Goal: Transaction & Acquisition: Purchase product/service

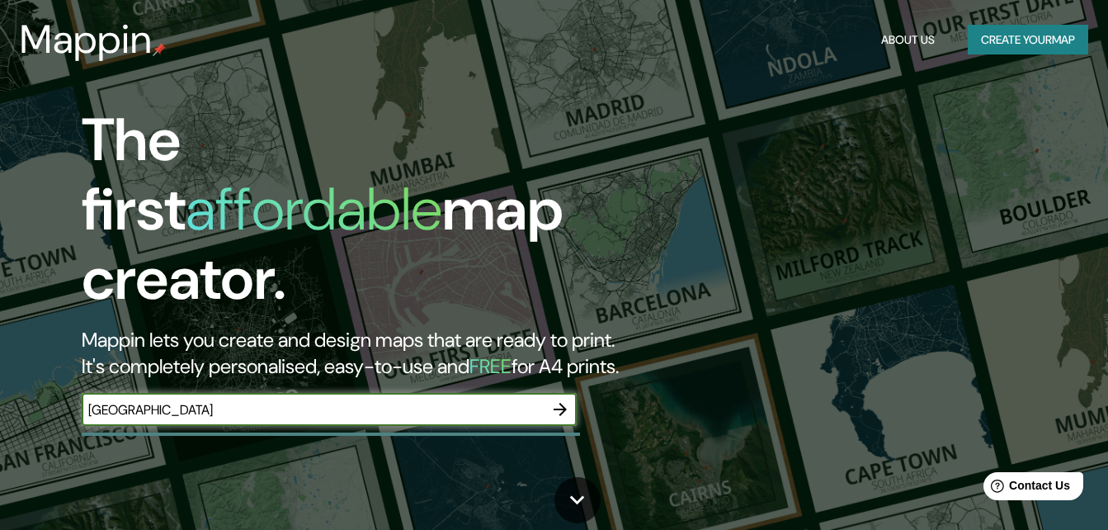
type input "[GEOGRAPHIC_DATA]"
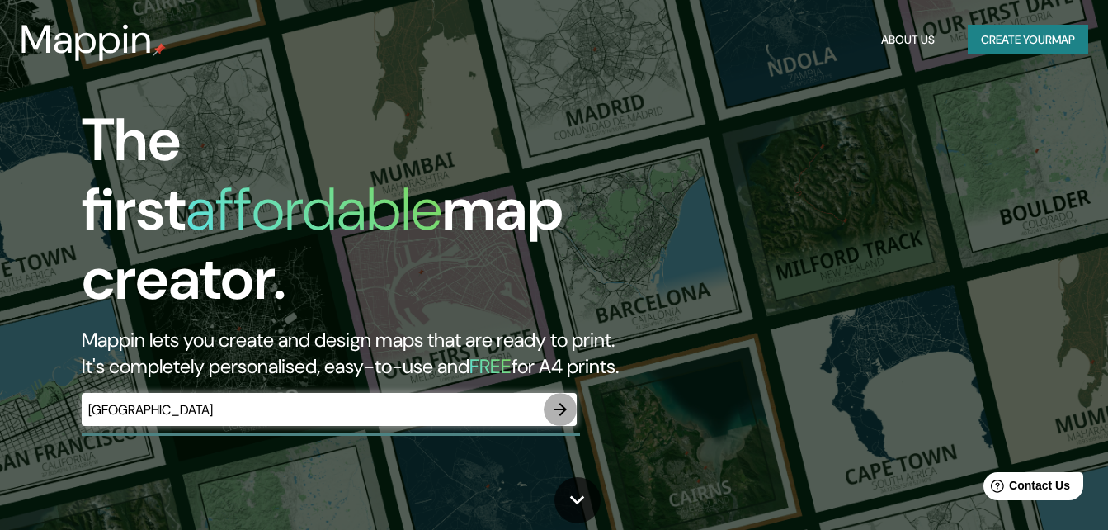
click at [561, 399] on icon "button" at bounding box center [560, 409] width 20 height 20
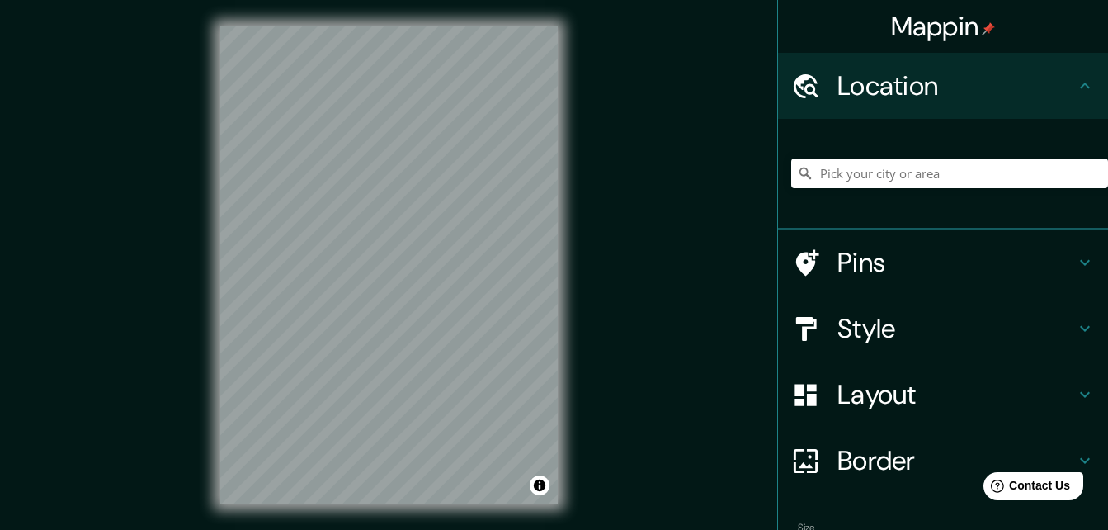
click at [590, 248] on div "Mappin Location Pins Style Layout Border Choose a border. Hint : you can make l…" at bounding box center [554, 278] width 1108 height 556
click at [561, 267] on div "© Mapbox © OpenStreetMap Improve this map" at bounding box center [389, 265] width 390 height 530
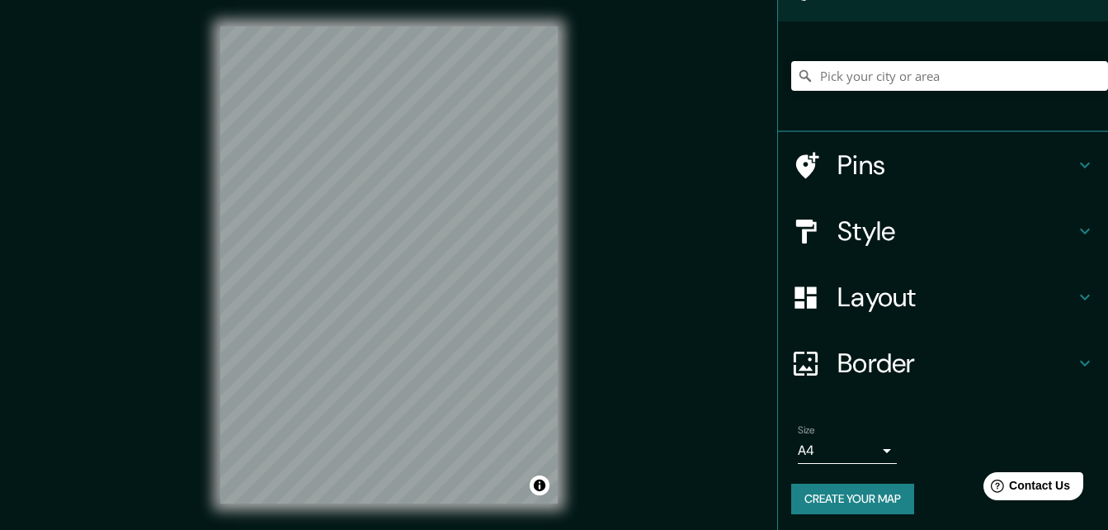
scroll to position [102, 0]
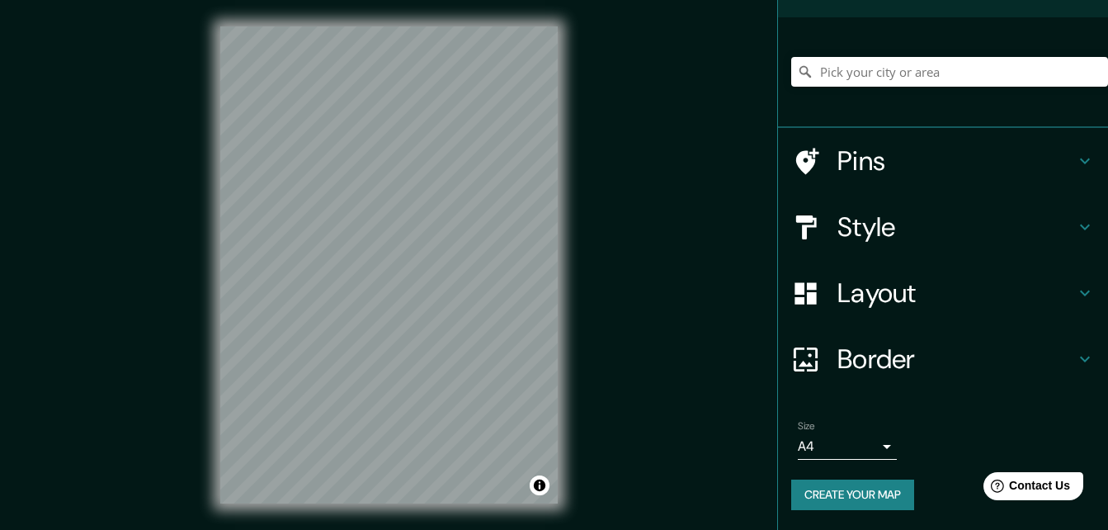
click at [872, 443] on body "Mappin Location Pins Style Layout Border Choose a border. Hint : you can make l…" at bounding box center [554, 265] width 1108 height 530
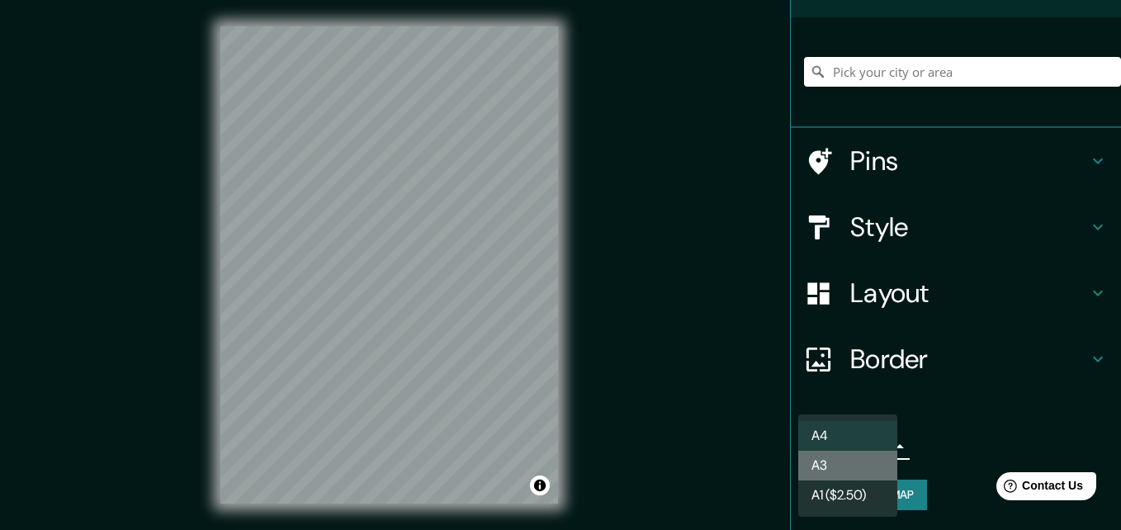
click at [863, 460] on li "A3" at bounding box center [847, 466] width 99 height 30
type input "a4"
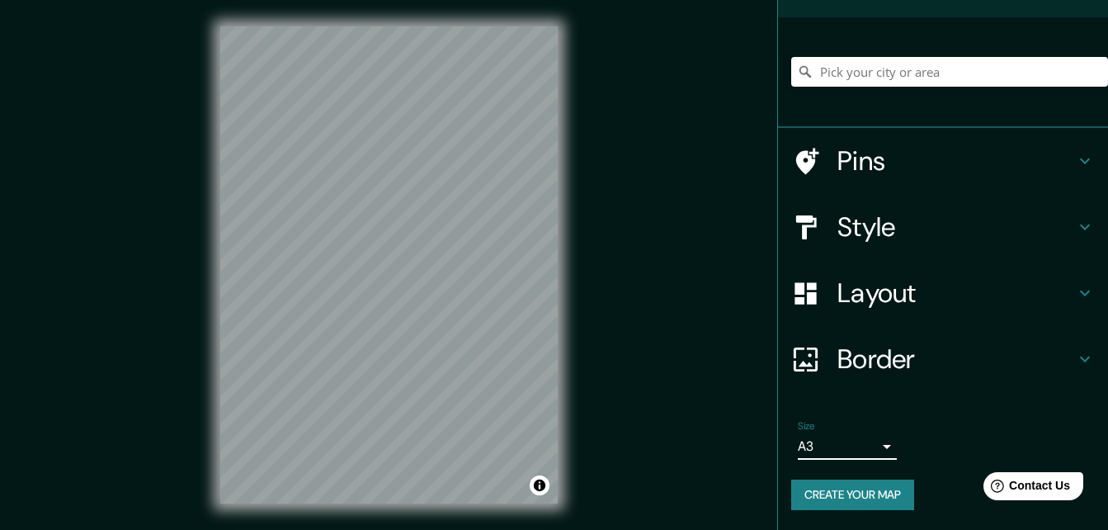
click at [885, 220] on h4 "Style" at bounding box center [957, 226] width 238 height 33
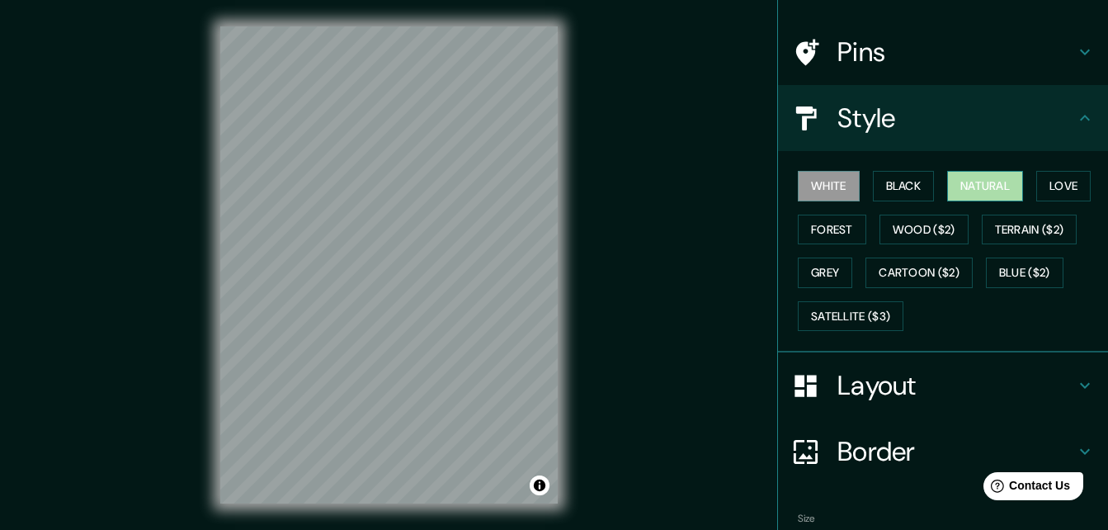
click at [985, 187] on button "Natural" at bounding box center [985, 186] width 76 height 31
click at [822, 180] on button "White" at bounding box center [829, 186] width 62 height 31
click at [895, 48] on h4 "Pins" at bounding box center [957, 51] width 238 height 33
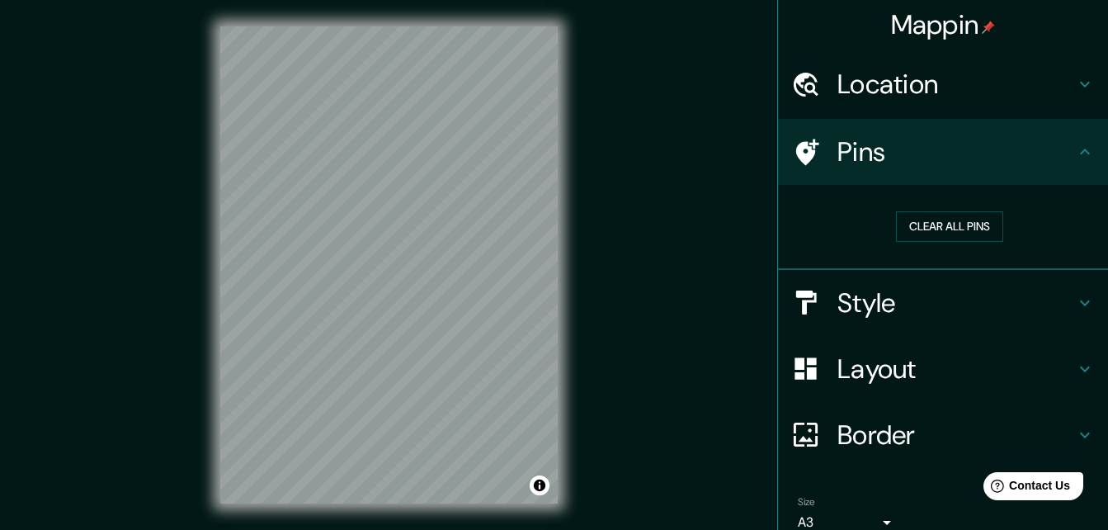
scroll to position [0, 0]
click at [961, 92] on h4 "Location" at bounding box center [957, 85] width 238 height 33
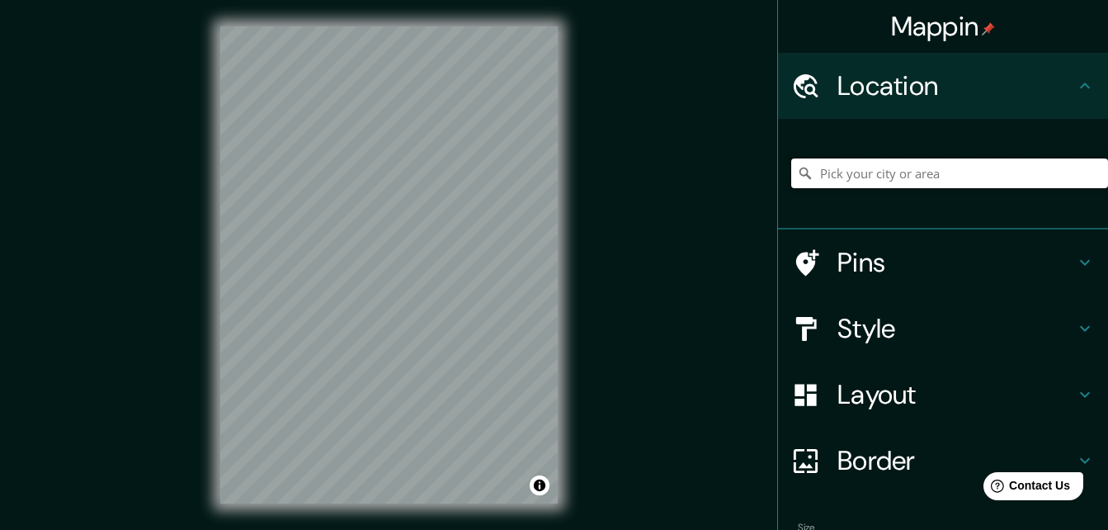
click at [937, 169] on input "Pick your city or area" at bounding box center [949, 173] width 317 height 30
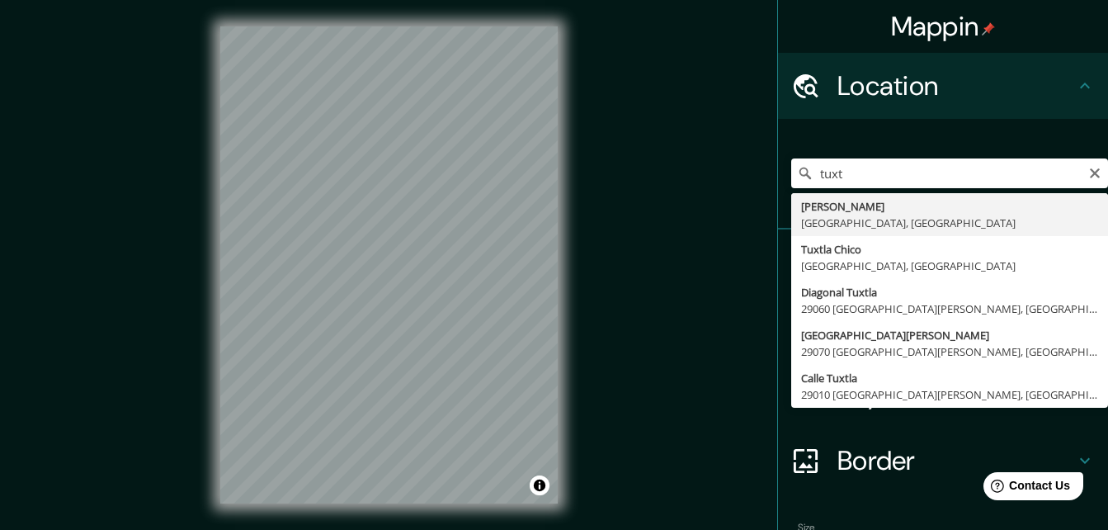
type input "Tuxtla Gutiérrez, Chiapas, México"
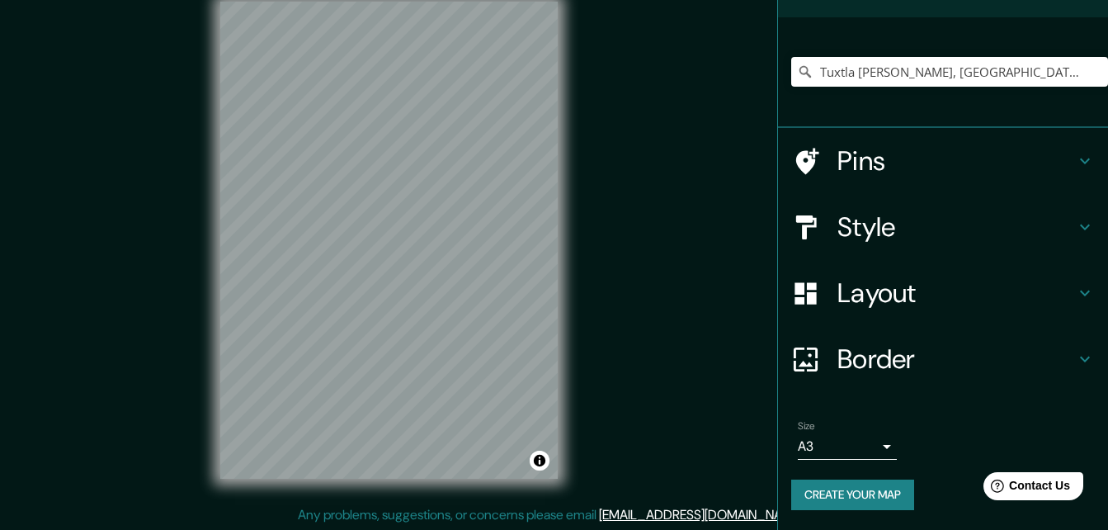
scroll to position [26, 0]
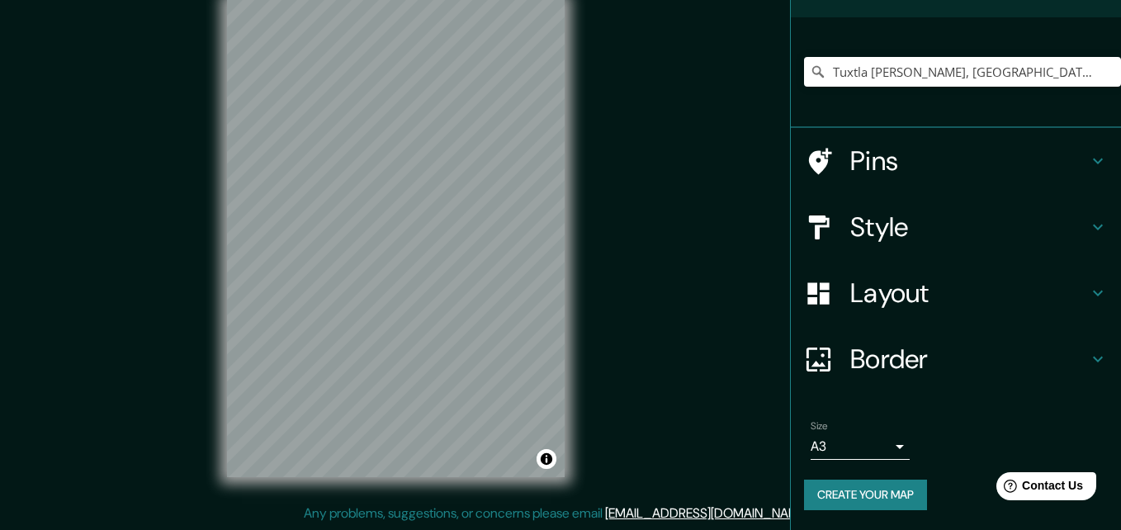
click at [872, 445] on body "Mappin Location Tuxtla Gutiérrez, Chiapas, México Pins Style Layout Border Choo…" at bounding box center [560, 239] width 1121 height 530
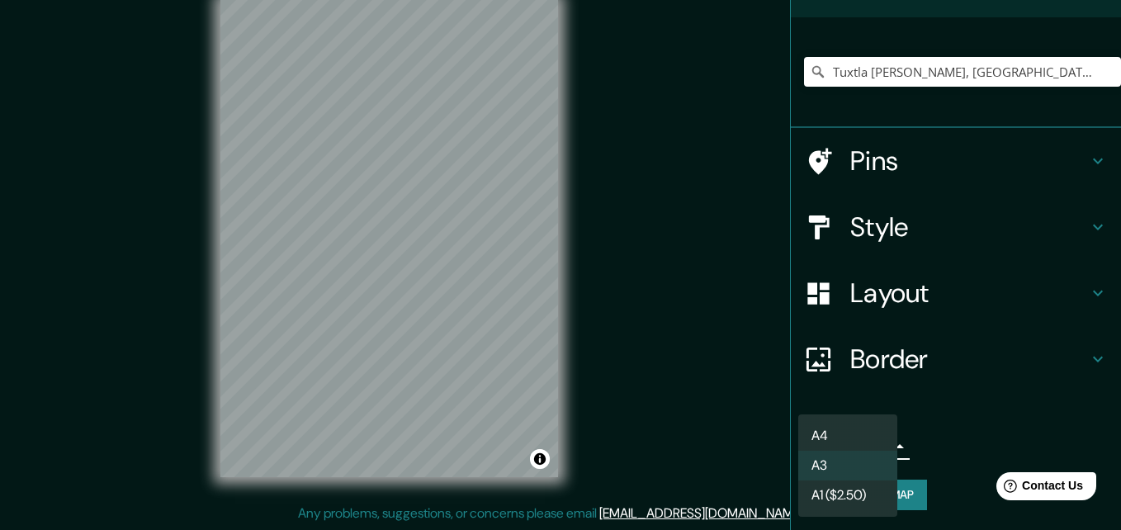
click at [852, 486] on li "A1 ($2.50)" at bounding box center [847, 495] width 99 height 30
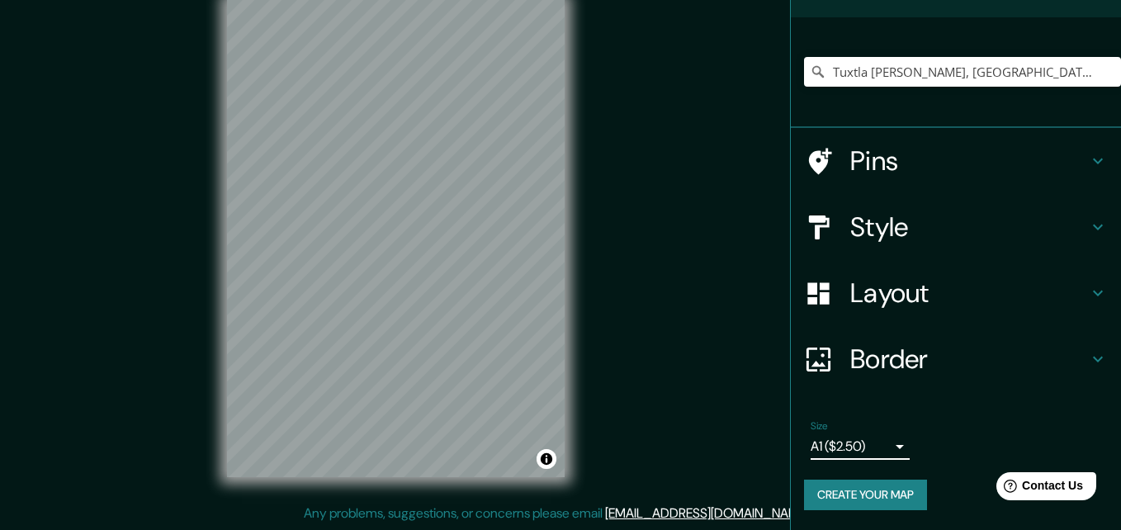
click at [875, 438] on body "Mappin Location Tuxtla Gutiérrez, Chiapas, México Pins Style Layout Border Choo…" at bounding box center [560, 239] width 1121 height 530
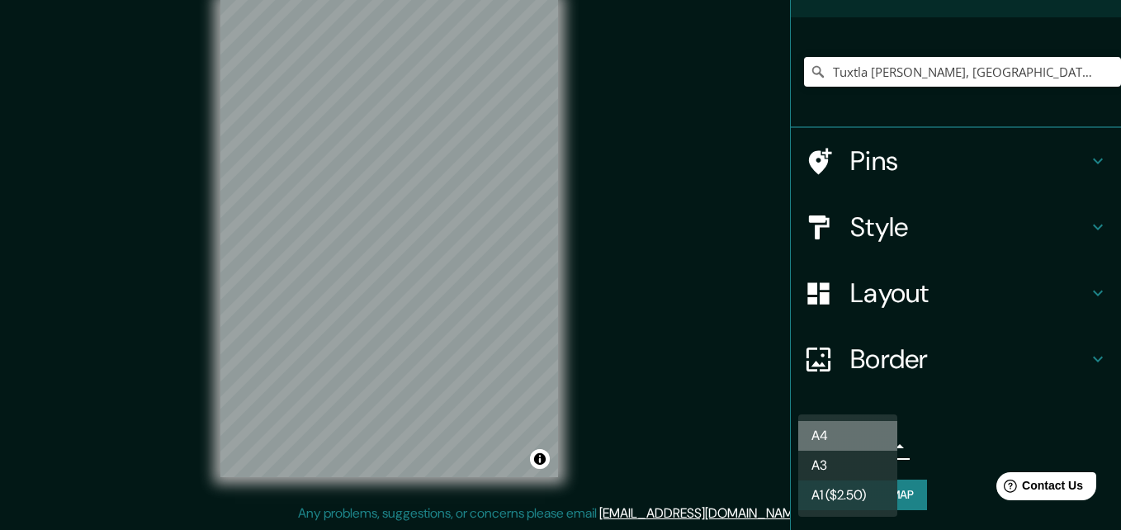
click at [871, 433] on li "A4" at bounding box center [847, 436] width 99 height 30
type input "single"
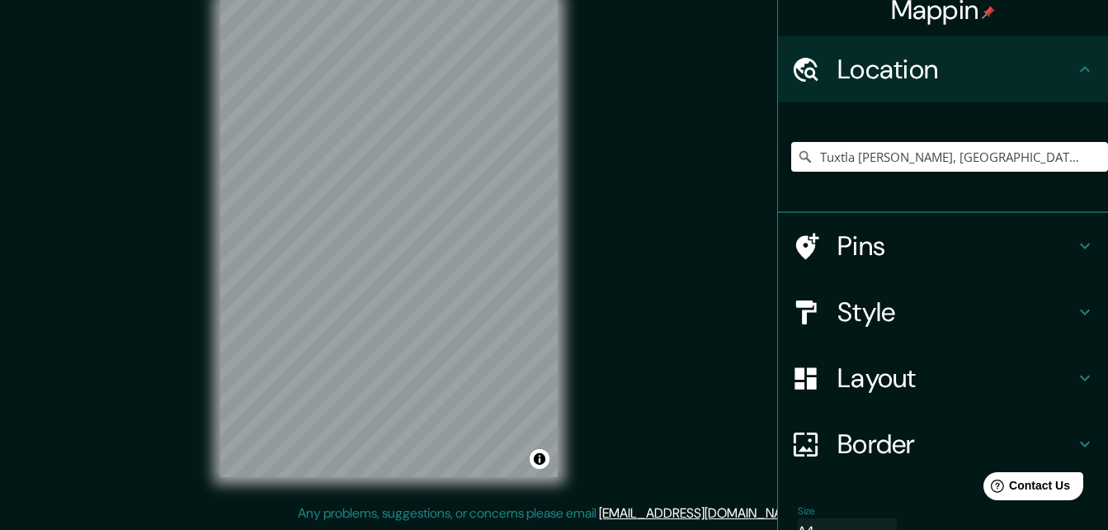
scroll to position [0, 0]
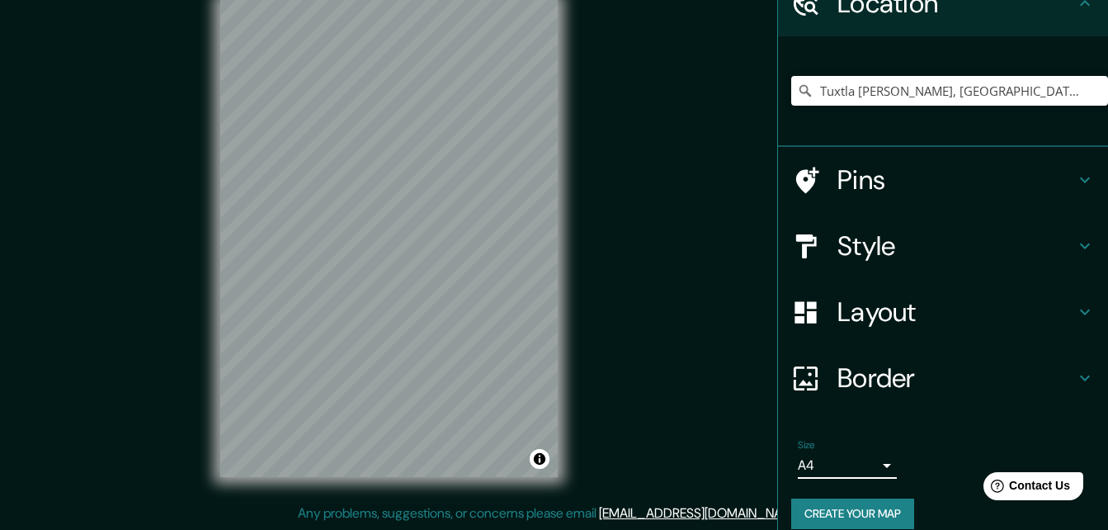
click at [868, 368] on h4 "Border" at bounding box center [957, 377] width 238 height 33
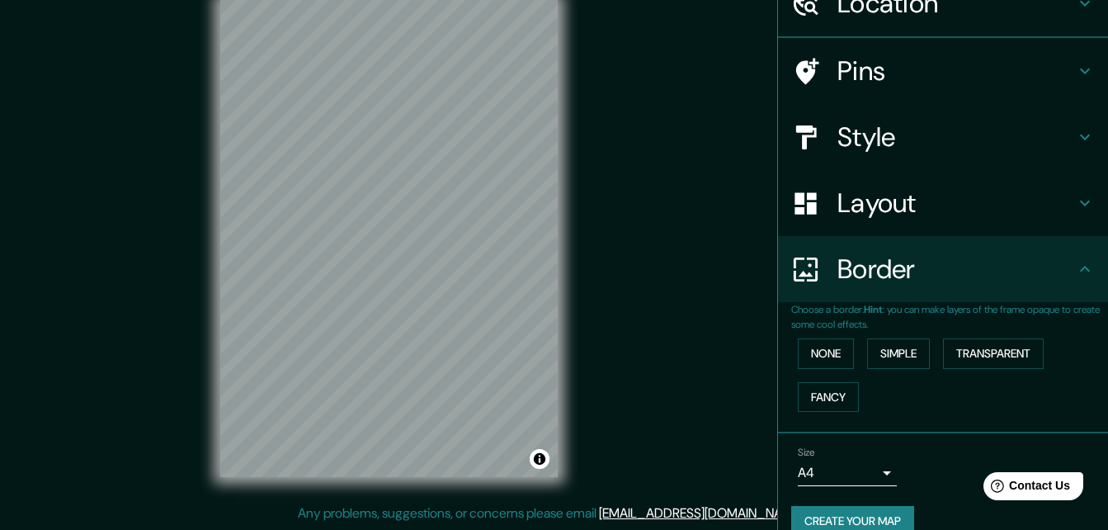
scroll to position [83, 0]
click at [811, 354] on button "None" at bounding box center [826, 353] width 56 height 31
click at [884, 350] on button "Simple" at bounding box center [898, 353] width 63 height 31
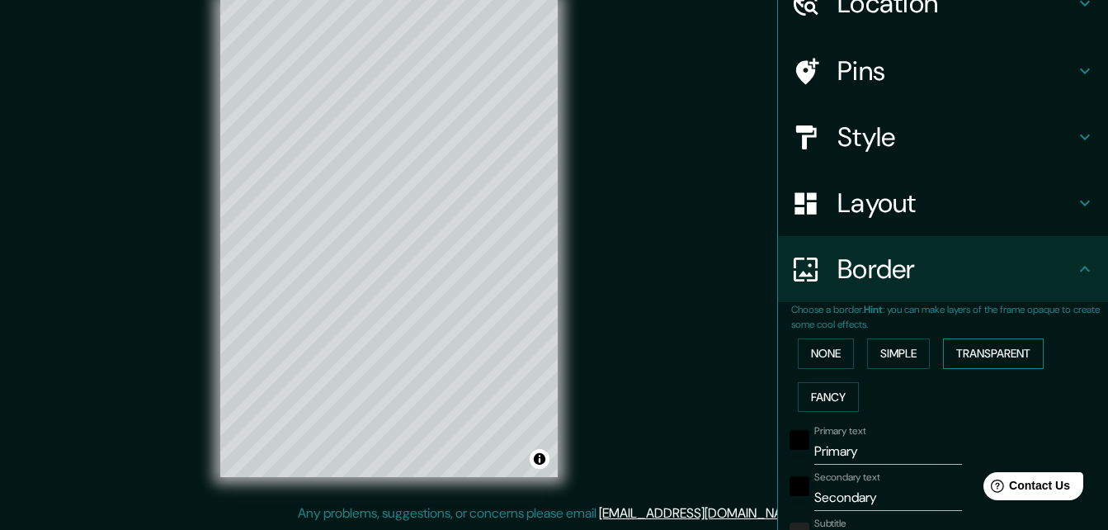
click at [1003, 349] on button "Transparent" at bounding box center [993, 353] width 101 height 31
click at [819, 400] on button "Fancy" at bounding box center [828, 397] width 61 height 31
click at [632, 228] on div "Mappin Location Tuxtla Gutiérrez, Chiapas, México Pins Style Layout Border Choo…" at bounding box center [554, 252] width 1108 height 556
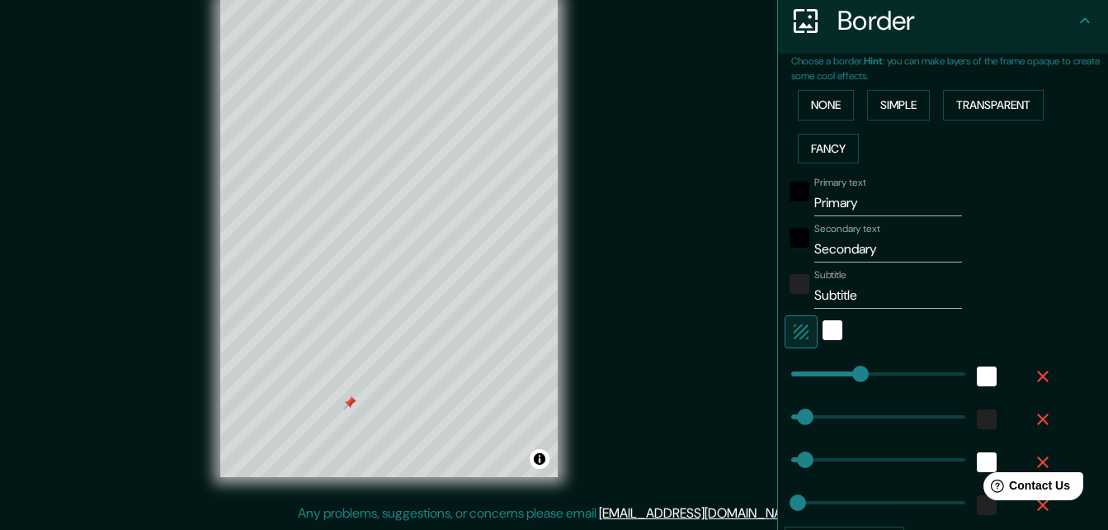
scroll to position [248, 0]
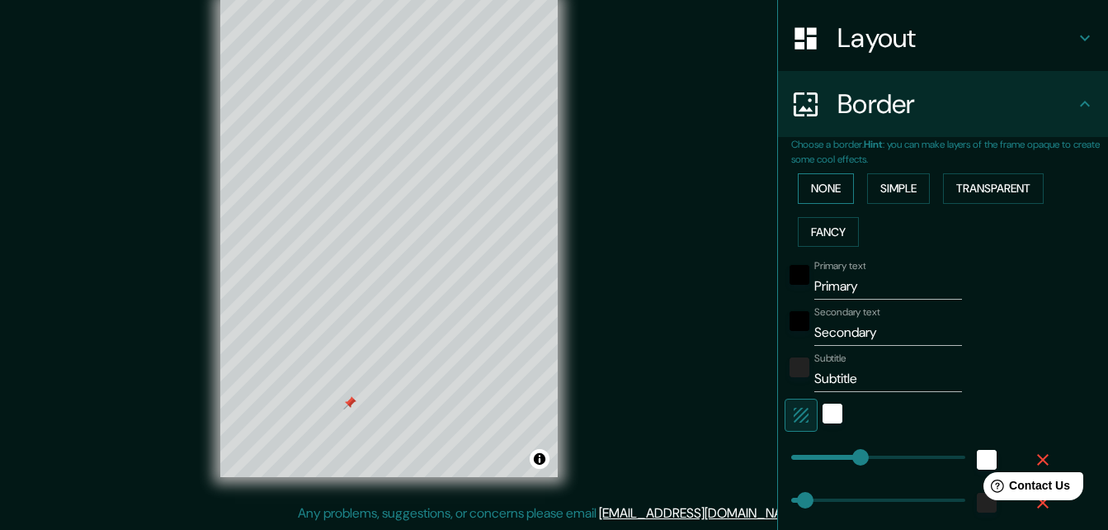
click at [819, 196] on button "None" at bounding box center [826, 188] width 56 height 31
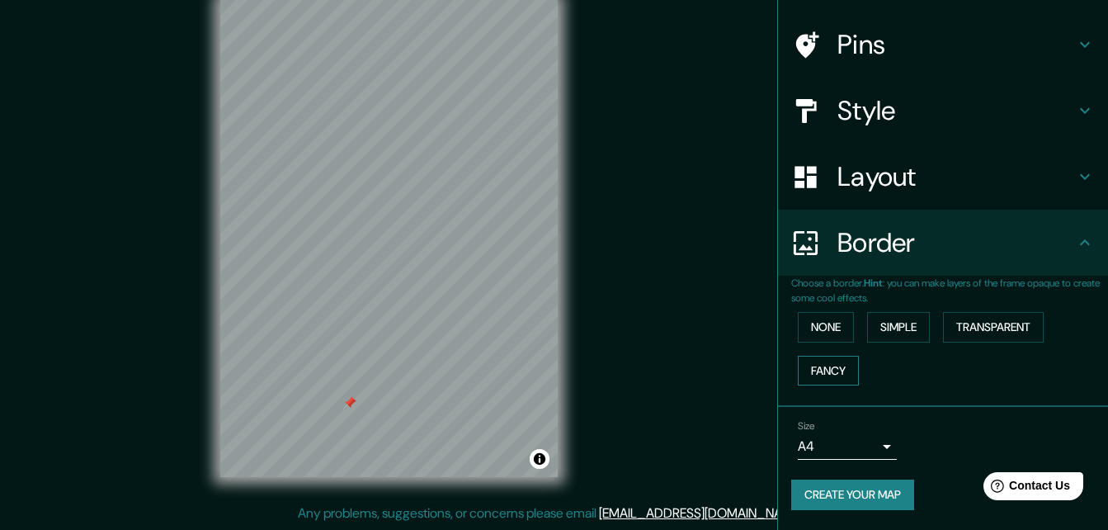
click at [824, 372] on button "Fancy" at bounding box center [828, 371] width 61 height 31
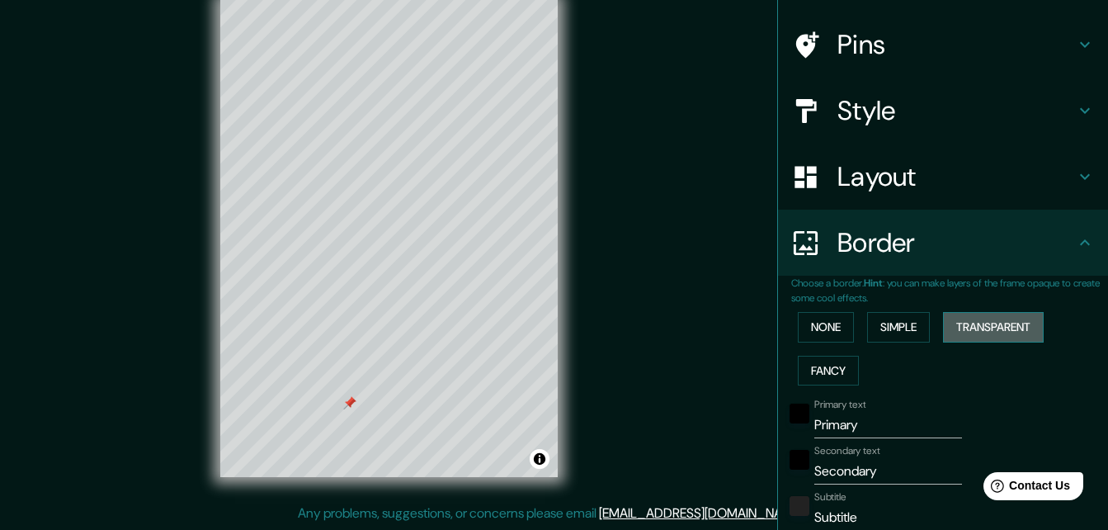
click at [969, 326] on button "Transparent" at bounding box center [993, 327] width 101 height 31
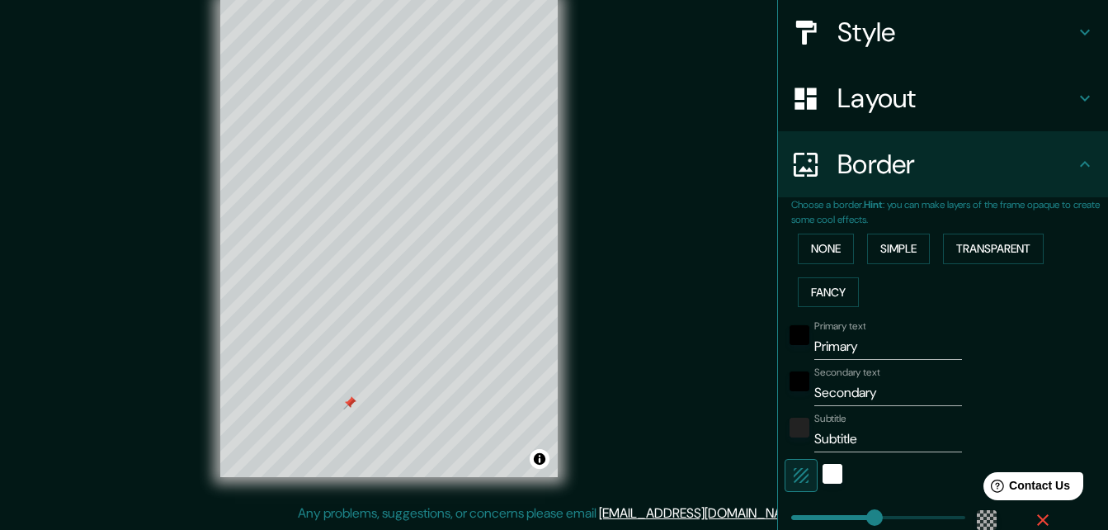
scroll to position [191, 0]
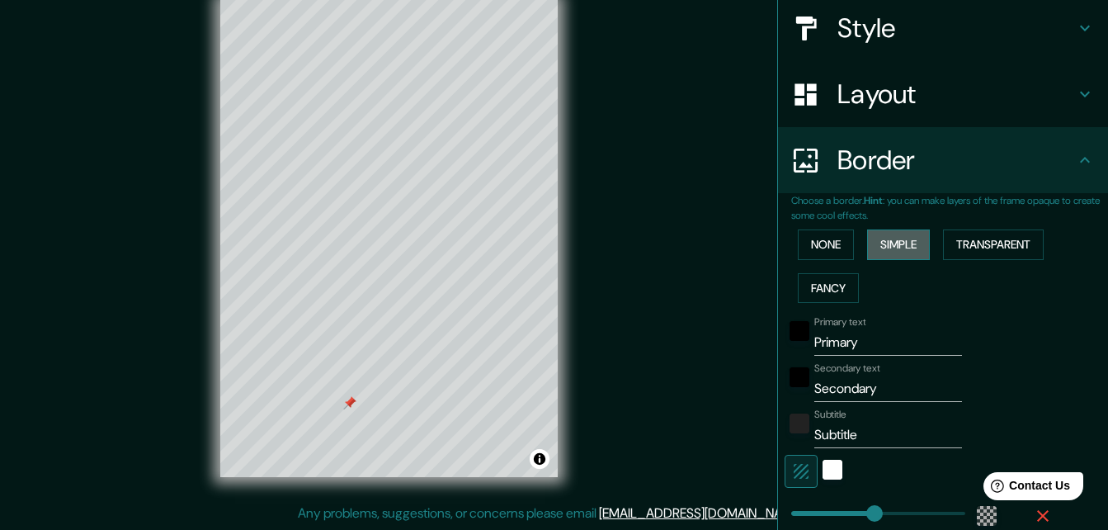
click at [885, 243] on button "Simple" at bounding box center [898, 244] width 63 height 31
click at [824, 291] on button "Fancy" at bounding box center [828, 288] width 61 height 31
click at [866, 350] on input "Primary" at bounding box center [889, 342] width 148 height 26
type input "164"
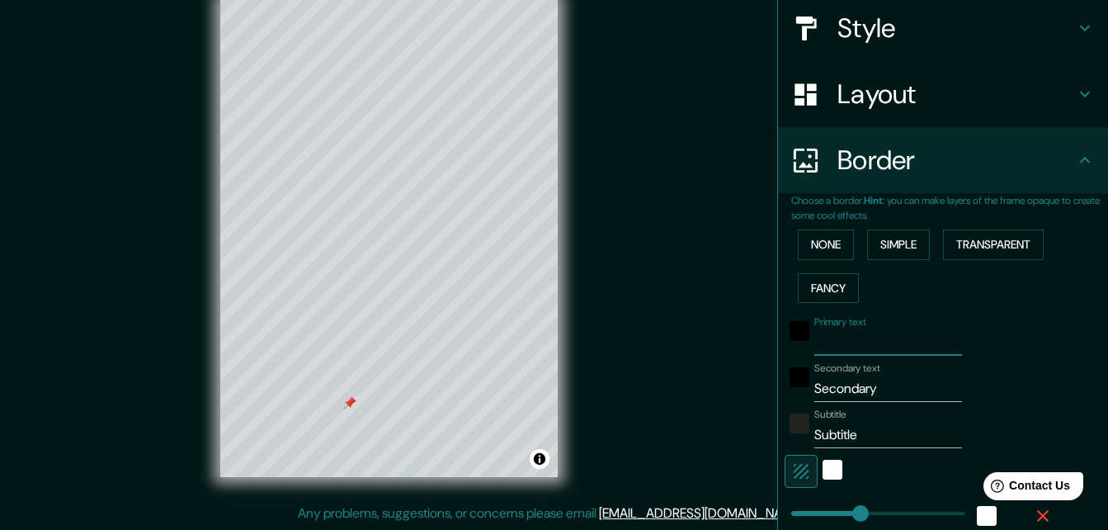
type input "33"
type input "16"
type input "t"
type input "164"
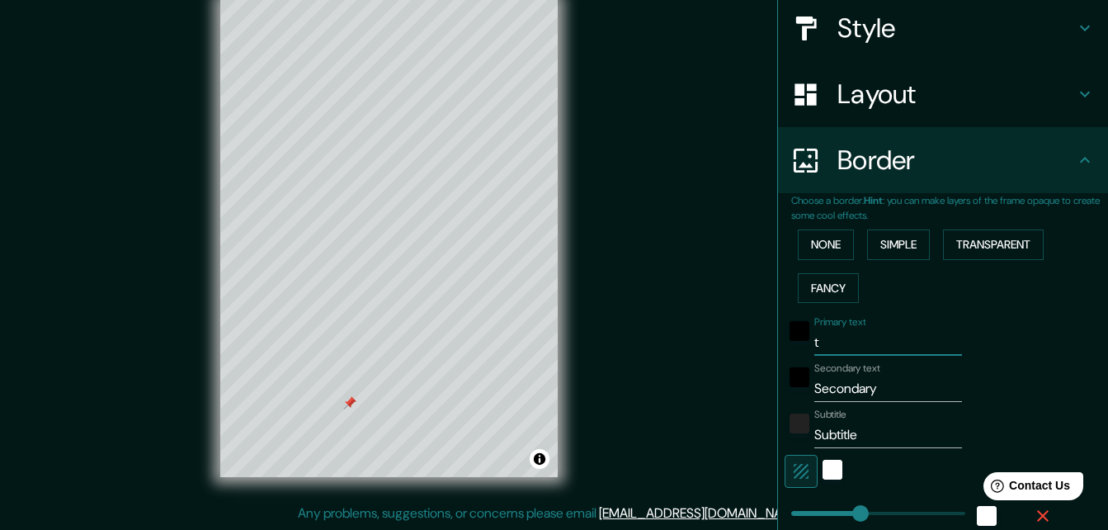
type input "33"
type input "16"
type input "tu"
type input "164"
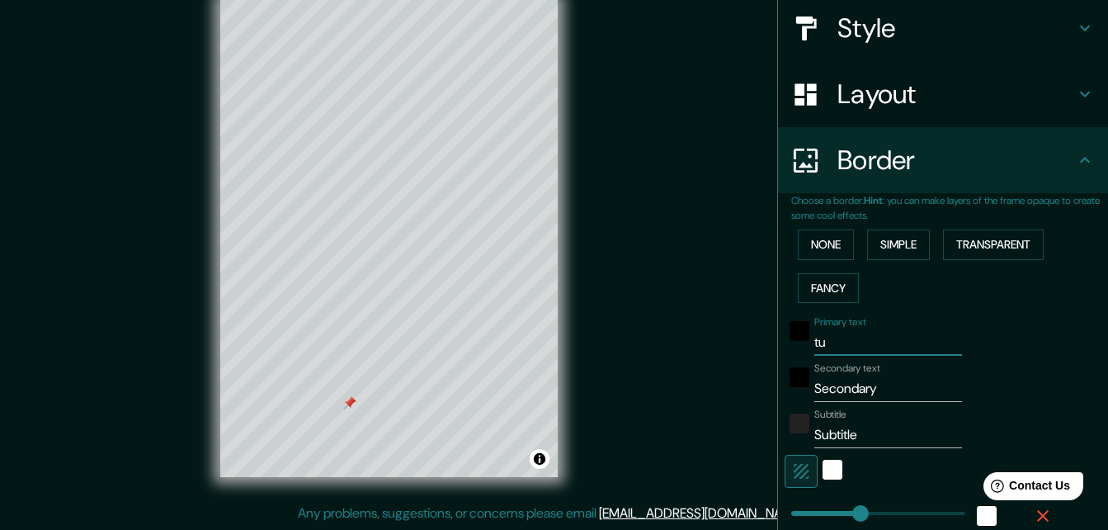
type input "33"
type input "16"
type input "tux"
type input "164"
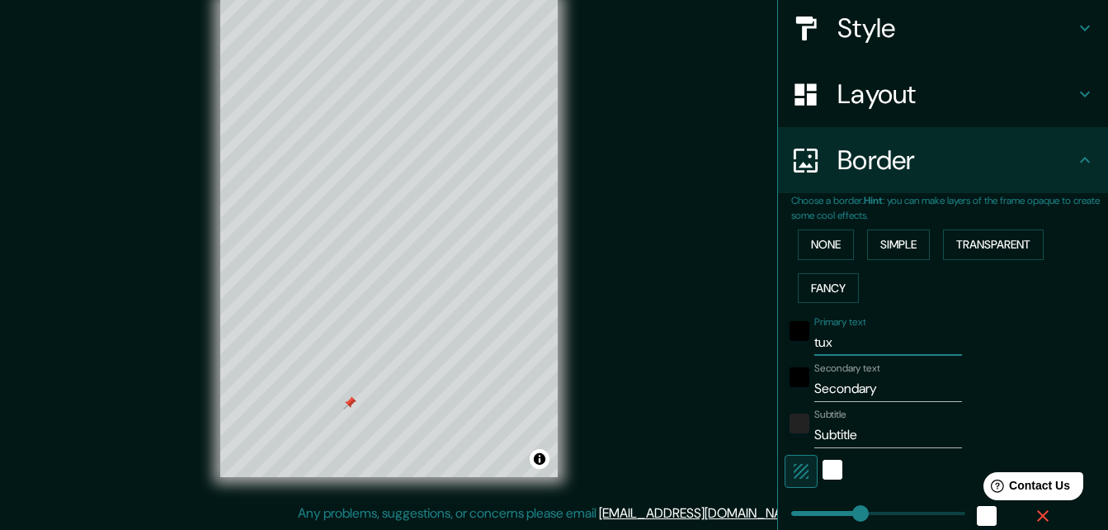
type input "33"
type input "16"
type input "tuxt"
type input "164"
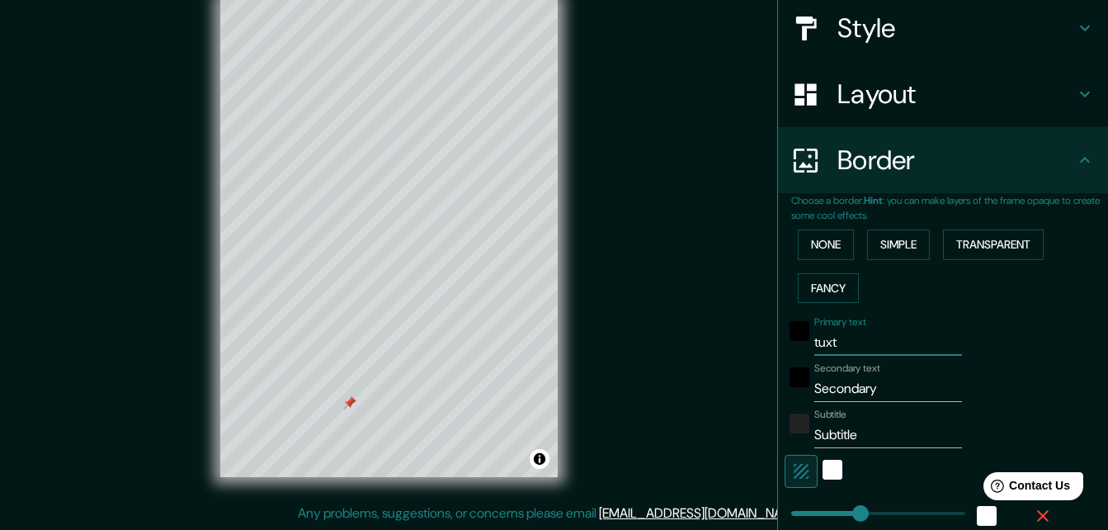
type input "33"
type input "16"
type input "tuxtl"
type input "164"
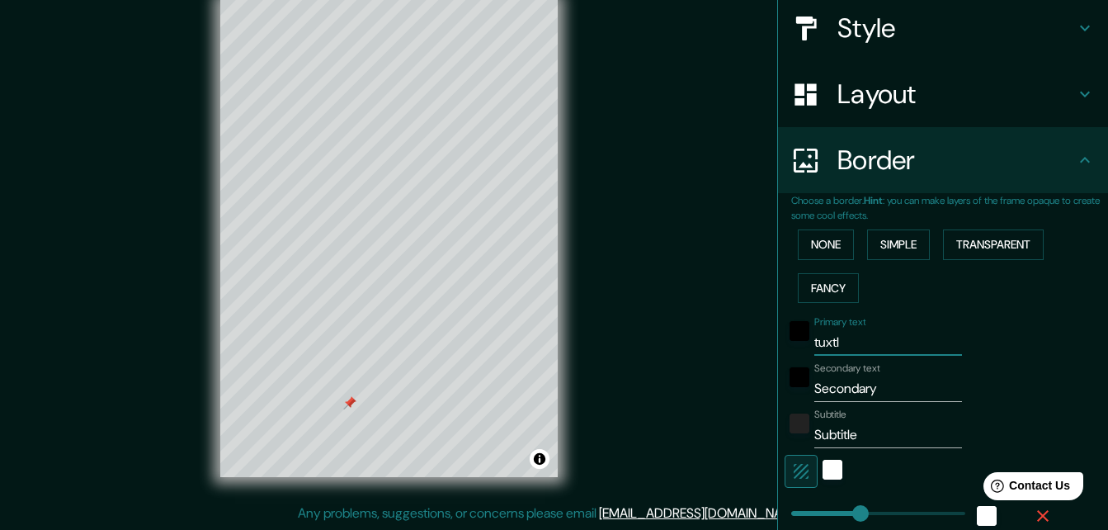
type input "33"
type input "16"
type input "tuxtla"
type input "164"
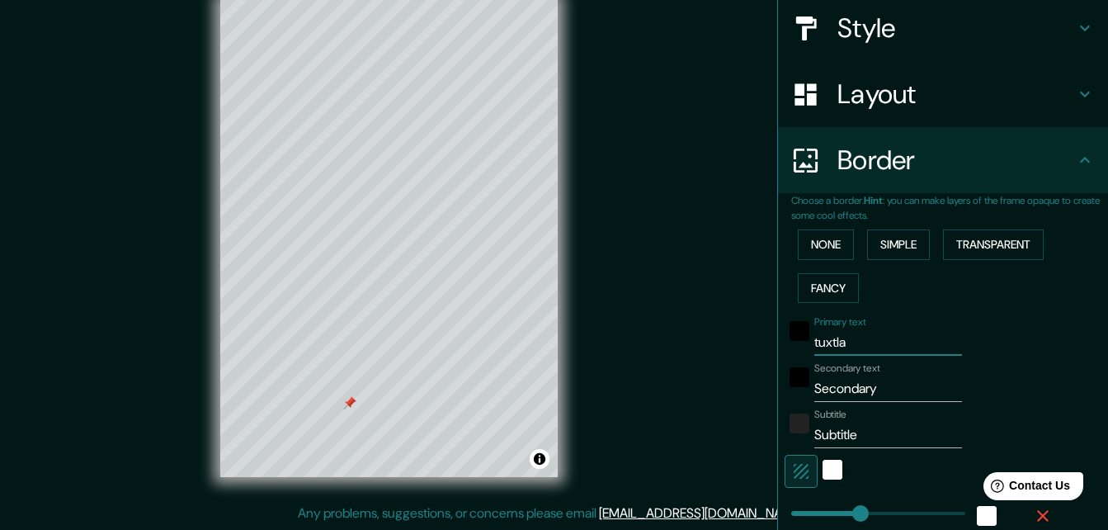
type input "33"
type input "16"
type input "tuxtla"
type input "164"
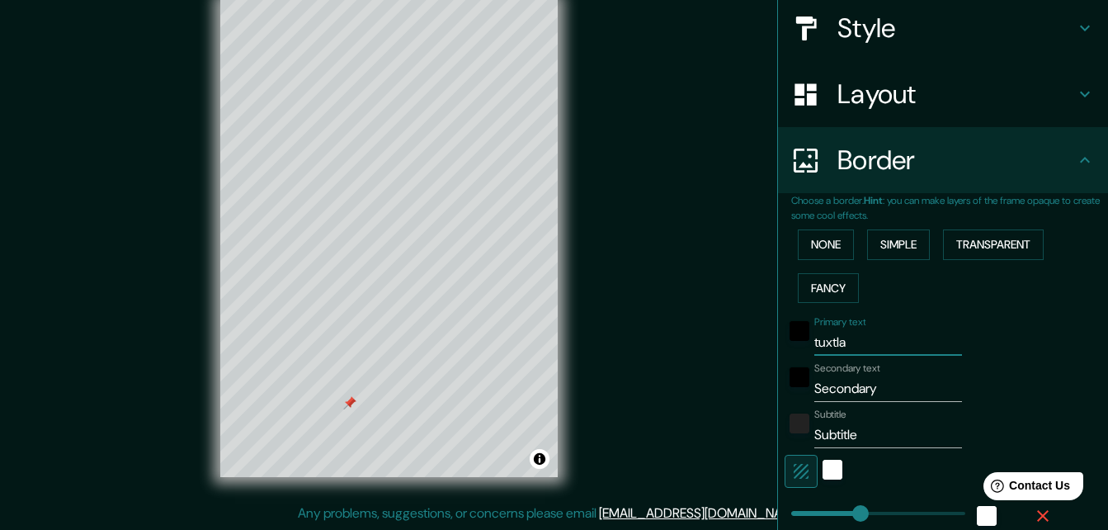
type input "33"
type input "16"
type input "tuxtla g"
type input "164"
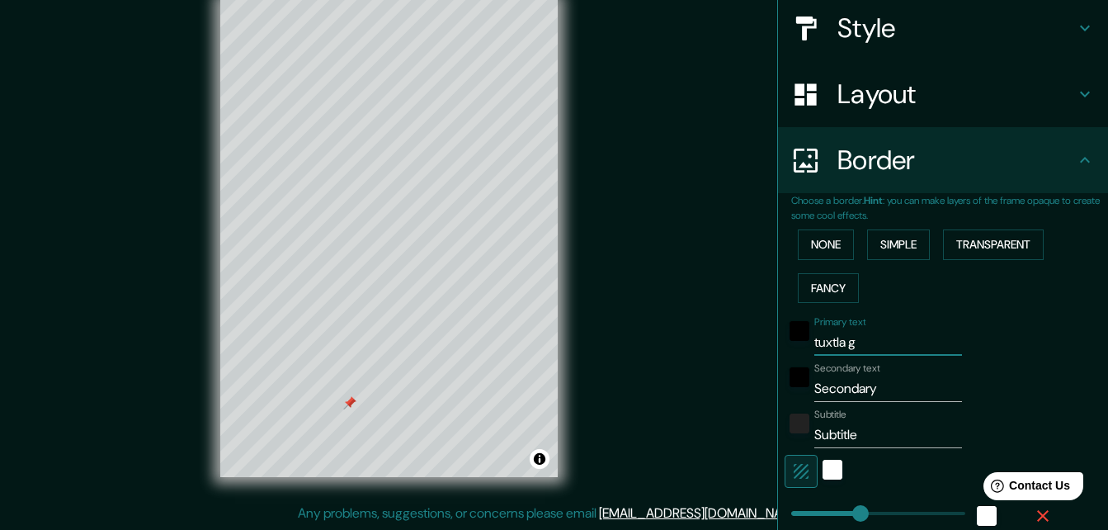
type input "33"
type input "16"
type input "tuxtla gu"
type input "164"
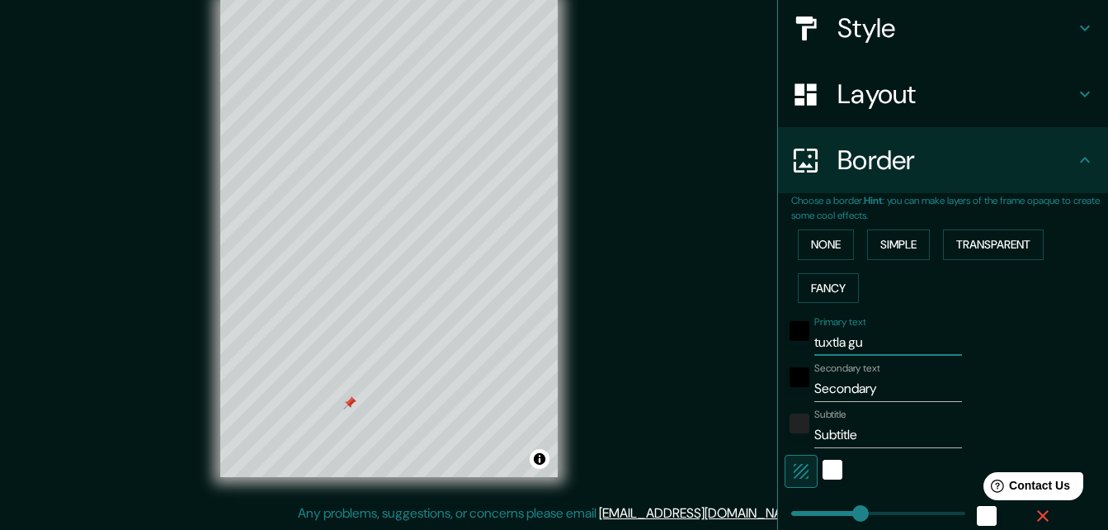
type input "33"
type input "16"
type input "tuxtla gut"
type input "164"
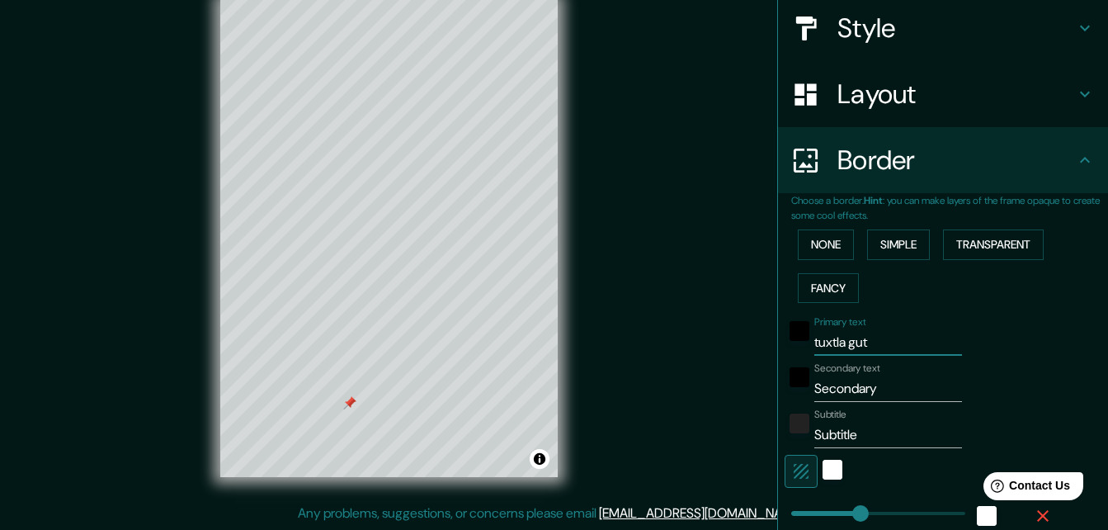
type input "33"
type input "16"
type input "tuxtla guti"
type input "164"
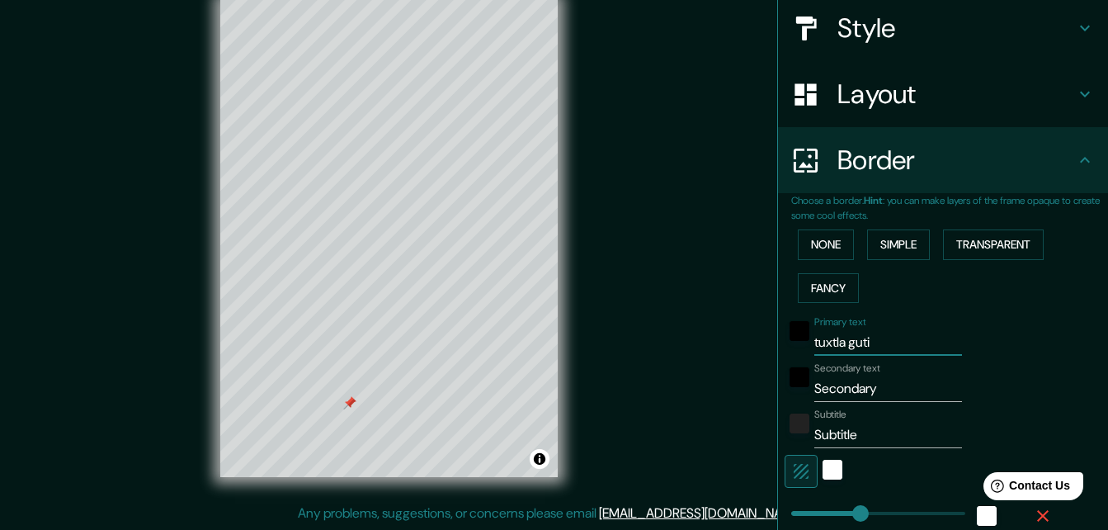
type input "33"
type input "16"
type input "tuxtla gutie"
type input "164"
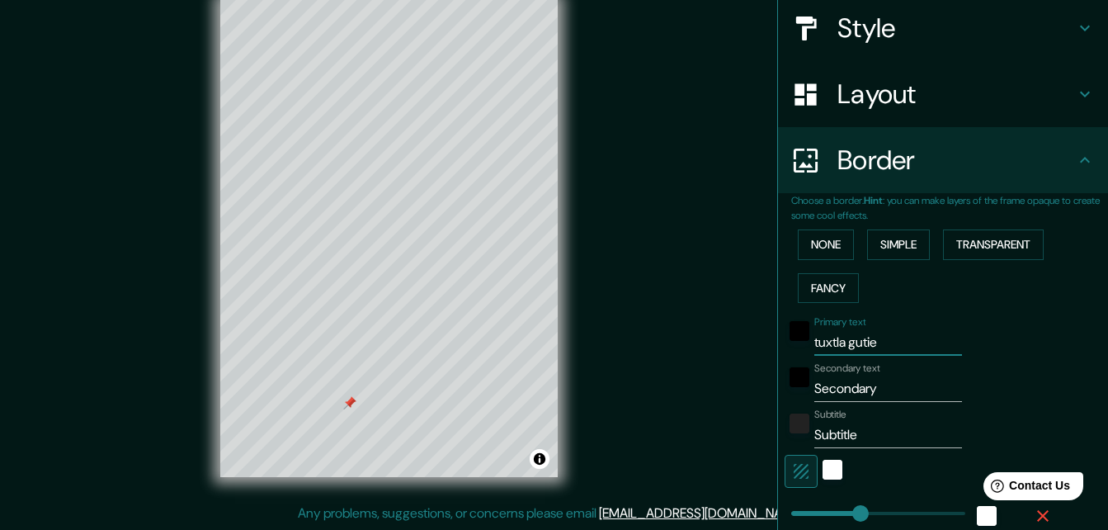
type input "33"
type input "16"
type input "tuxtla gutier"
type input "164"
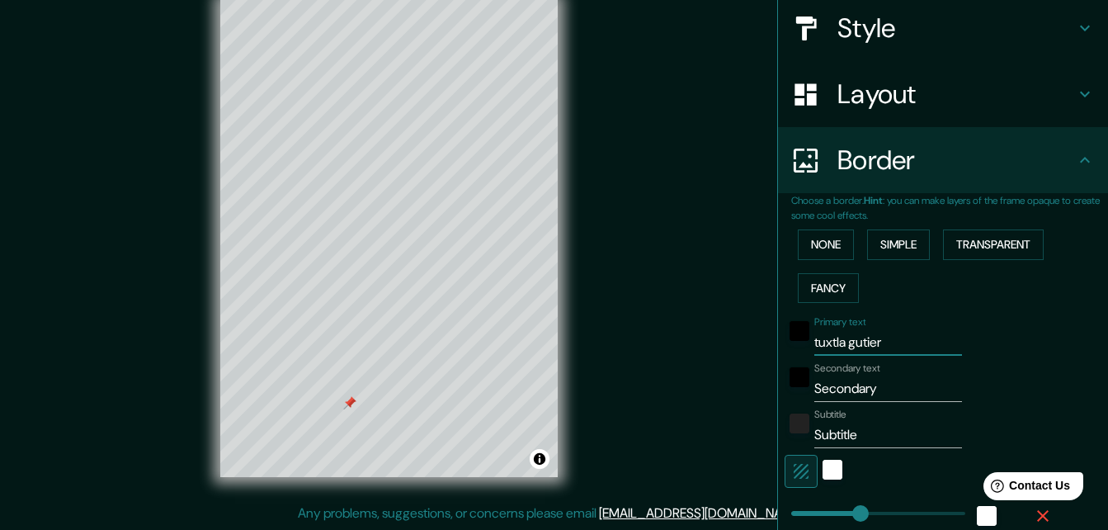
type input "33"
type input "16"
type input "tuxtla gutie"
type input "164"
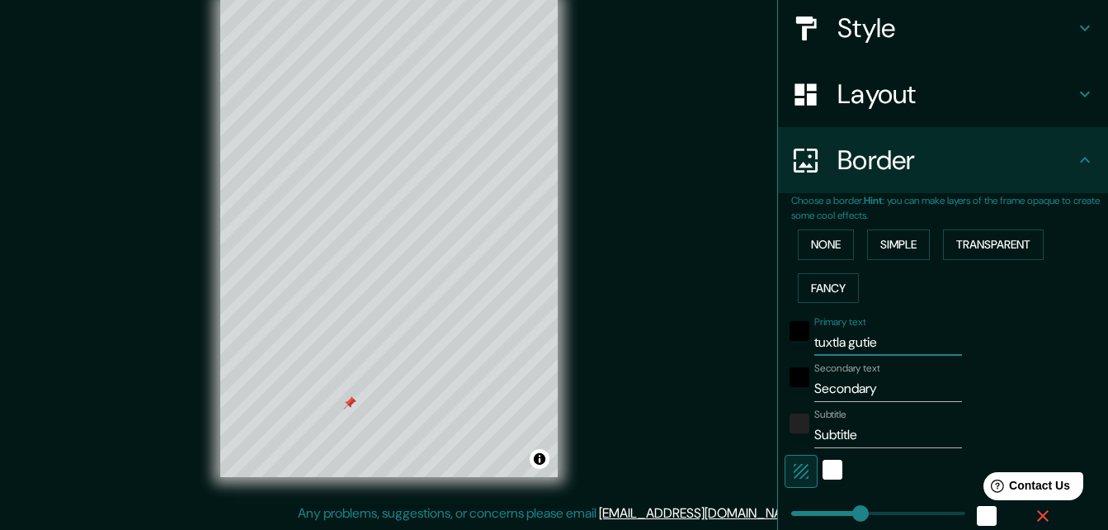
type input "33"
type input "16"
type input "tuxtla guti"
type input "164"
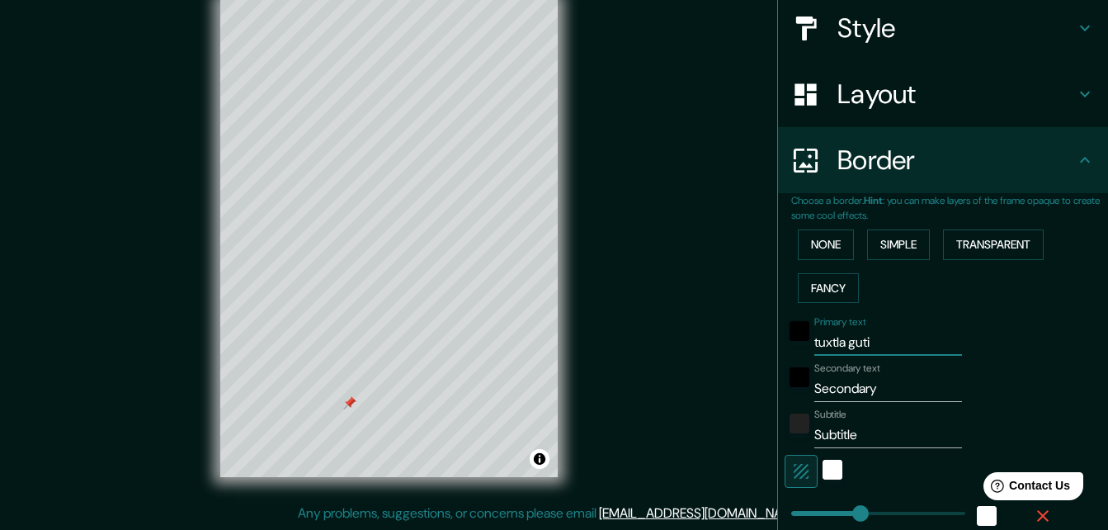
type input "33"
type input "16"
type input "tuxtla gut"
type input "164"
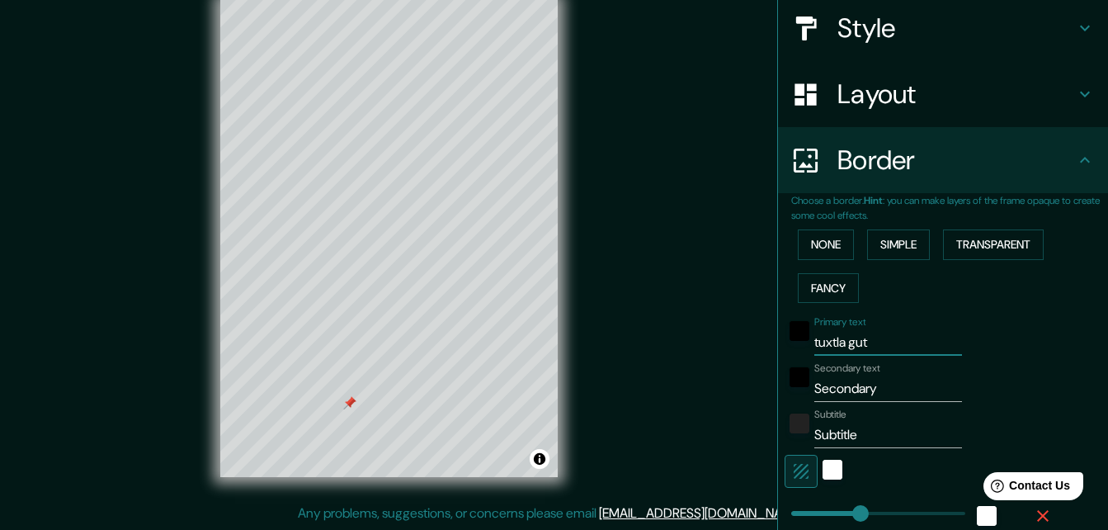
type input "33"
type input "16"
type input "tuxtla gu"
type input "164"
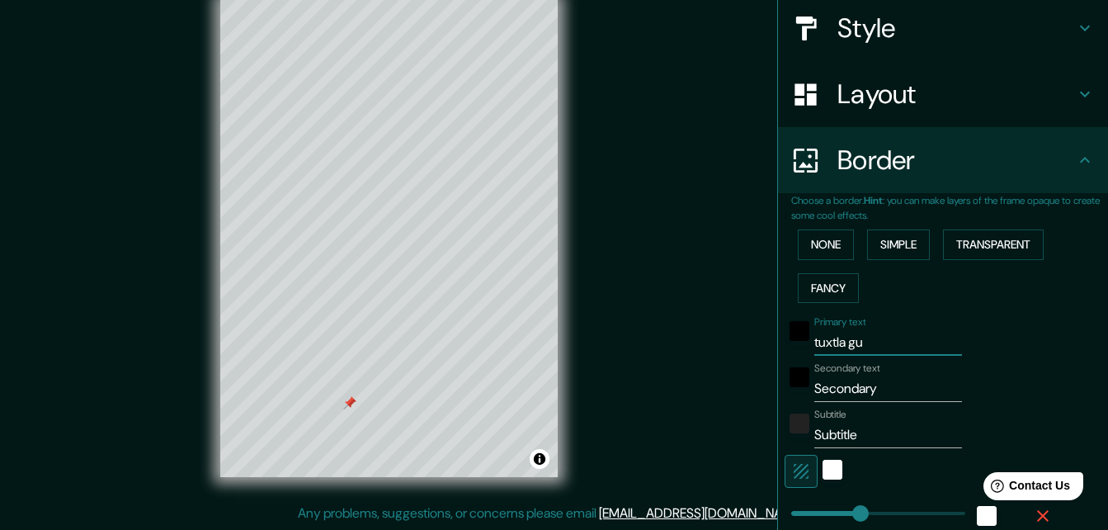
type input "33"
type input "16"
type input "tuxtla g"
type input "164"
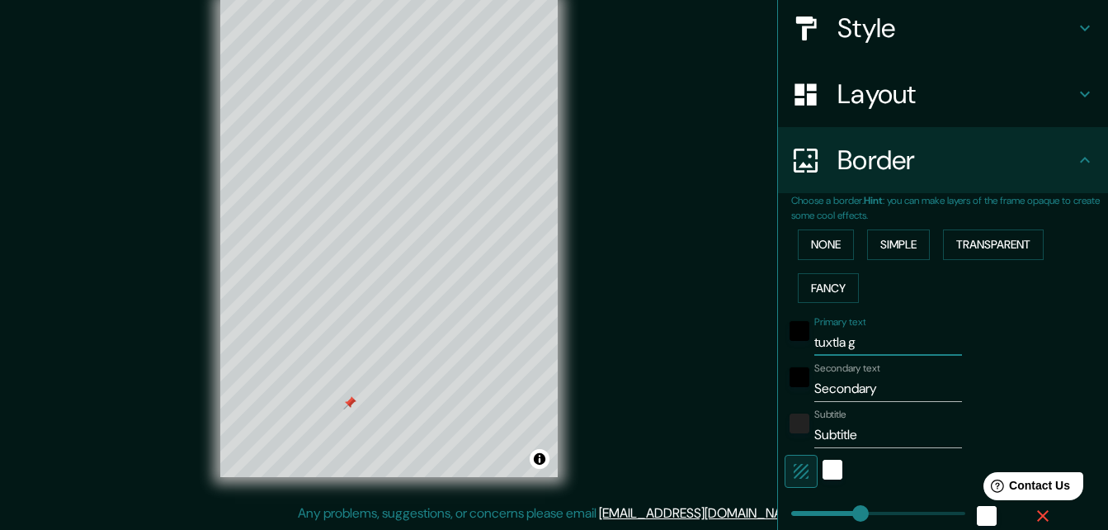
type input "33"
type input "16"
type input "tuxtla"
type input "164"
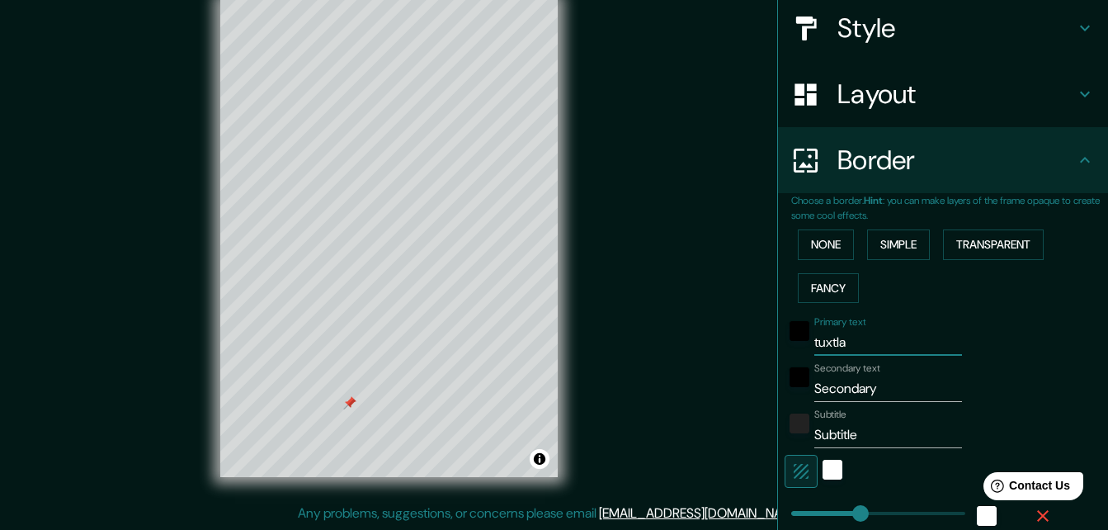
type input "33"
type input "16"
click at [853, 346] on input "tuxtla" at bounding box center [889, 342] width 148 height 26
drag, startPoint x: 851, startPoint y: 343, endPoint x: 790, endPoint y: 347, distance: 61.2
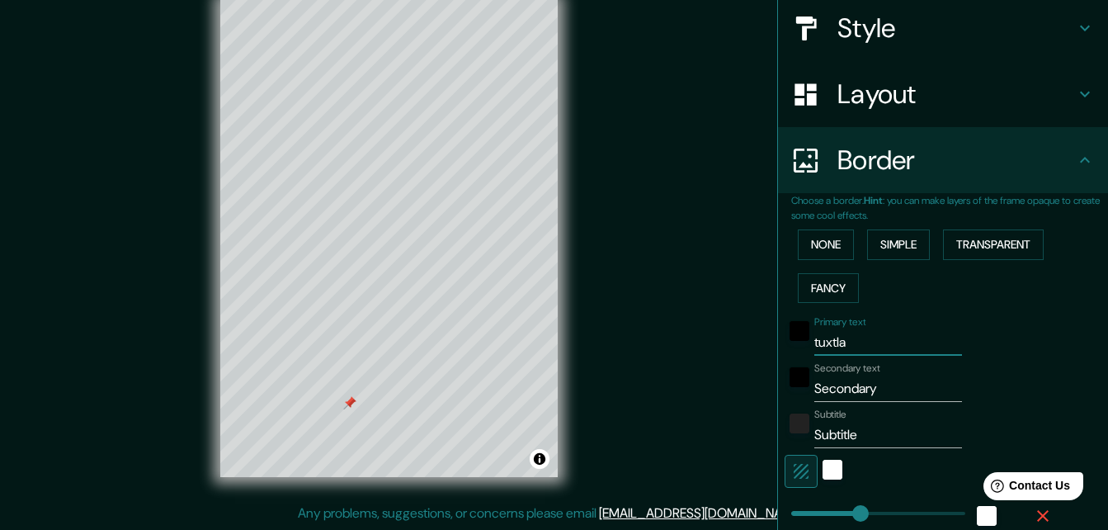
click at [790, 347] on div "Primary text tuxtla" at bounding box center [920, 336] width 271 height 40
type input "164"
type input "33"
type input "16"
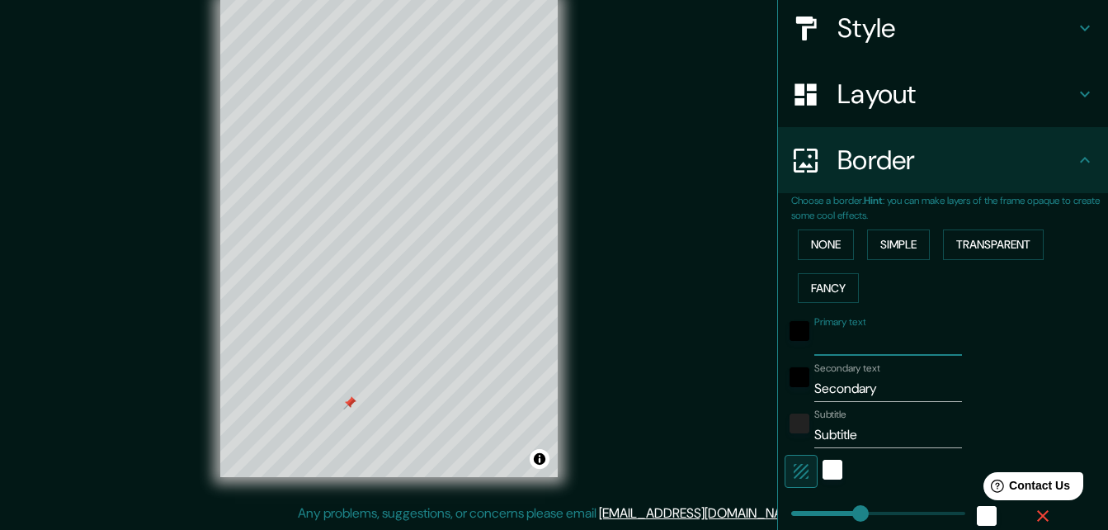
type input "c"
type input "164"
type input "33"
type input "16"
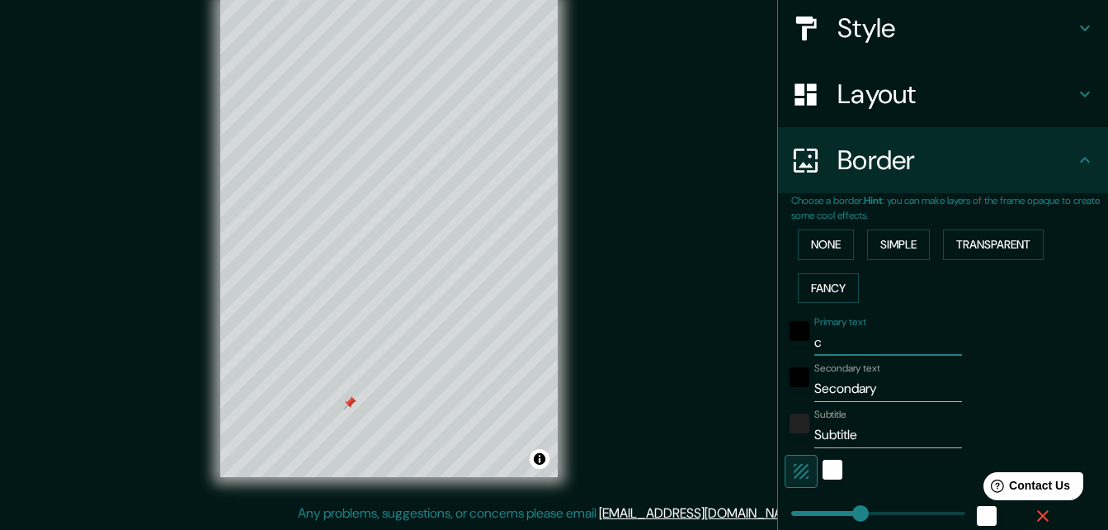
type input "ch"
type input "164"
type input "33"
type input "16"
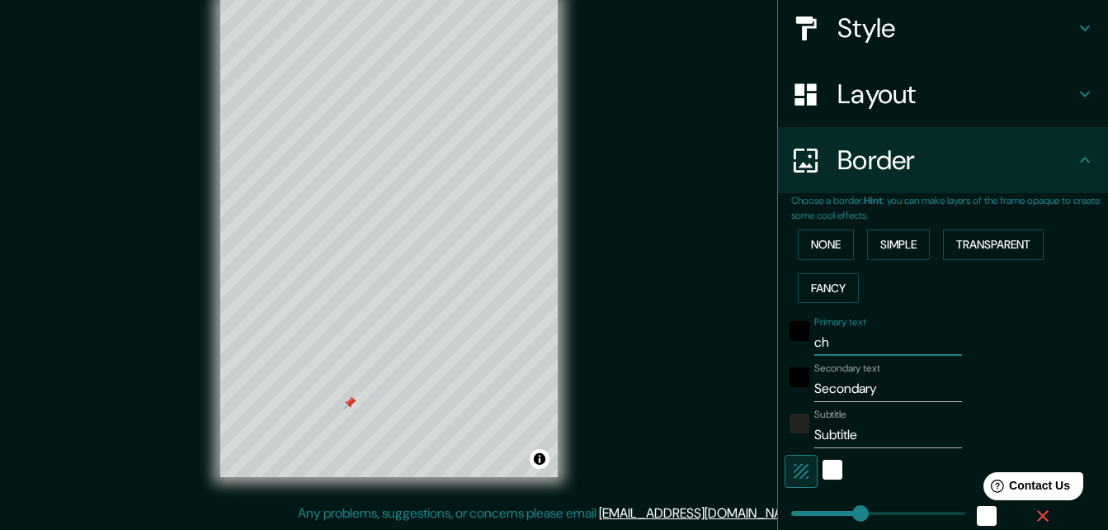
type input "chi"
type input "164"
type input "33"
type input "16"
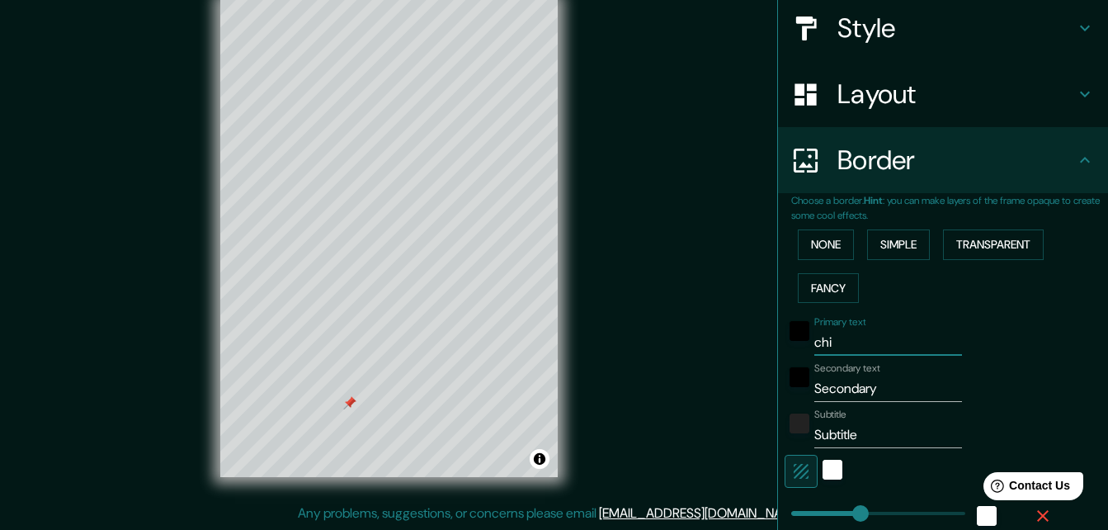
type input "chia"
type input "164"
type input "33"
type input "16"
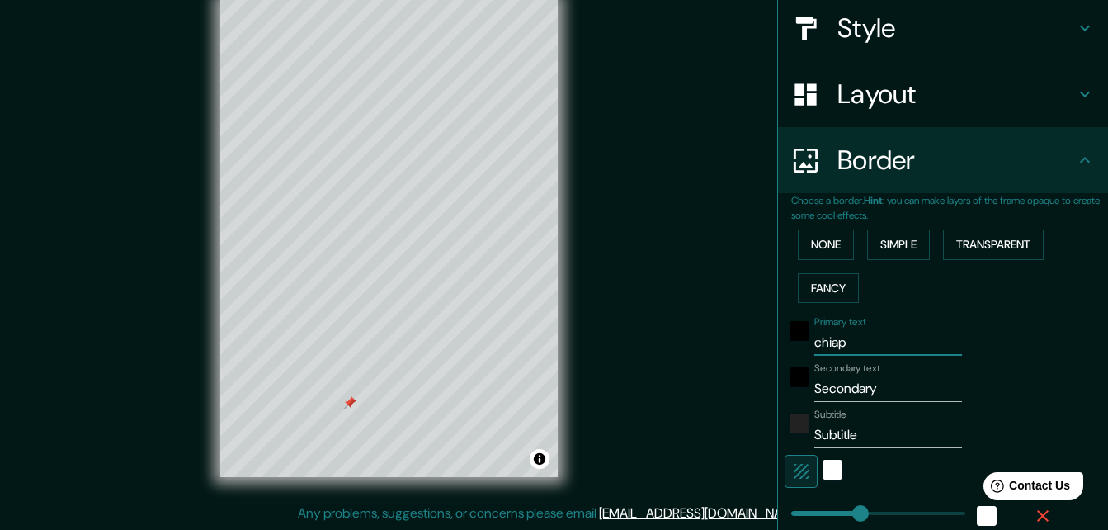
type input "chiapa"
type input "164"
type input "33"
type input "16"
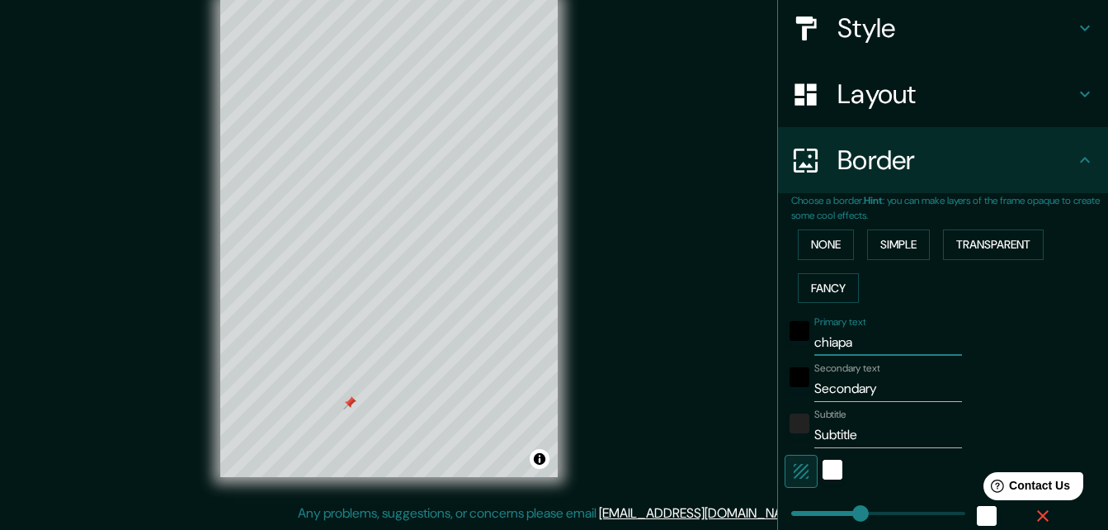
type input "chiapas"
type input "164"
type input "33"
type input "16"
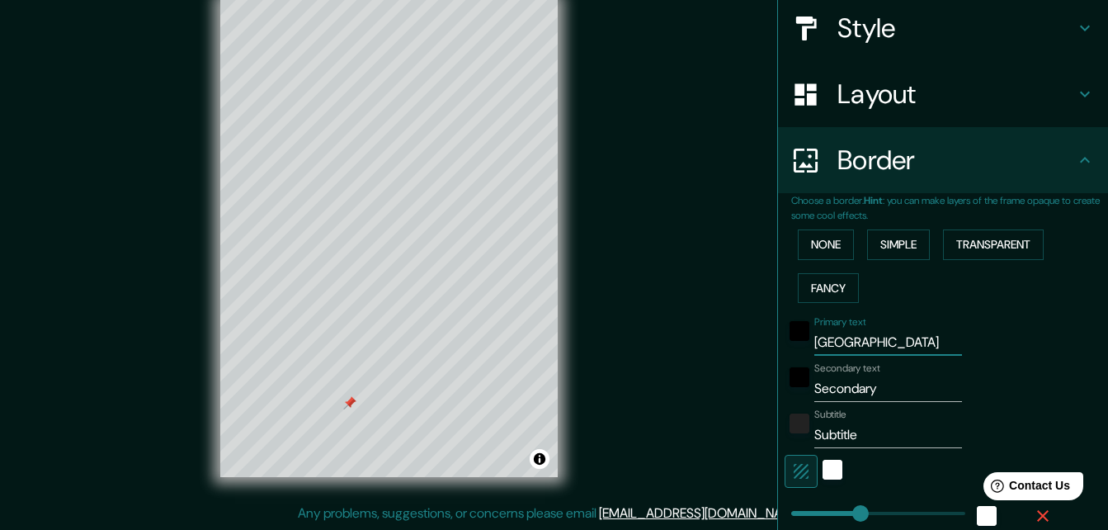
type input "chiapas"
click at [851, 390] on input "Secondary" at bounding box center [889, 388] width 148 height 26
type input "t"
type input "164"
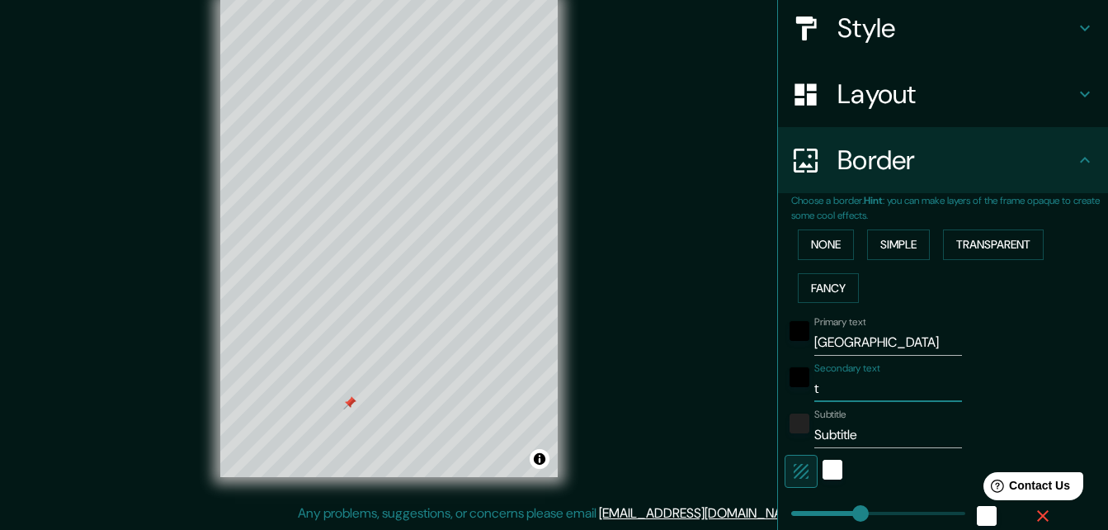
type input "33"
type input "16"
type input "tu"
type input "164"
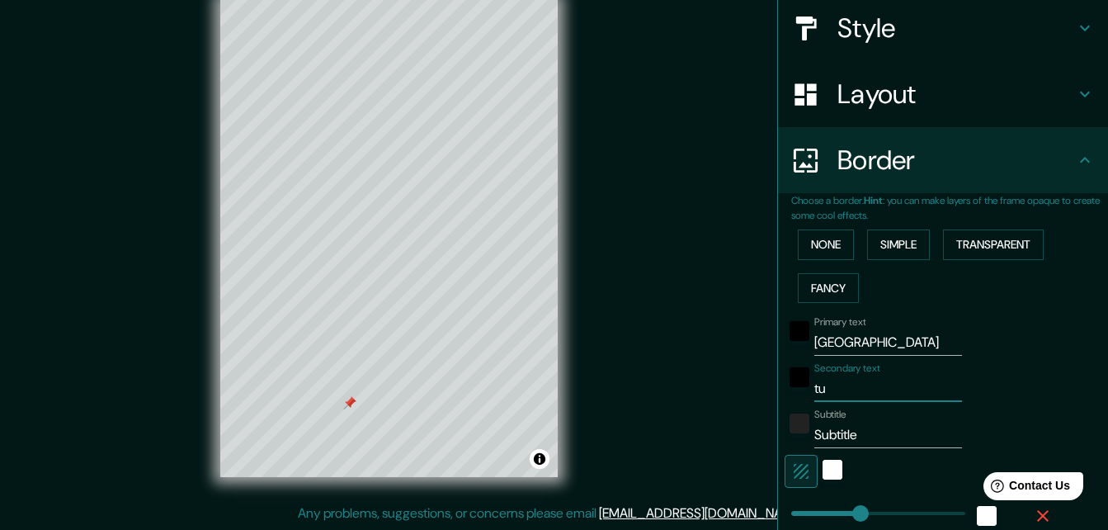
type input "33"
type input "16"
type input "tux"
type input "164"
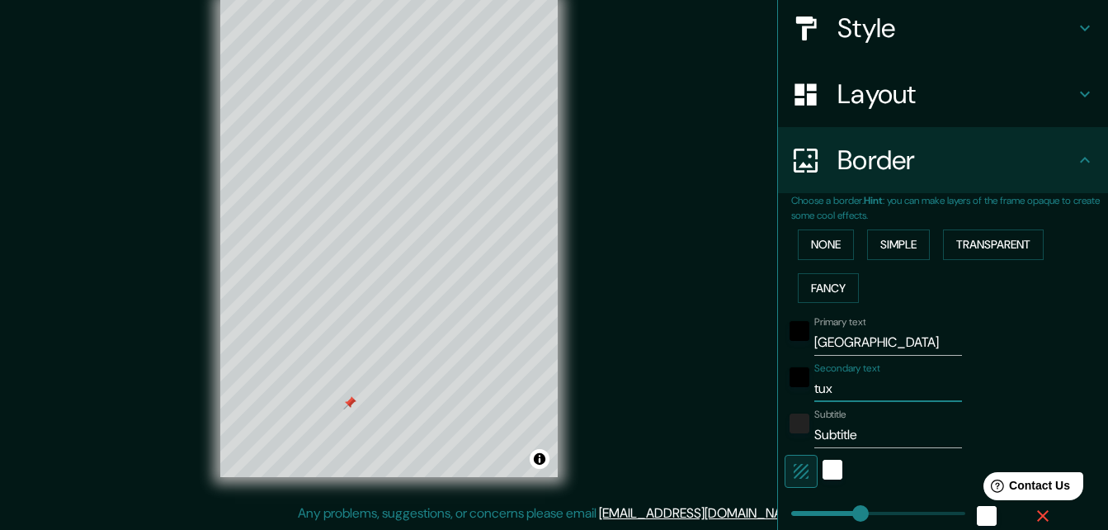
type input "33"
type input "16"
type input "tuxt"
type input "164"
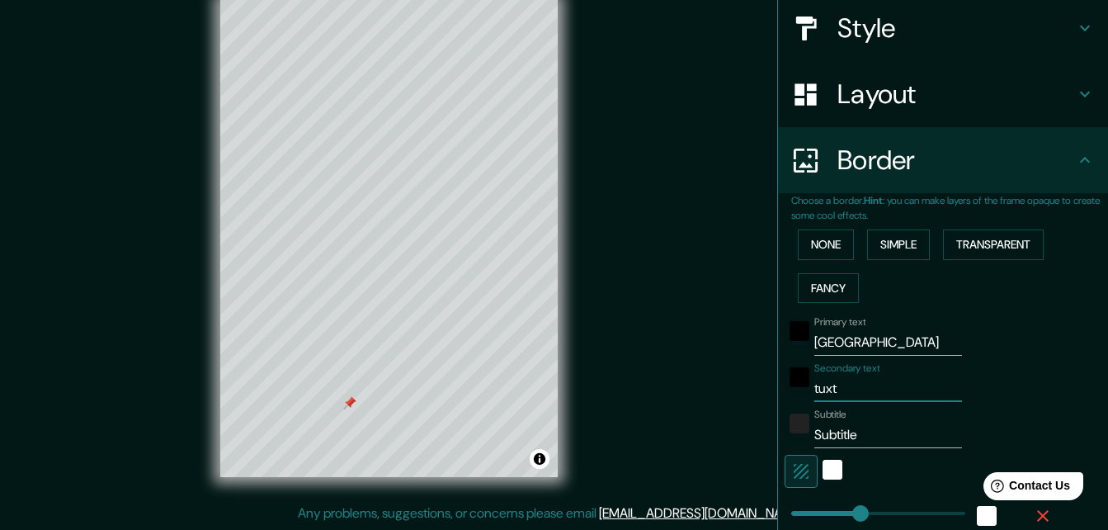
type input "33"
type input "16"
type input "tuxtla"
type input "164"
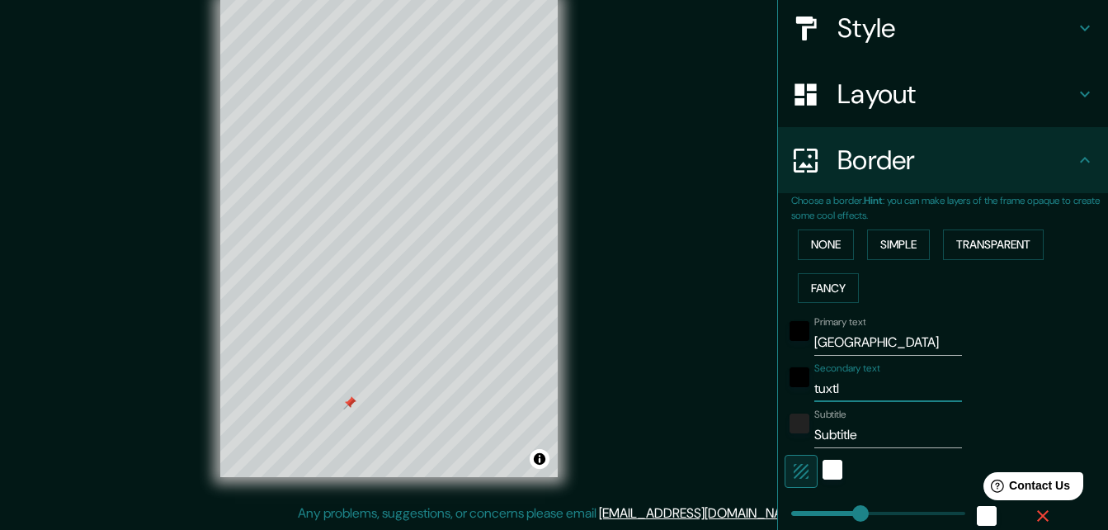
type input "33"
type input "16"
type input "tuxtla"
type input "164"
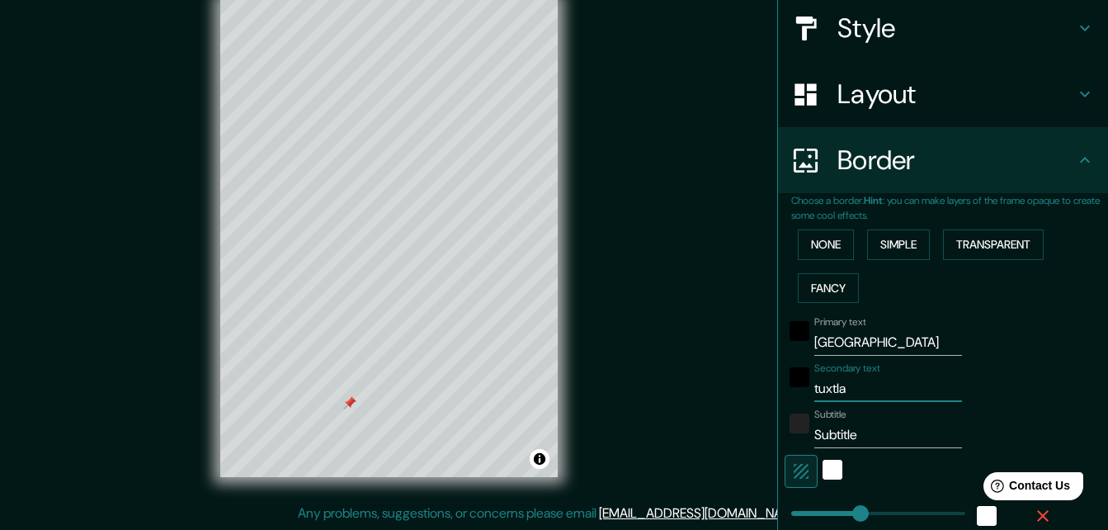
type input "33"
type input "16"
type input "tuxtla g"
type input "164"
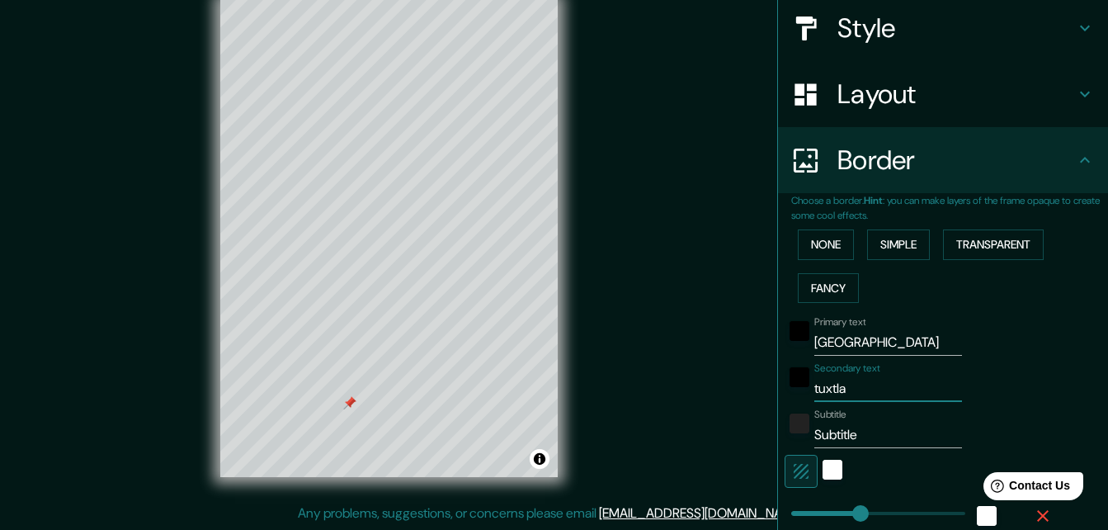
type input "33"
type input "16"
type input "tuxtla gu"
type input "164"
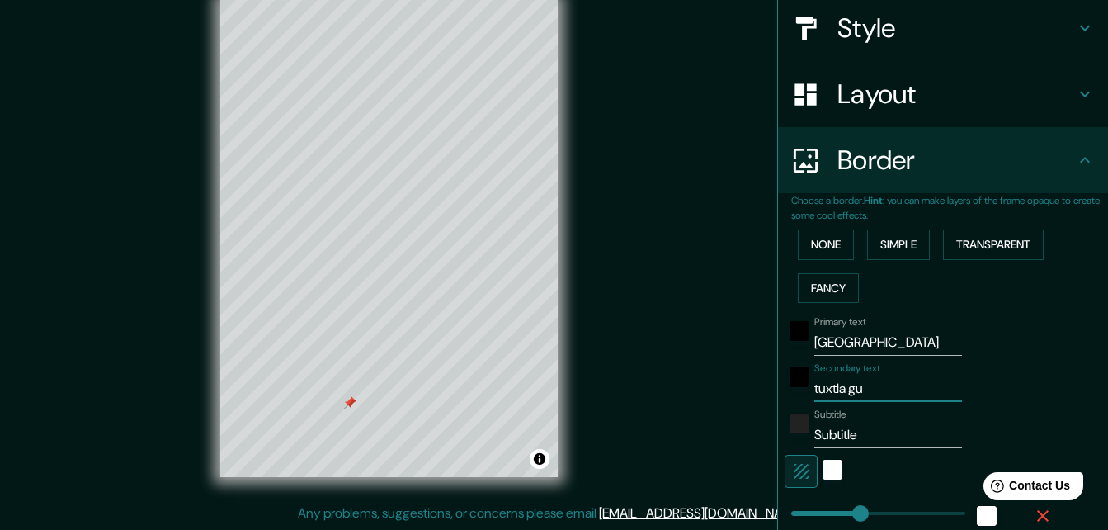
type input "33"
type input "16"
type input "tuxtla gut"
type input "164"
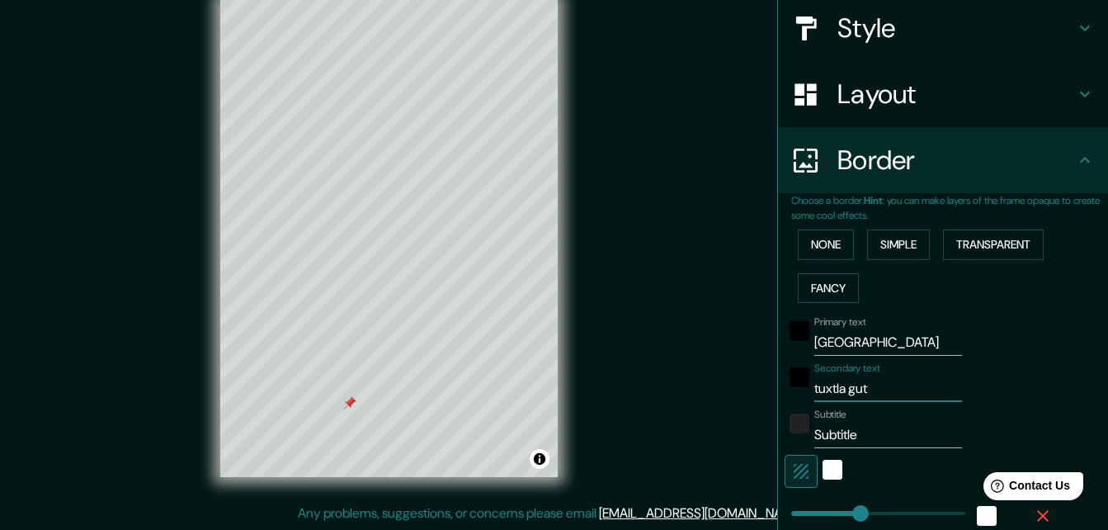
type input "33"
type input "16"
type input "tuxtla guti"
type input "164"
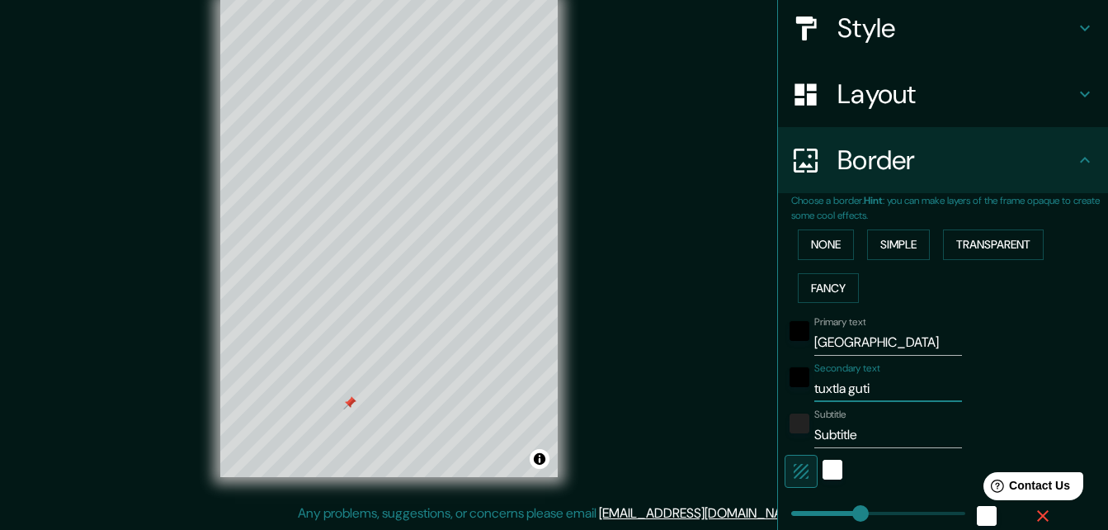
type input "33"
type input "16"
type input "tuxtla gutie"
type input "164"
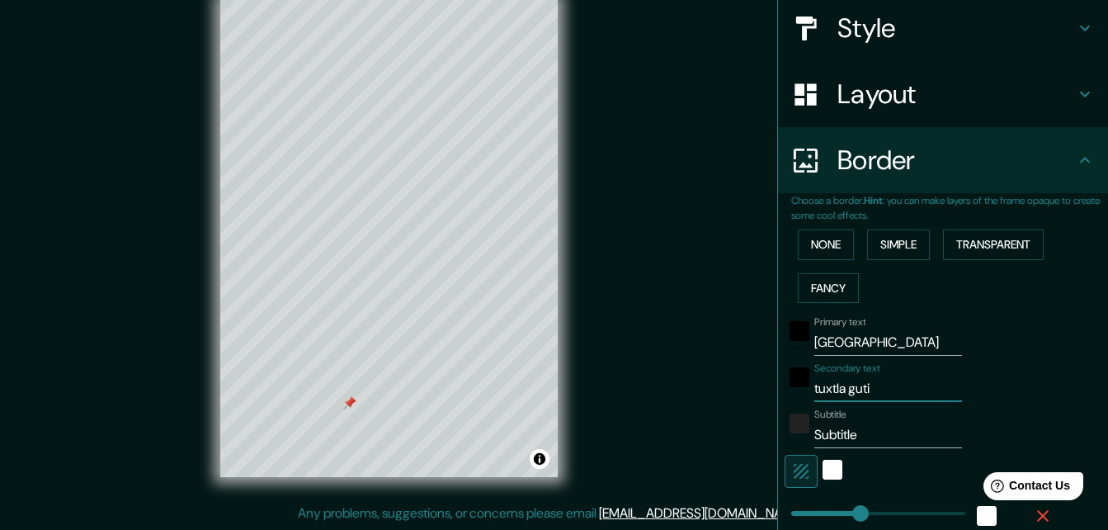
type input "33"
type input "16"
type input "tuxtla gutier"
type input "164"
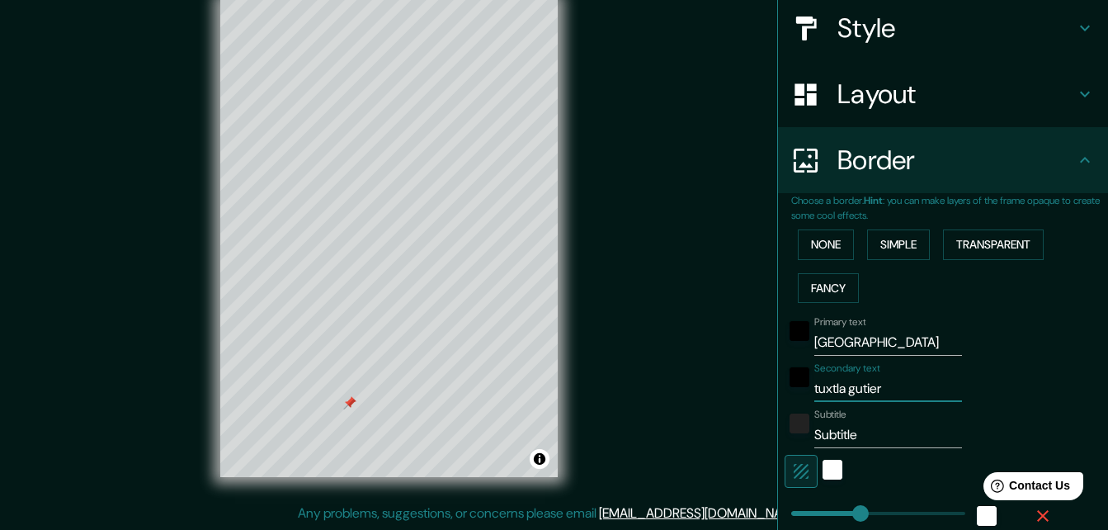
type input "33"
type input "16"
click at [858, 444] on input "Subtitle" at bounding box center [889, 435] width 148 height 26
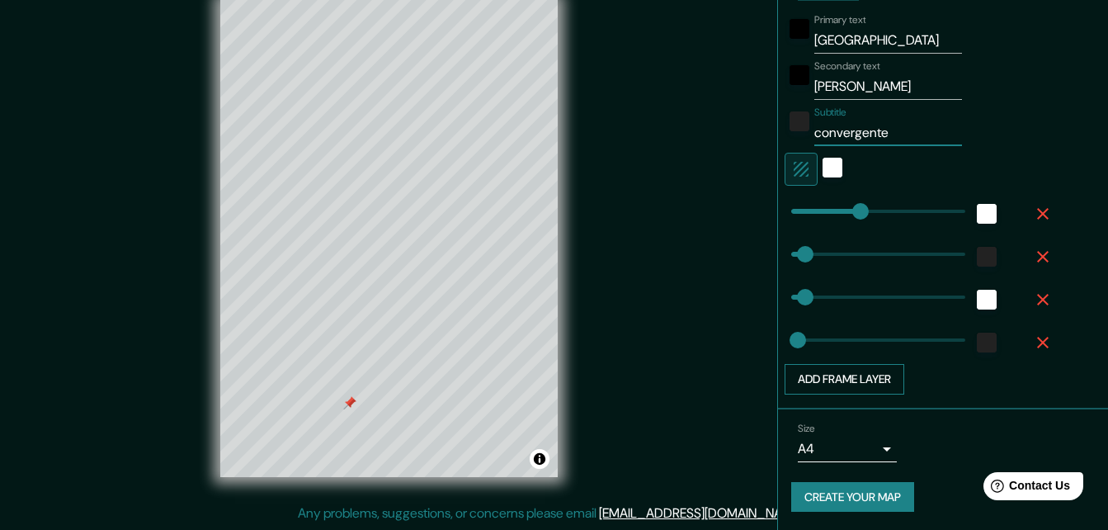
scroll to position [495, 0]
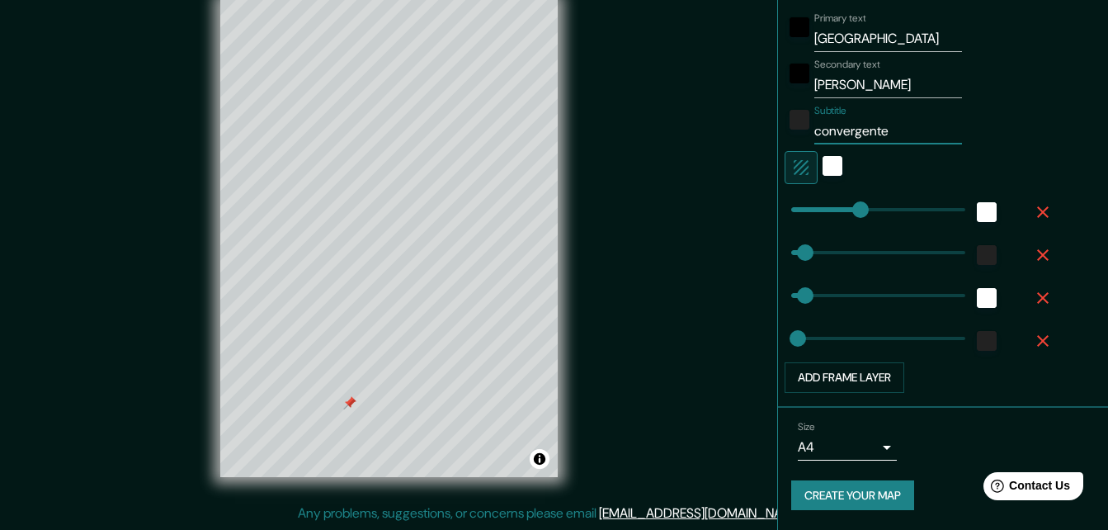
click at [347, 403] on div at bounding box center [349, 402] width 13 height 13
click at [829, 488] on button "Create your map" at bounding box center [852, 495] width 123 height 31
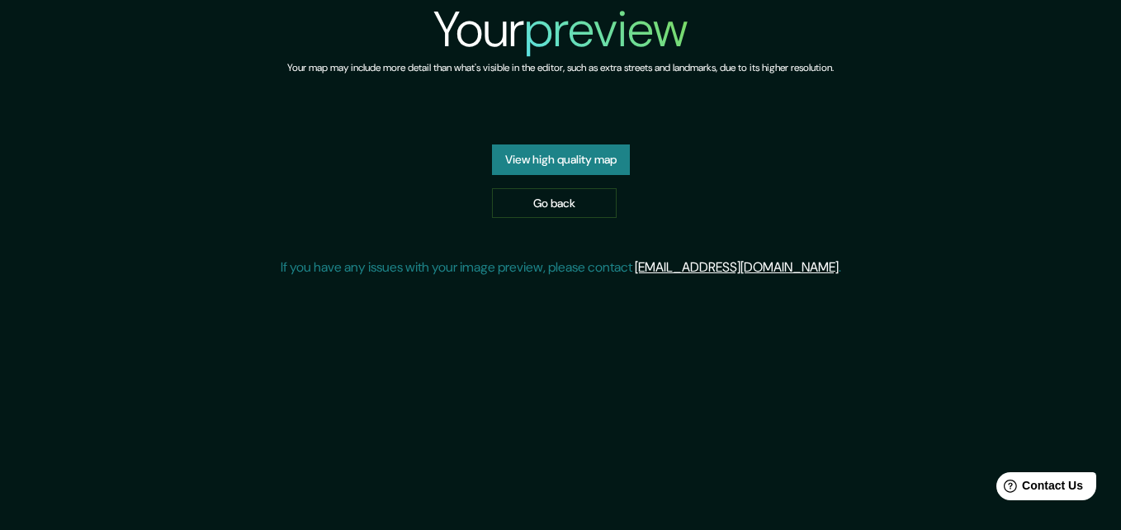
click at [564, 175] on link "View high quality map" at bounding box center [561, 159] width 138 height 31
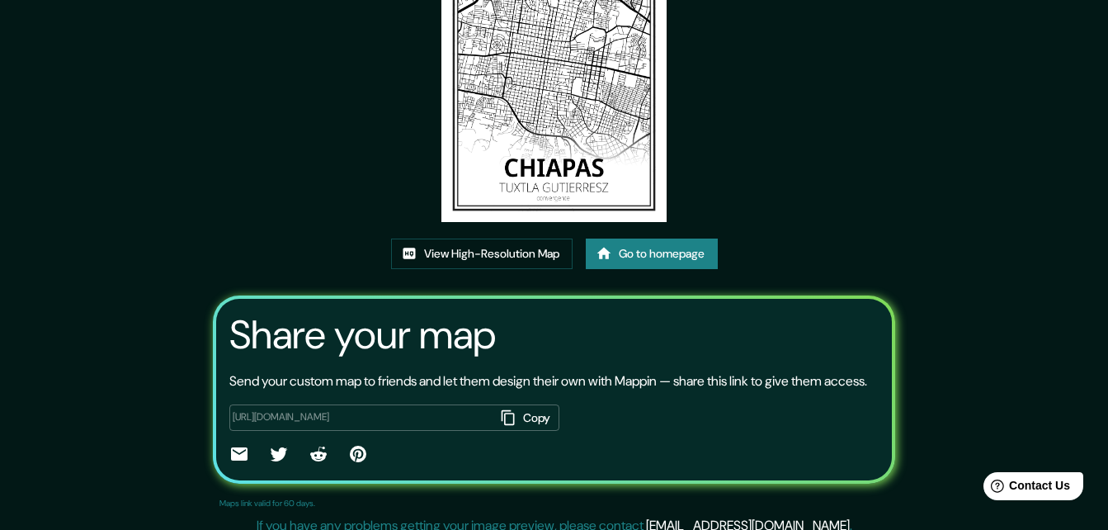
scroll to position [201, 0]
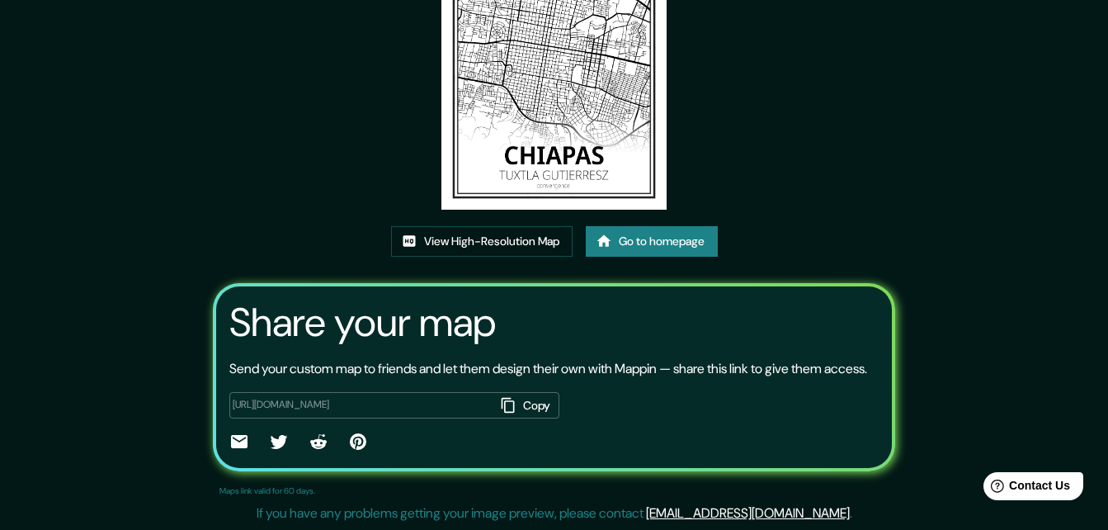
click at [504, 402] on icon "button" at bounding box center [508, 405] width 17 height 17
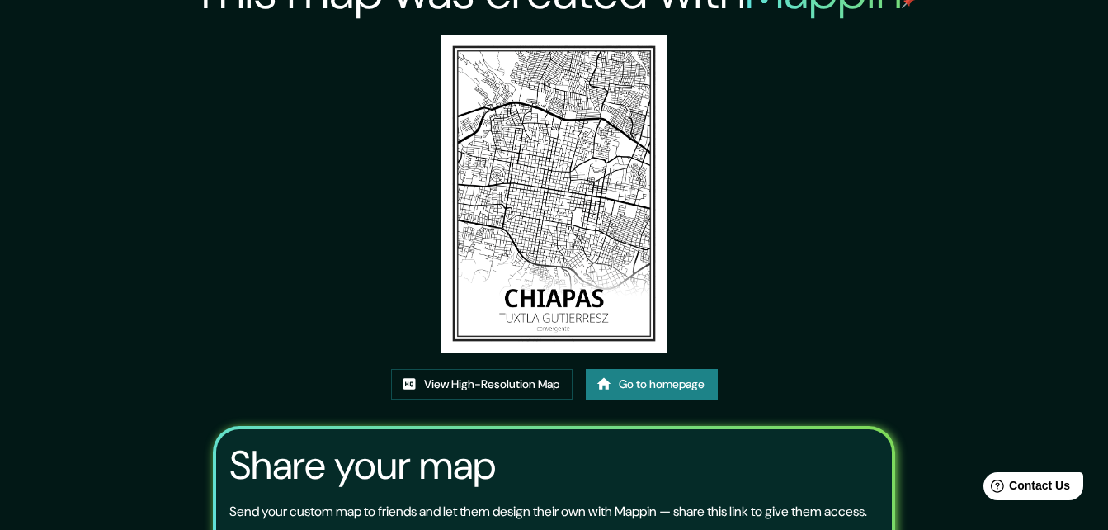
scroll to position [35, 0]
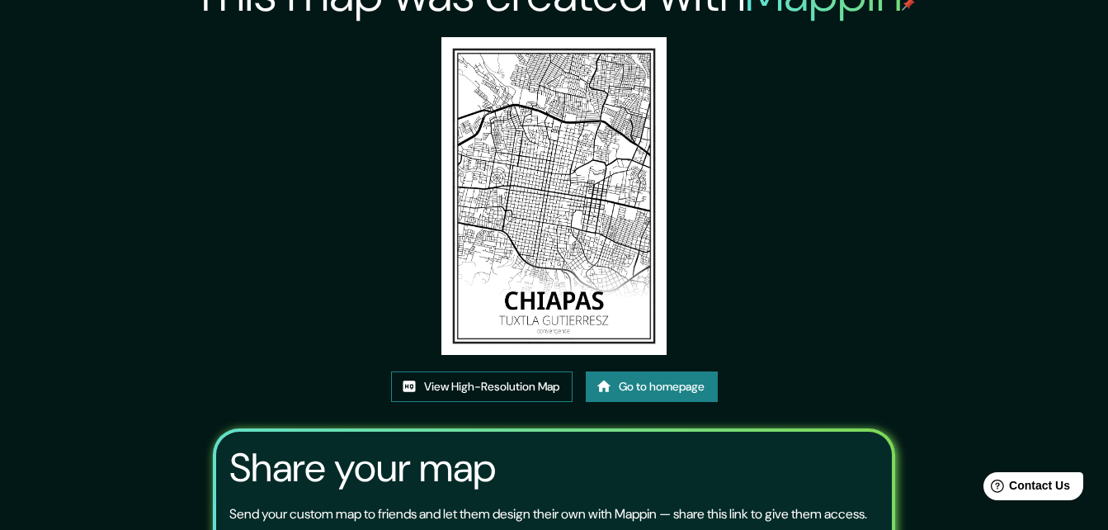
click at [508, 387] on link "View High-Resolution Map" at bounding box center [482, 386] width 182 height 31
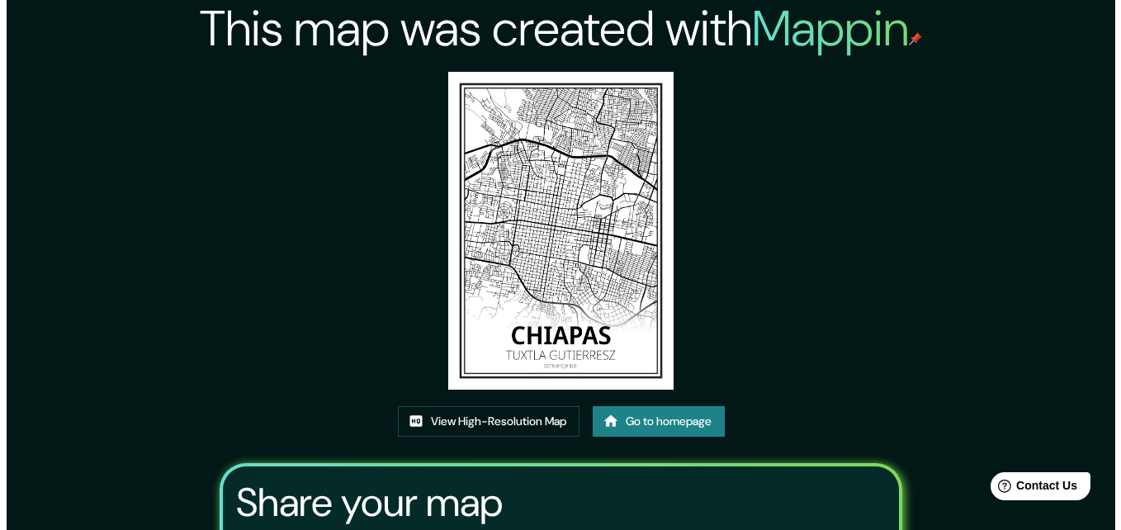
scroll to position [0, 0]
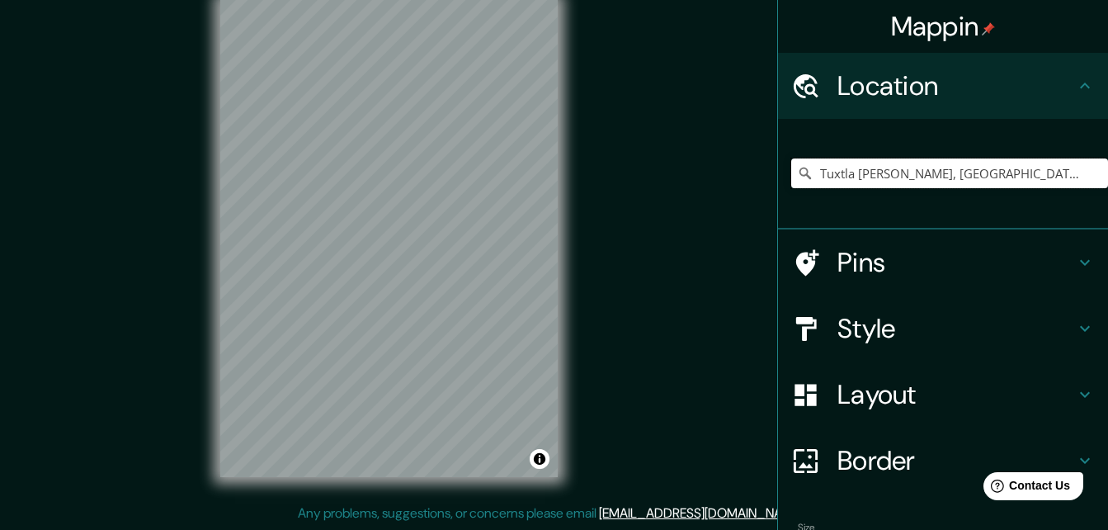
click at [989, 177] on input "Tuxtla [PERSON_NAME], [GEOGRAPHIC_DATA], [GEOGRAPHIC_DATA]" at bounding box center [949, 173] width 317 height 30
click at [990, 177] on input "Tuxtla [PERSON_NAME], [GEOGRAPHIC_DATA], [GEOGRAPHIC_DATA]" at bounding box center [949, 173] width 317 height 30
click at [951, 172] on input "Tecpatán, Chiapas, México" at bounding box center [949, 173] width 317 height 30
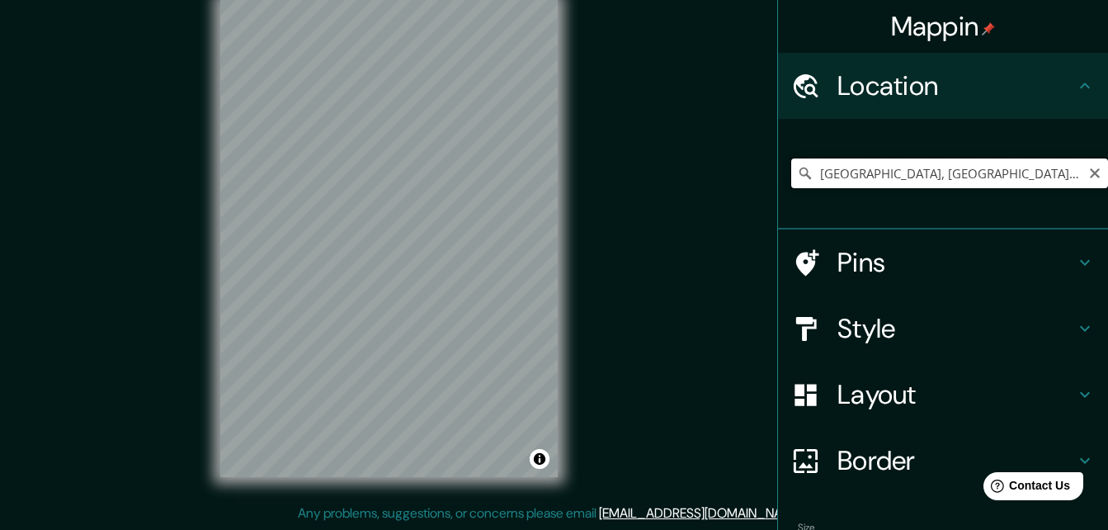
click at [983, 178] on input "Tecpatán, Chiapas, México" at bounding box center [949, 173] width 317 height 30
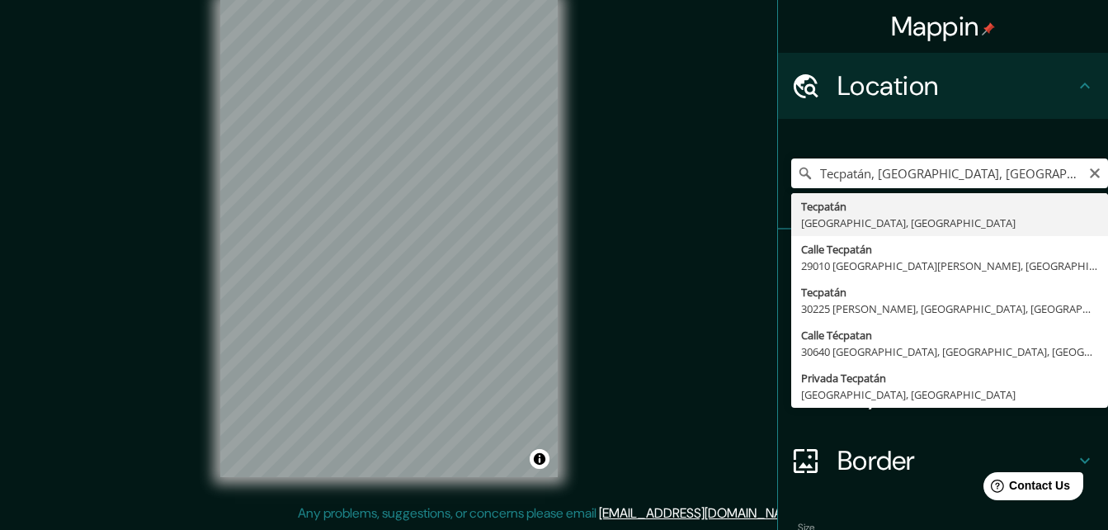
type input "Tecpatán, Chiapas, México"
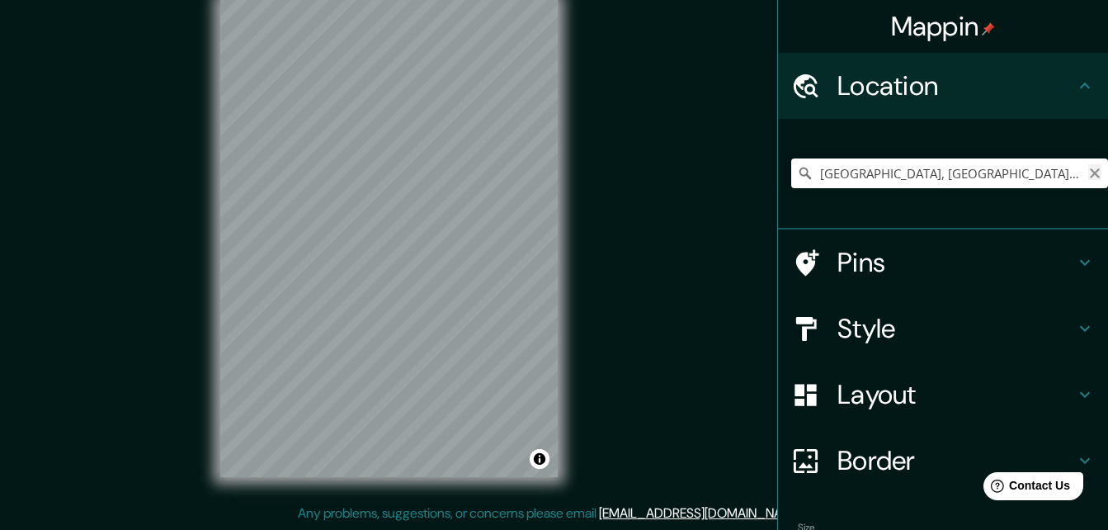
click at [1088, 172] on icon "Clear" at bounding box center [1094, 173] width 13 height 13
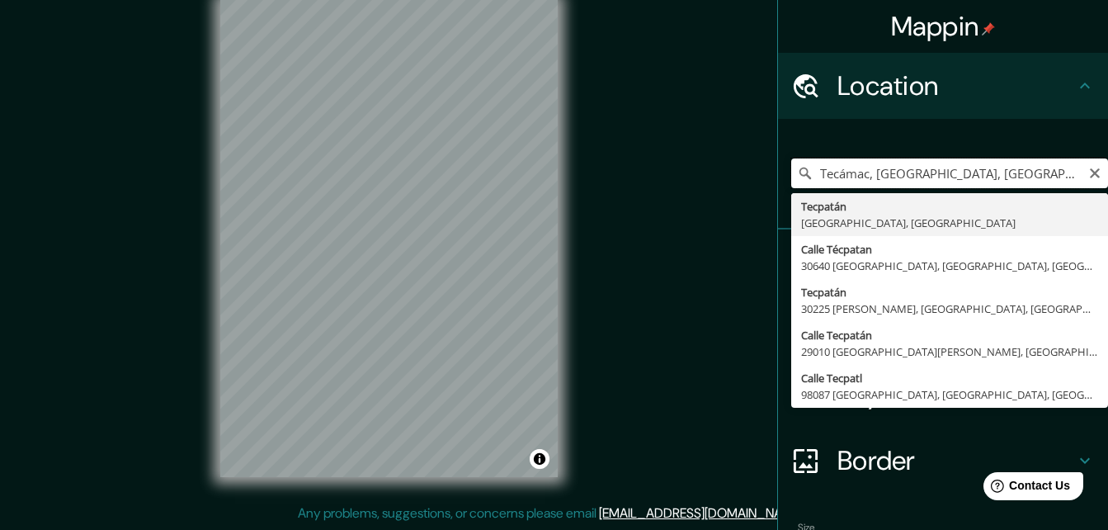
drag, startPoint x: 1059, startPoint y: 174, endPoint x: 829, endPoint y: 168, distance: 230.3
click at [829, 168] on input "Tecámac, Estado de México, México" at bounding box center [949, 173] width 317 height 30
type input "Tecpatán, Chiapas, México"
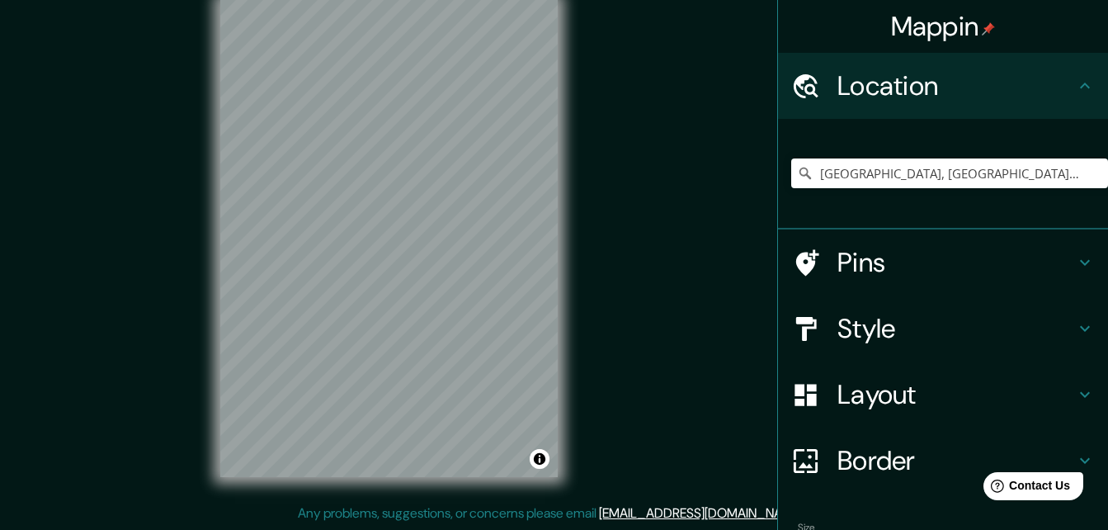
click at [597, 305] on div "Mappin Location Tecpatán, Chiapas, México Tecámac Estado de México, México Teca…" at bounding box center [554, 252] width 1108 height 556
click at [584, 301] on div "Mappin Location Tecpatán, Chiapas, México Tecámac Estado de México, México Teca…" at bounding box center [554, 252] width 1108 height 556
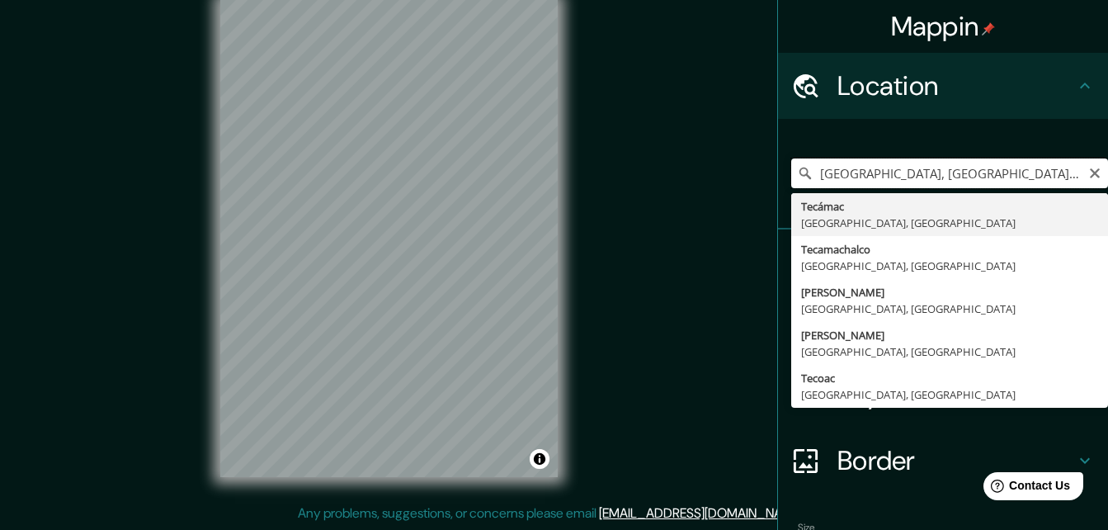
click at [968, 172] on input "Tecpatán, Chiapas, México" at bounding box center [949, 173] width 317 height 30
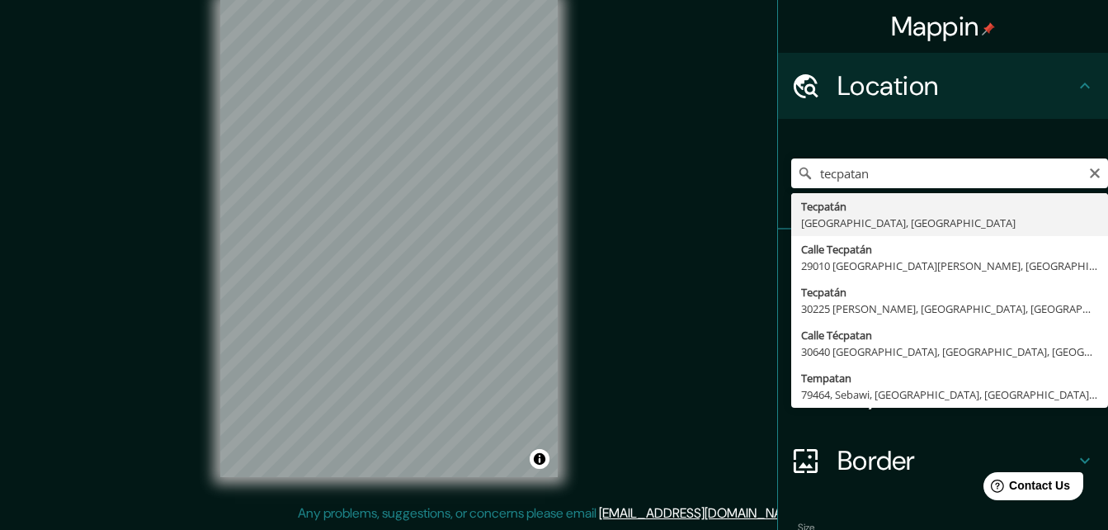
type input "Tecpatán, Chiapas, México"
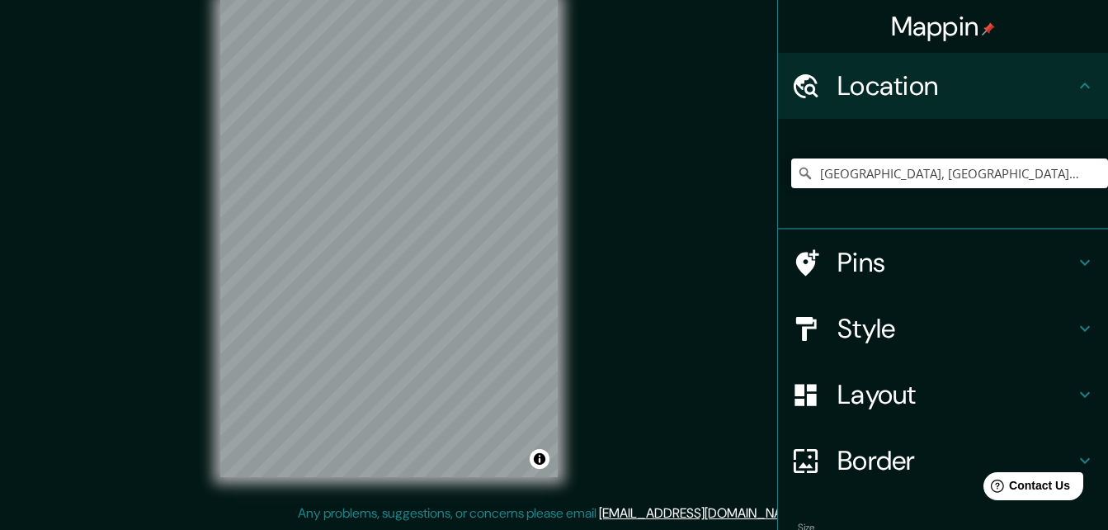
click at [201, 207] on div "© Mapbox © OpenStreetMap Improve this map" at bounding box center [389, 239] width 390 height 530
click at [990, 171] on input "Tecpatán, Chiapas, México" at bounding box center [949, 173] width 317 height 30
click at [992, 171] on input "Tecpatán, Chiapas, México" at bounding box center [949, 173] width 317 height 30
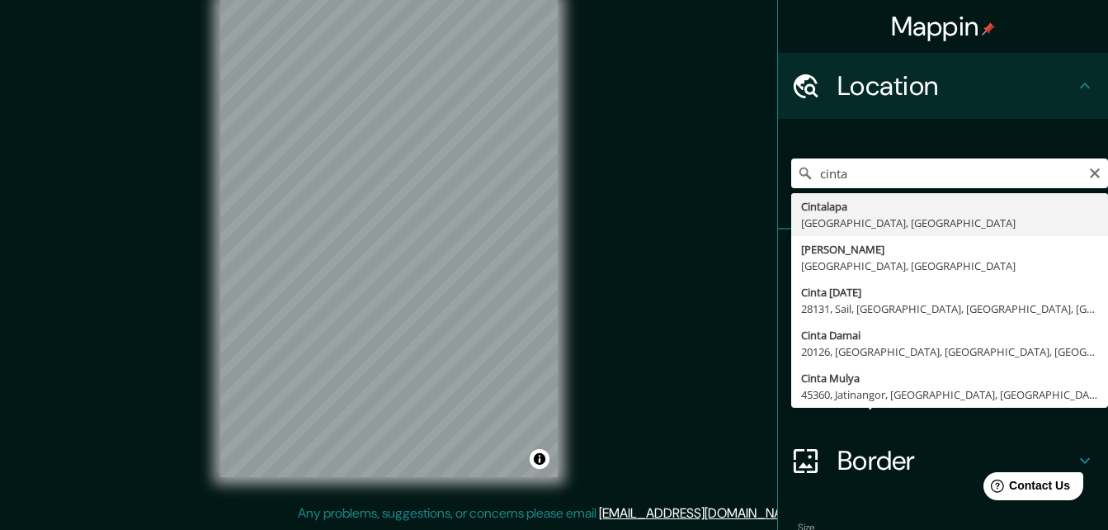
type input "Cintalapa, Chiapas, México"
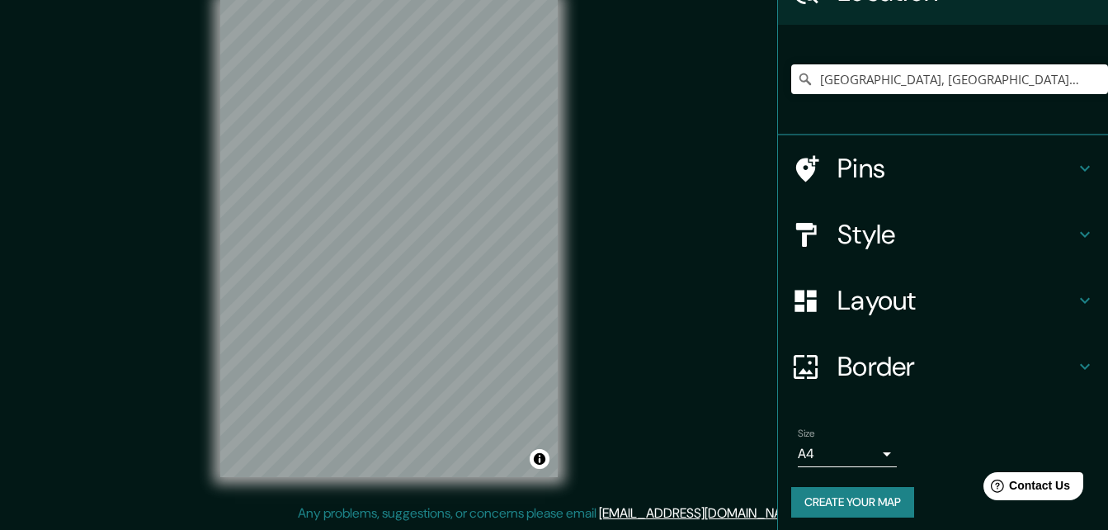
scroll to position [102, 0]
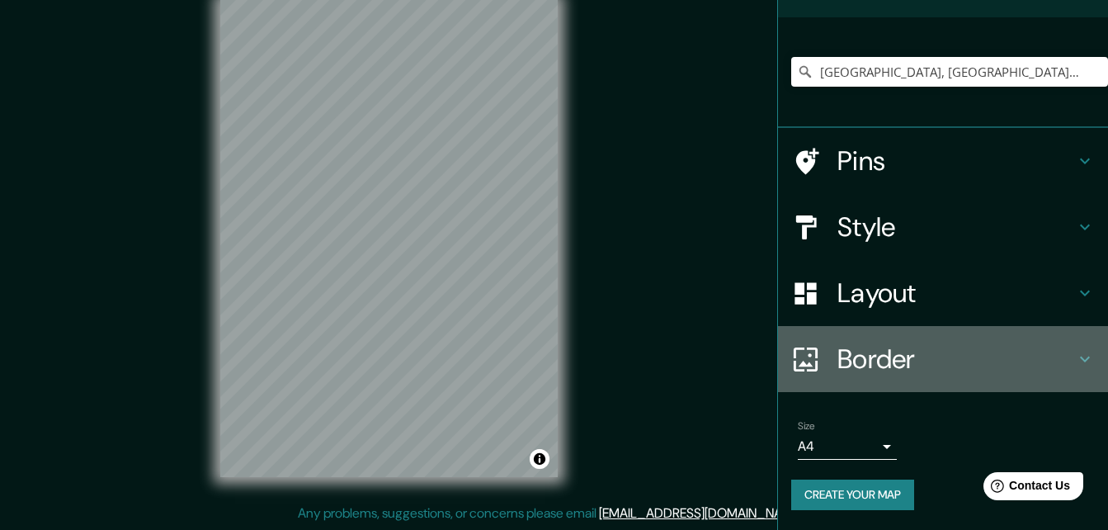
click at [895, 346] on h4 "Border" at bounding box center [957, 358] width 238 height 33
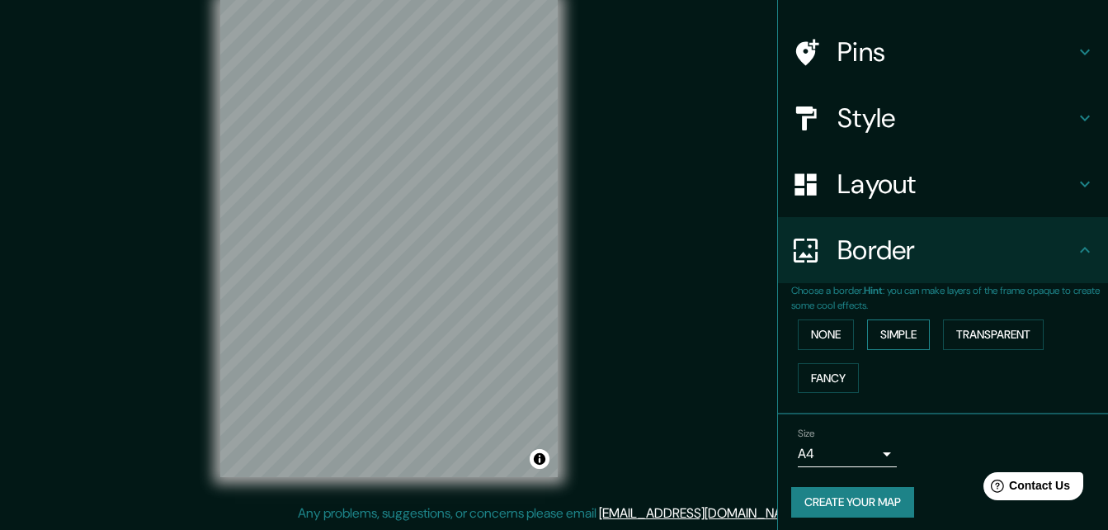
click at [899, 330] on button "Simple" at bounding box center [898, 334] width 63 height 31
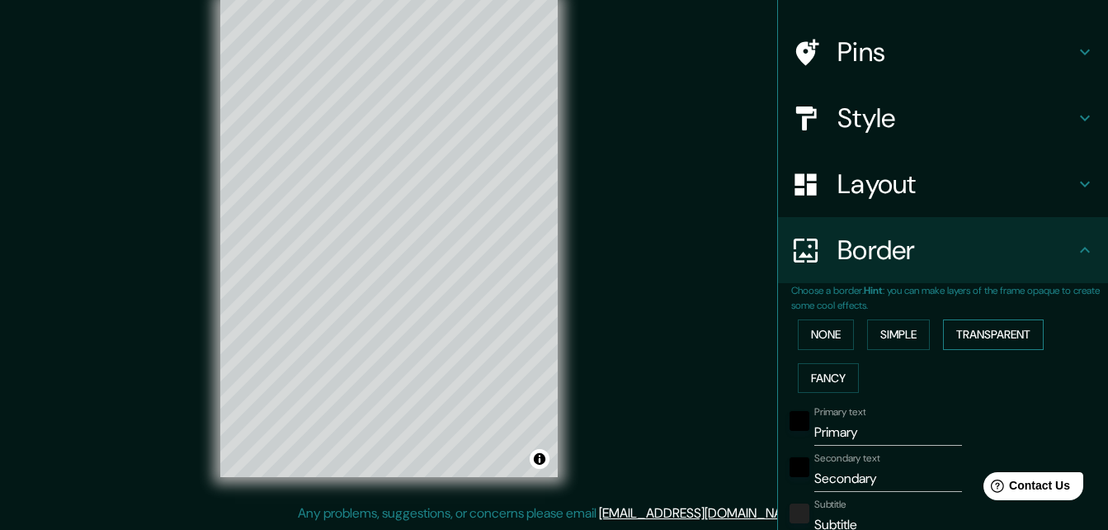
click at [982, 325] on button "Transparent" at bounding box center [993, 334] width 101 height 31
click at [824, 377] on button "Fancy" at bounding box center [828, 378] width 61 height 31
click at [875, 437] on input "Primary" at bounding box center [889, 432] width 148 height 26
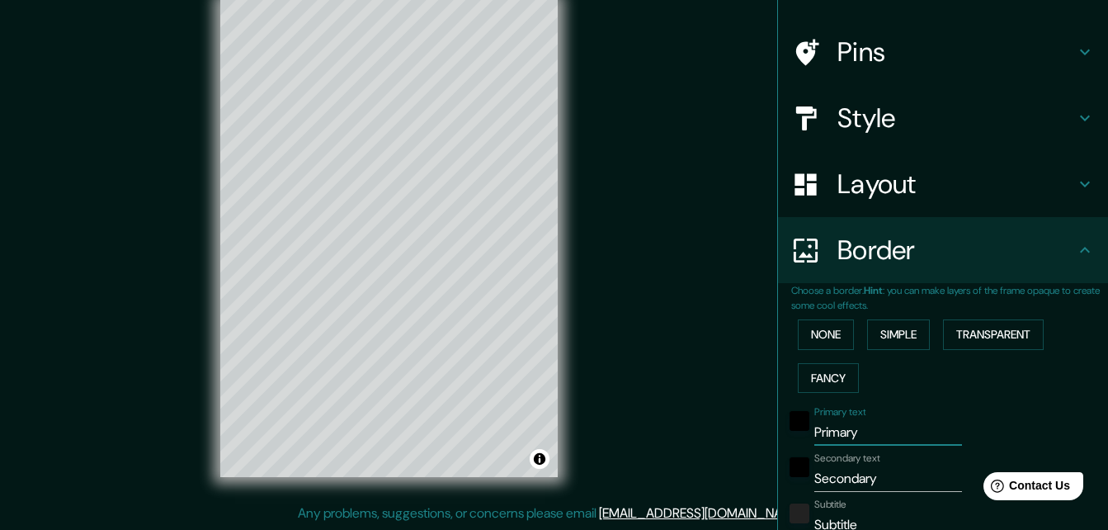
type input "c"
type input "164"
type input "33"
type input "16"
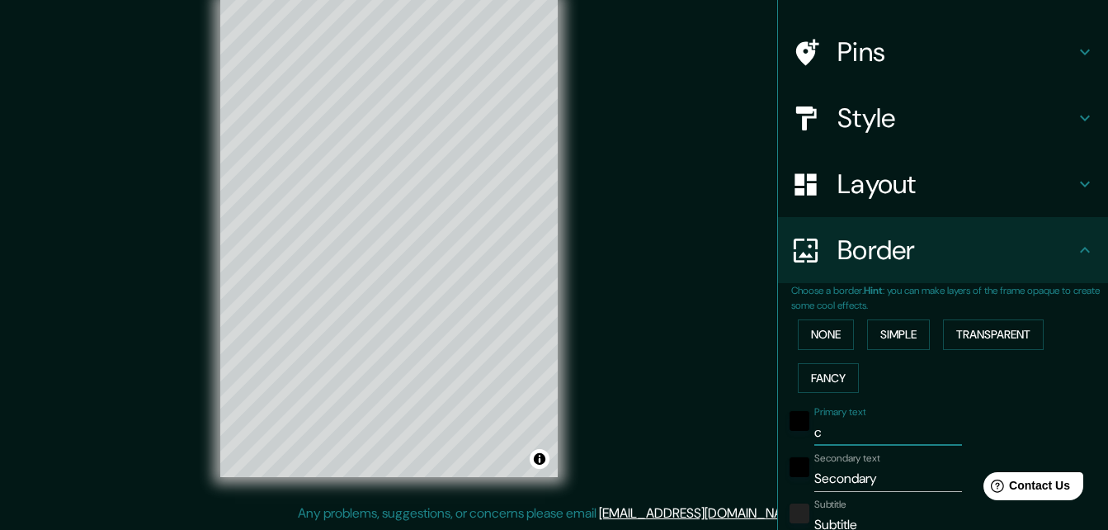
type input "ch"
type input "164"
type input "33"
type input "16"
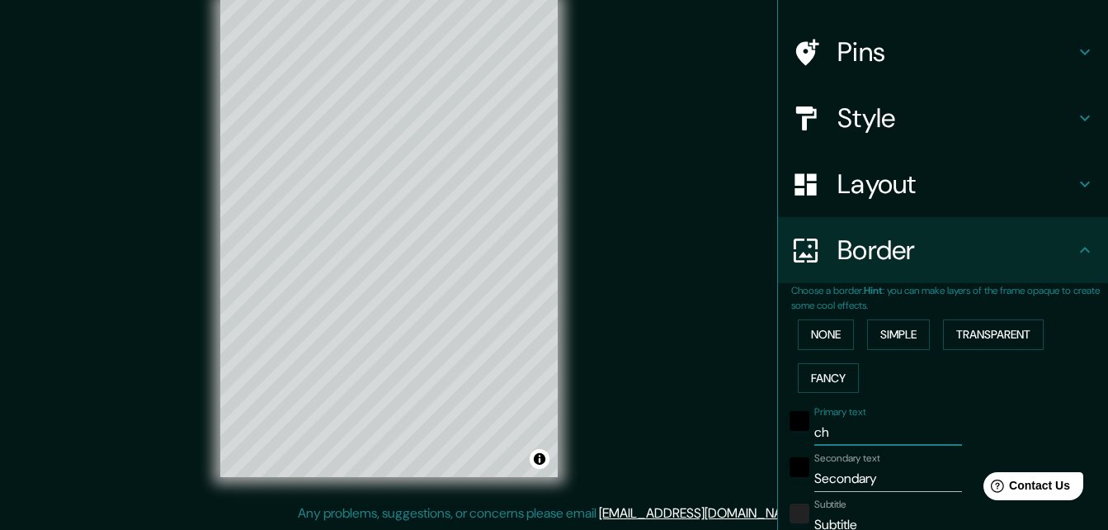
type input "chi"
type input "164"
type input "33"
type input "16"
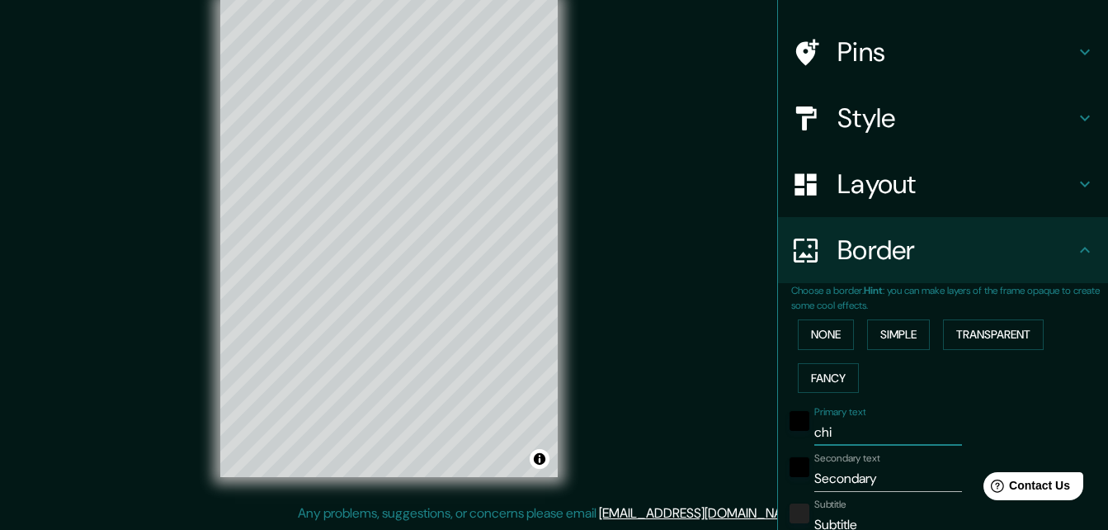
type input "chia"
type input "164"
type input "33"
type input "16"
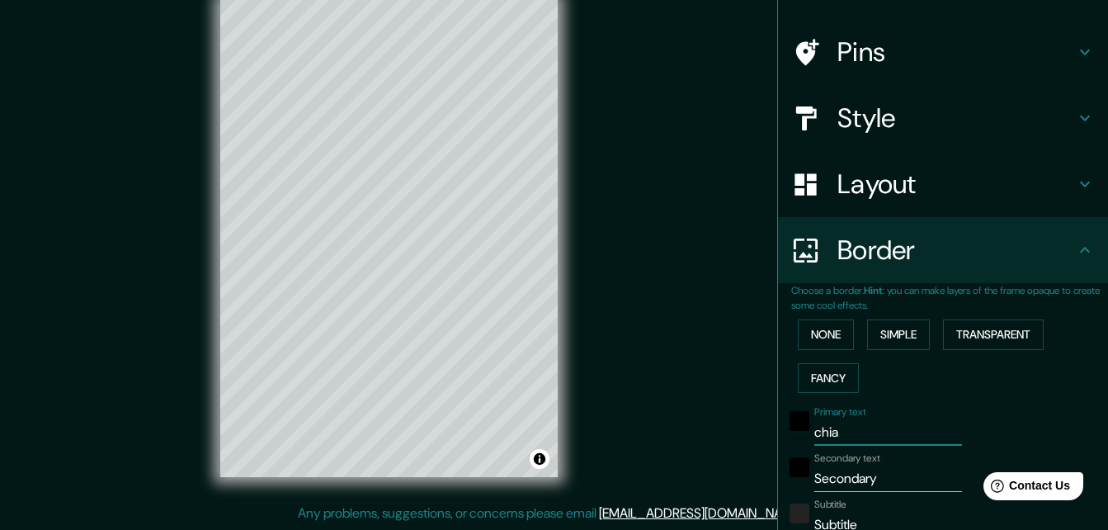
type input "chiap"
type input "164"
type input "33"
type input "16"
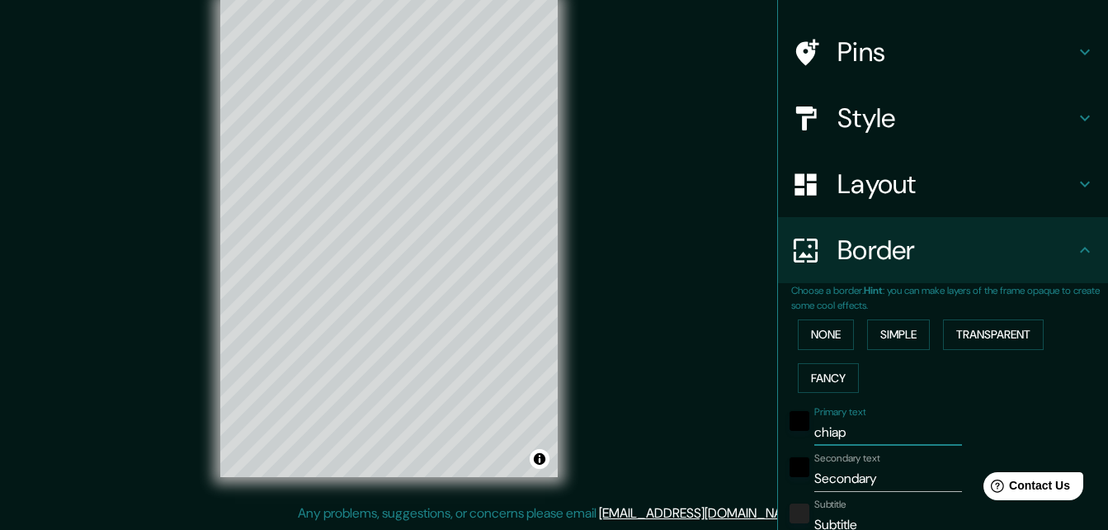
type input "chiaps"
type input "164"
type input "33"
type input "16"
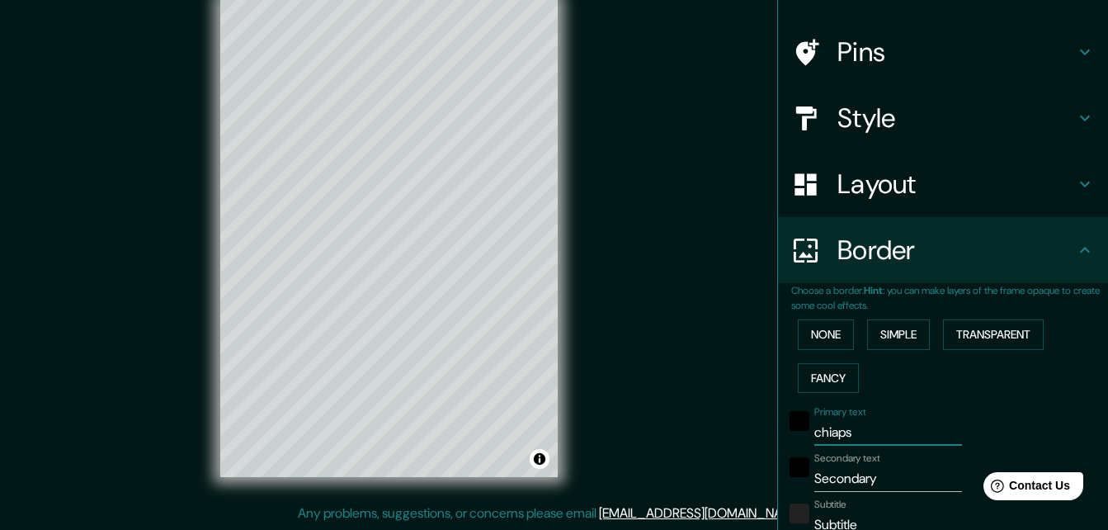
type input "chiap"
type input "164"
type input "33"
type input "16"
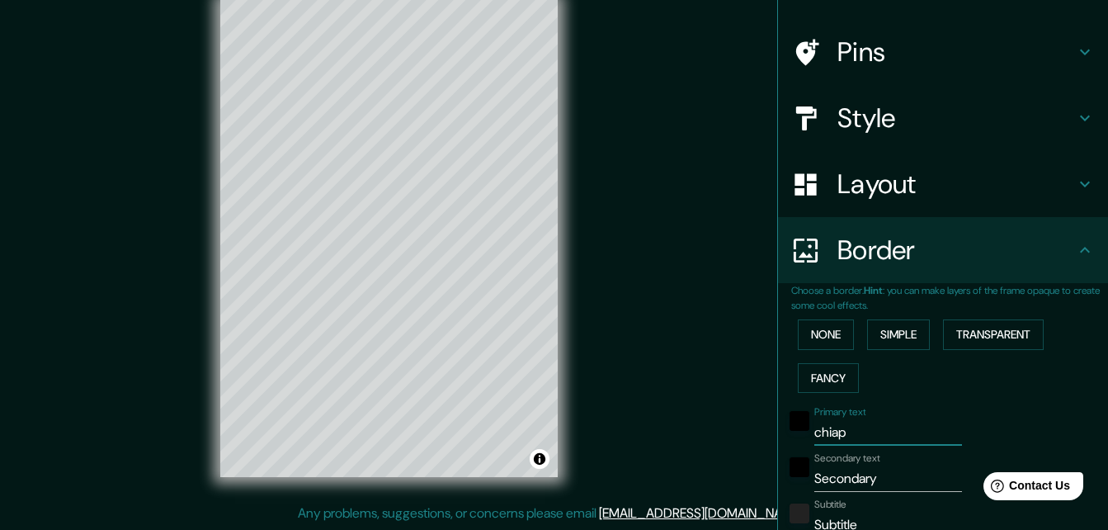
type input "chiapa"
type input "164"
type input "33"
type input "16"
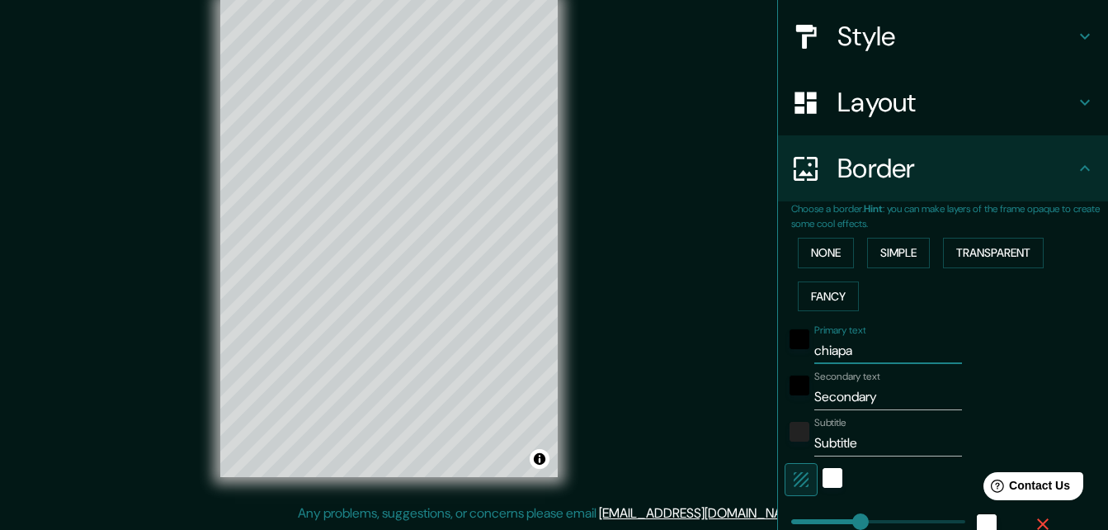
scroll to position [184, 0]
type input "chiapa"
click at [868, 393] on input "Secondary" at bounding box center [889, 396] width 148 height 26
type input "t"
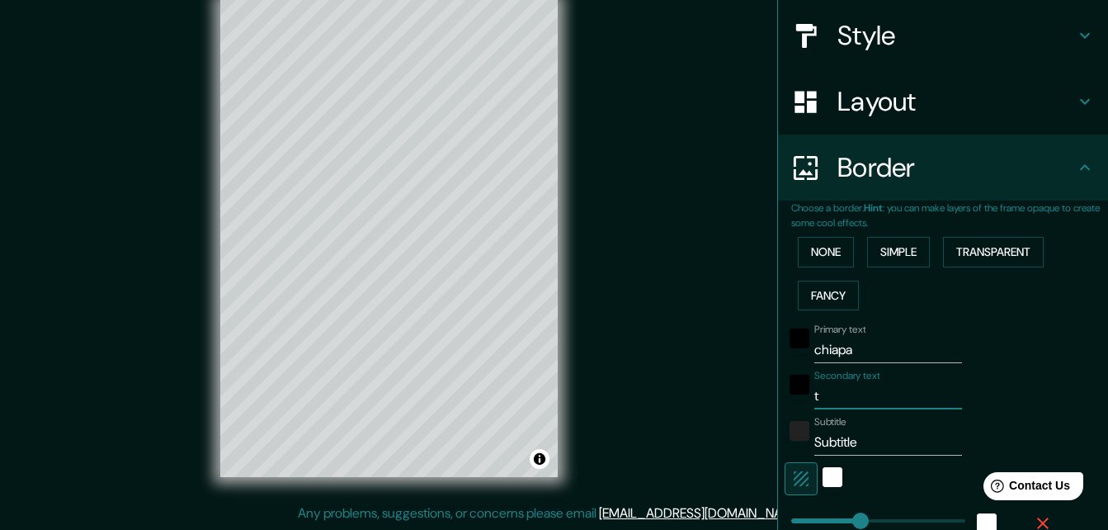
type input "164"
type input "33"
type input "16"
type input "te"
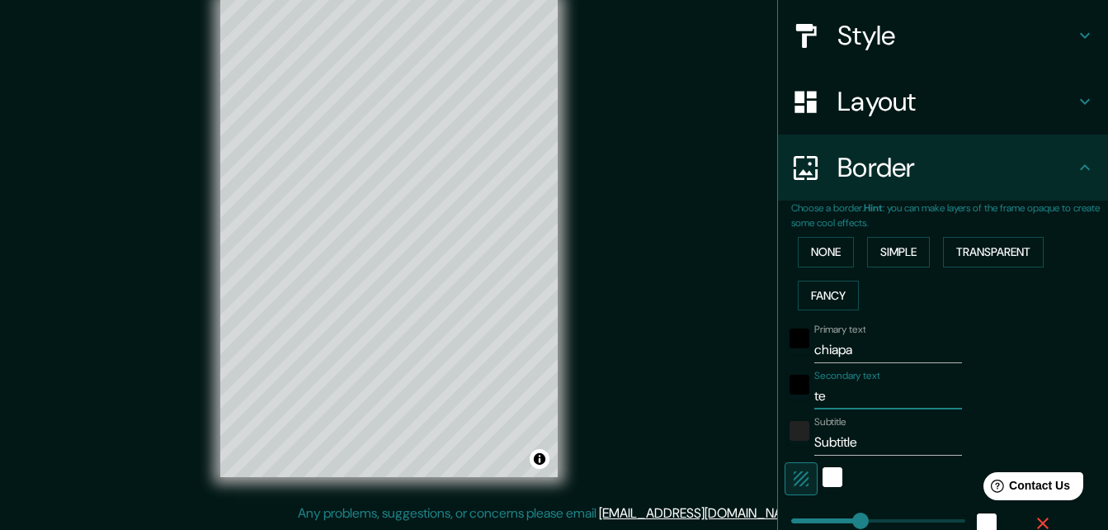
type input "164"
type input "33"
type input "16"
type input "tec"
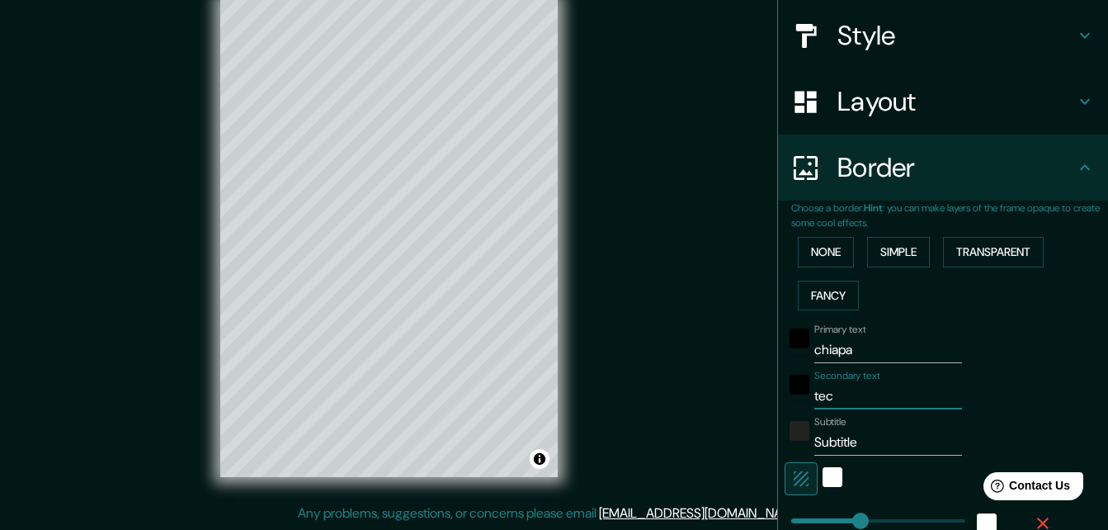
type input "164"
type input "33"
type input "16"
type input "tecpa"
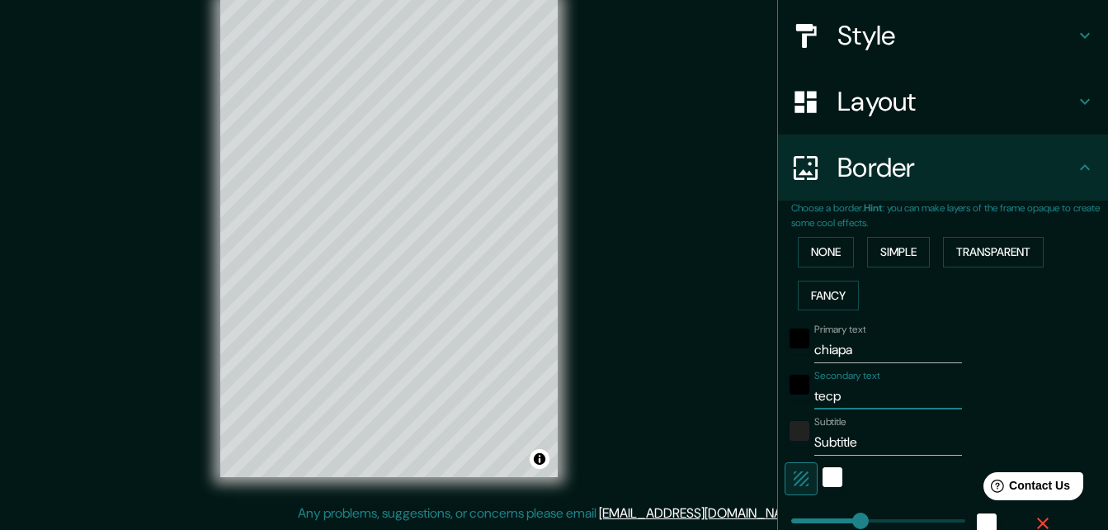
type input "164"
type input "33"
type input "16"
type input "tecpat"
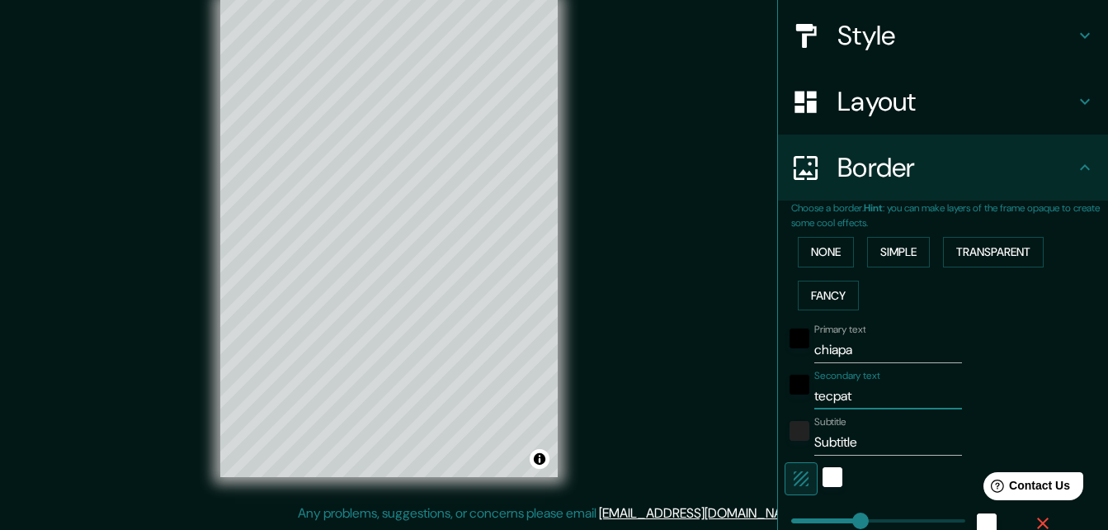
type input "164"
type input "33"
type input "16"
type input "tecpata"
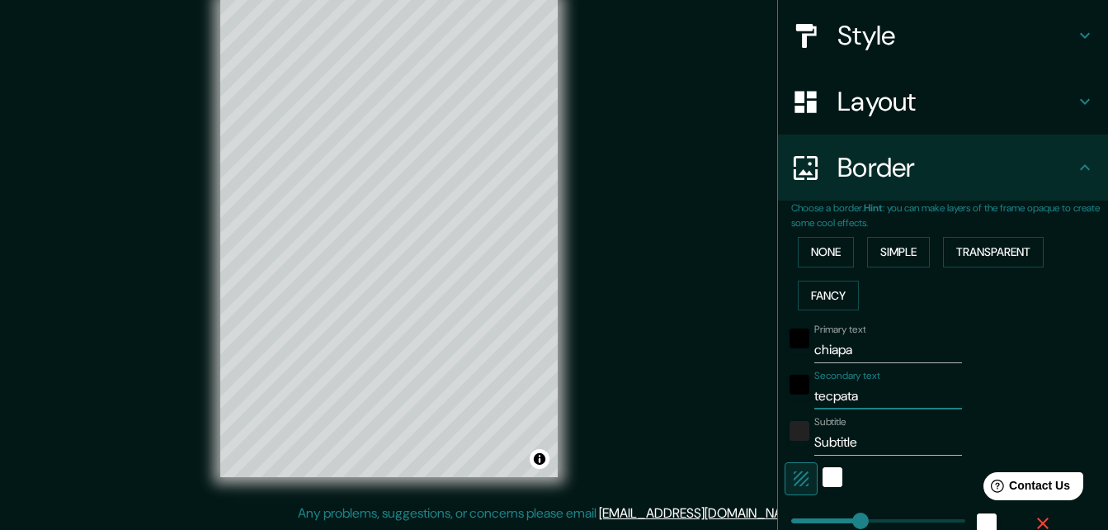
type input "164"
type input "33"
type input "16"
type input "tecpatan"
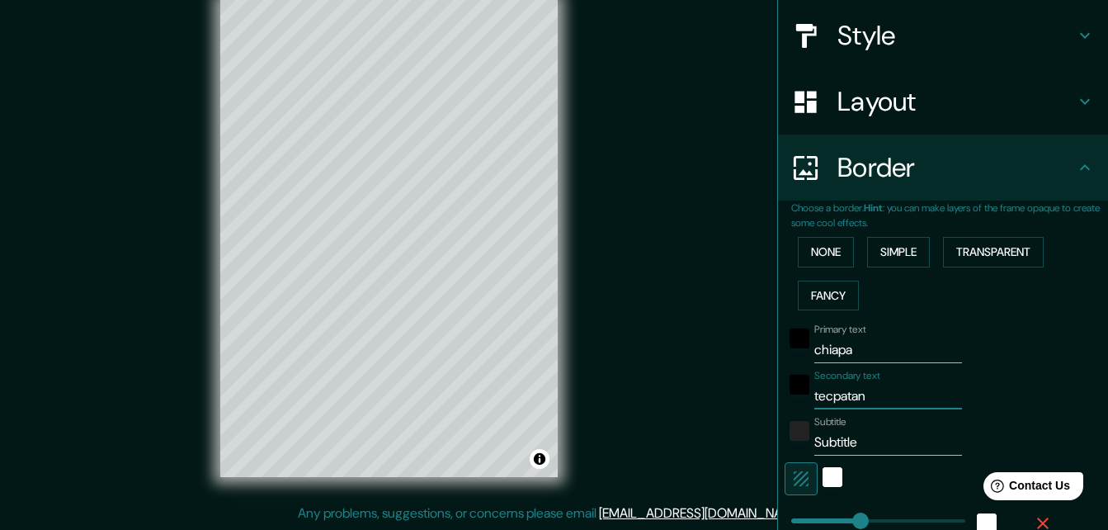
type input "164"
type input "33"
type input "16"
type input "tecpatan"
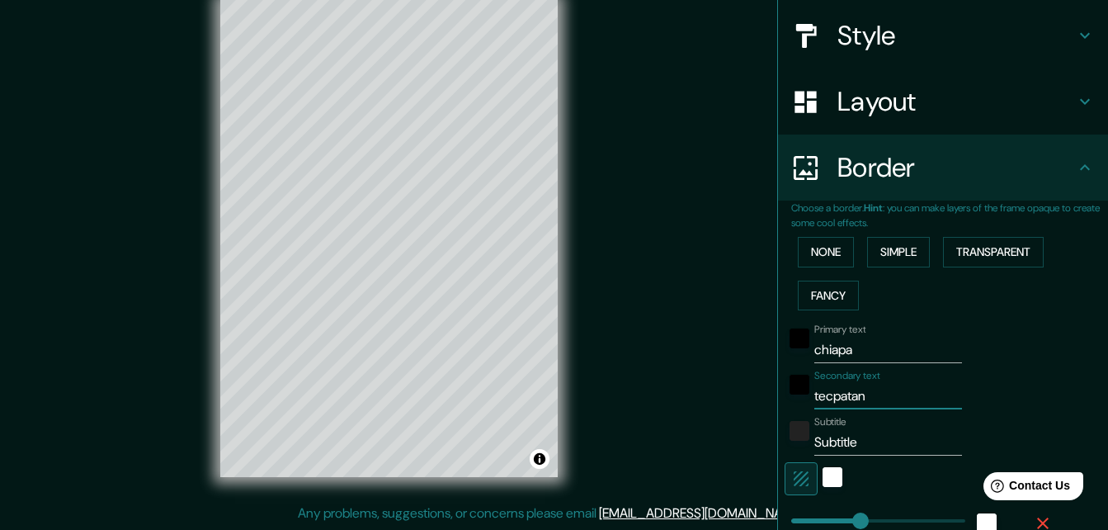
type input "164"
type input "33"
type input "16"
type input "tecpatan"
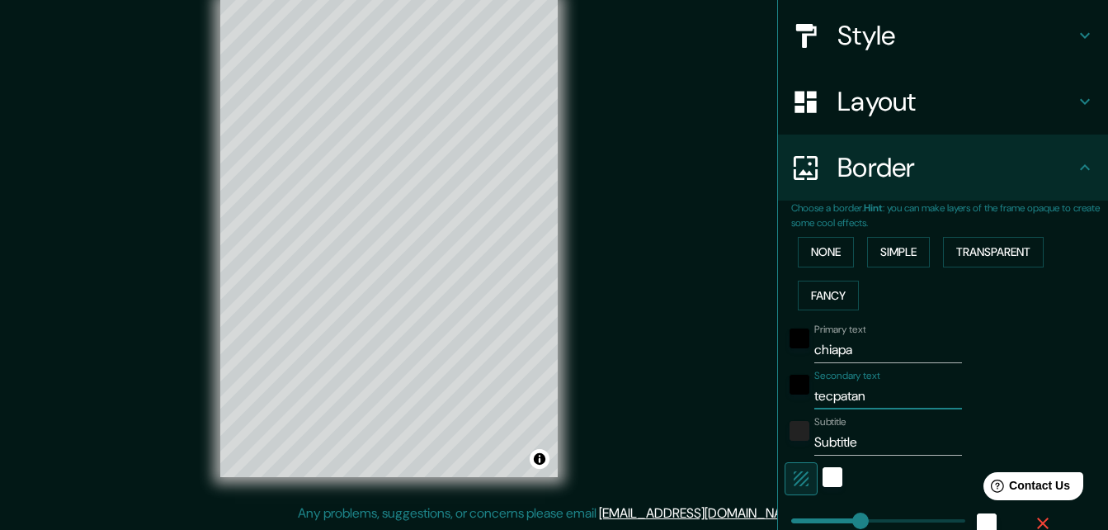
type input "164"
type input "33"
type input "16"
type input "tecpatan"
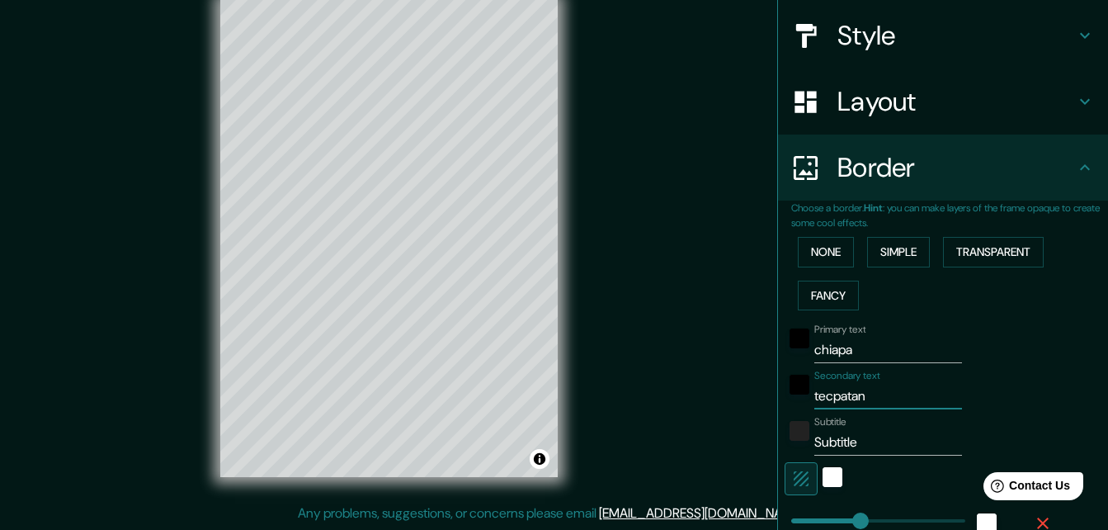
click at [857, 449] on input "Subtitle" at bounding box center [889, 442] width 148 height 26
type input "d"
type input "164"
type input "33"
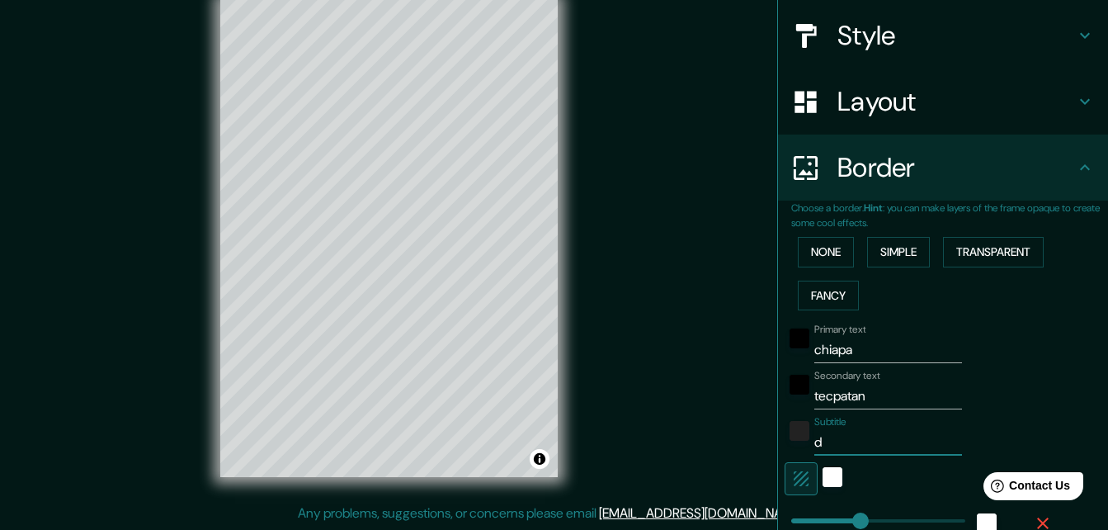
type input "33"
type input "16"
type input "di"
type input "164"
type input "33"
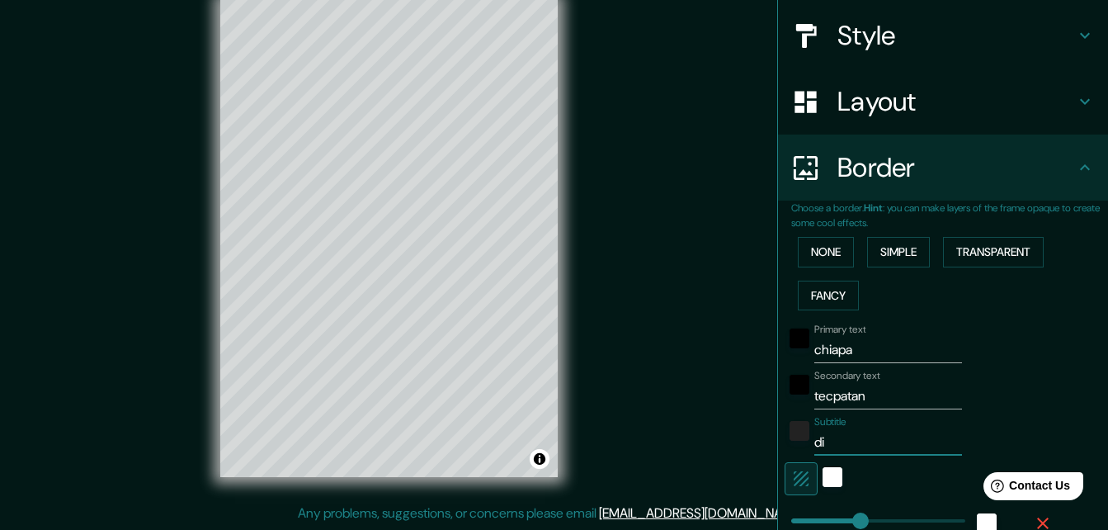
type input "33"
type input "16"
type input "div"
type input "164"
type input "33"
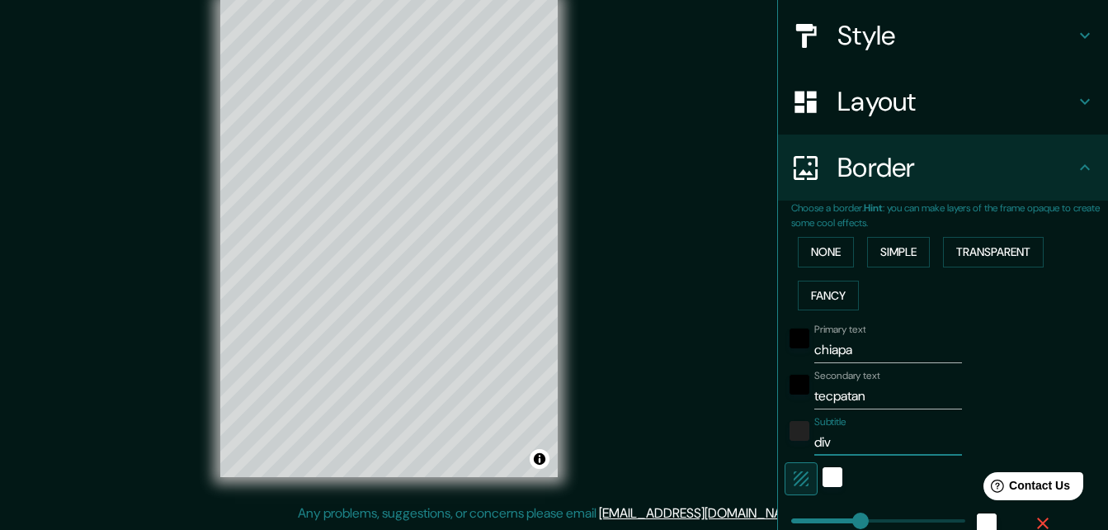
type input "33"
type input "16"
type input "dive"
type input "164"
type input "33"
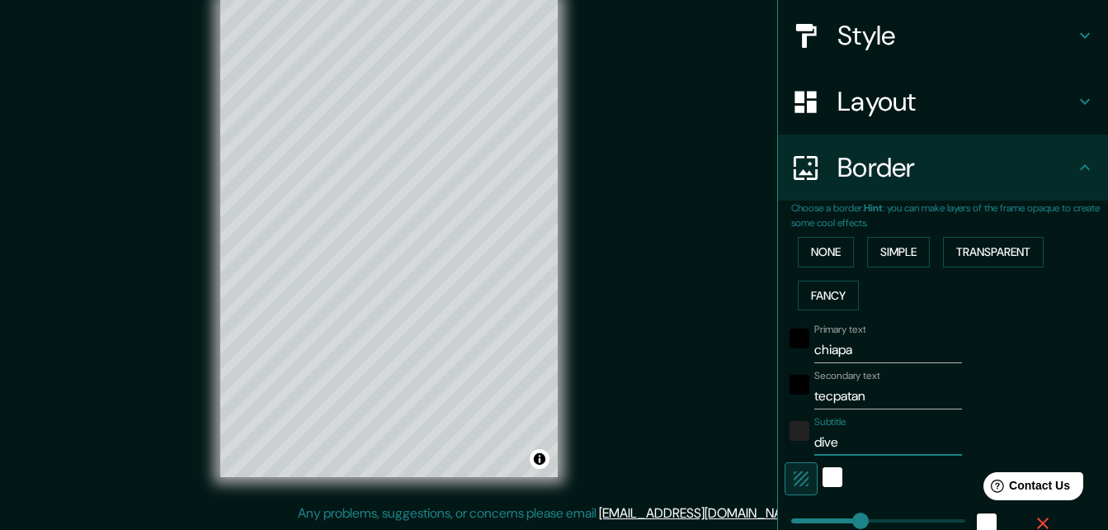
type input "33"
type input "16"
type input "diver"
type input "164"
type input "33"
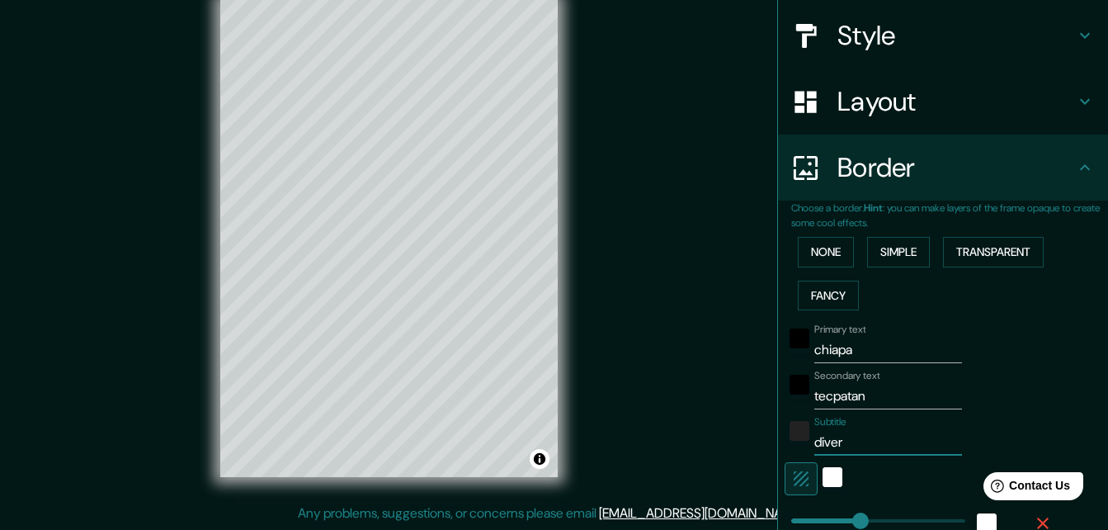
type input "33"
type input "16"
type input "diverge"
type input "164"
type input "33"
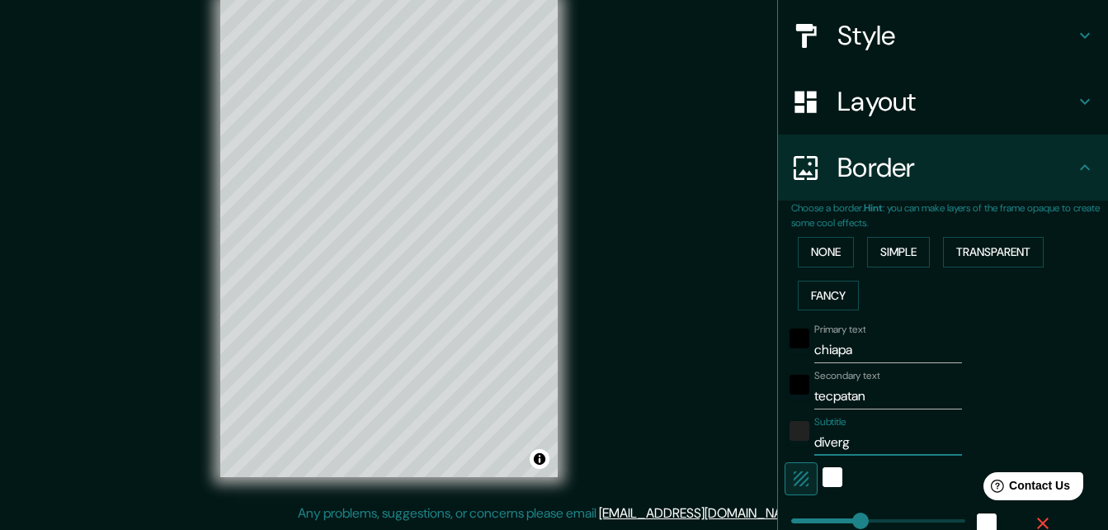
type input "33"
type input "16"
type input "divergen"
type input "164"
type input "33"
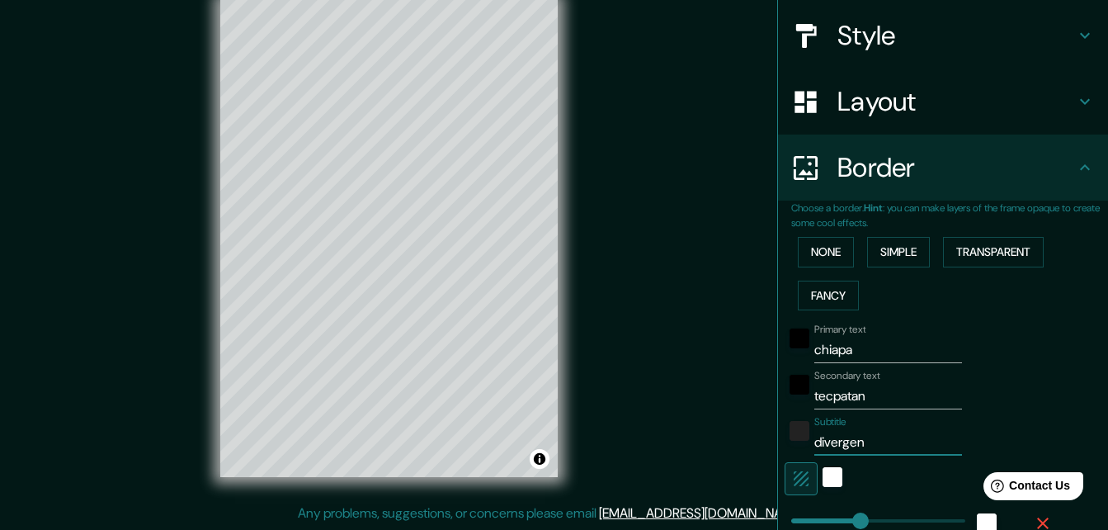
type input "33"
type input "16"
type input "divergente"
type input "164"
type input "33"
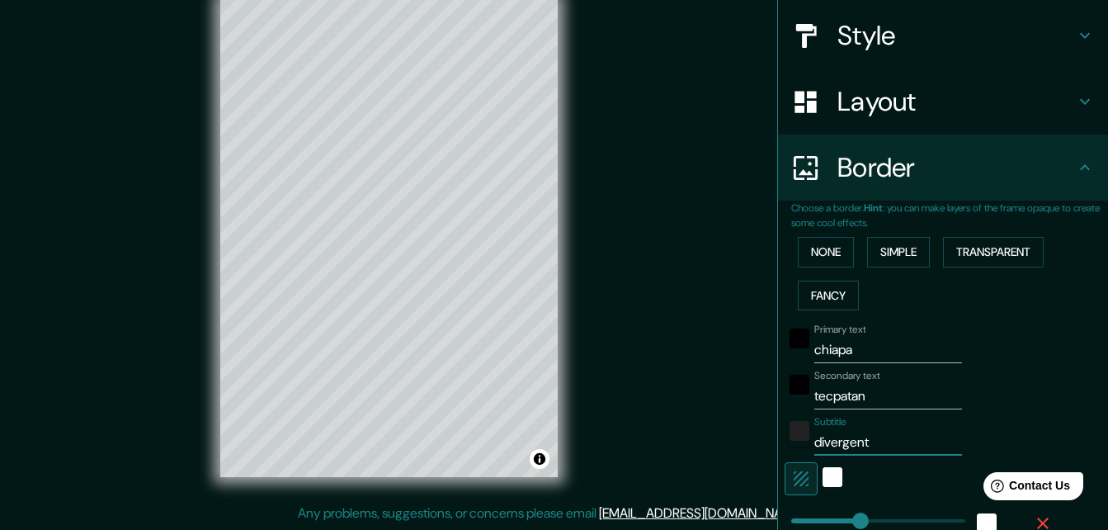
type input "33"
type input "16"
type input "divergente"
type input "164"
type input "33"
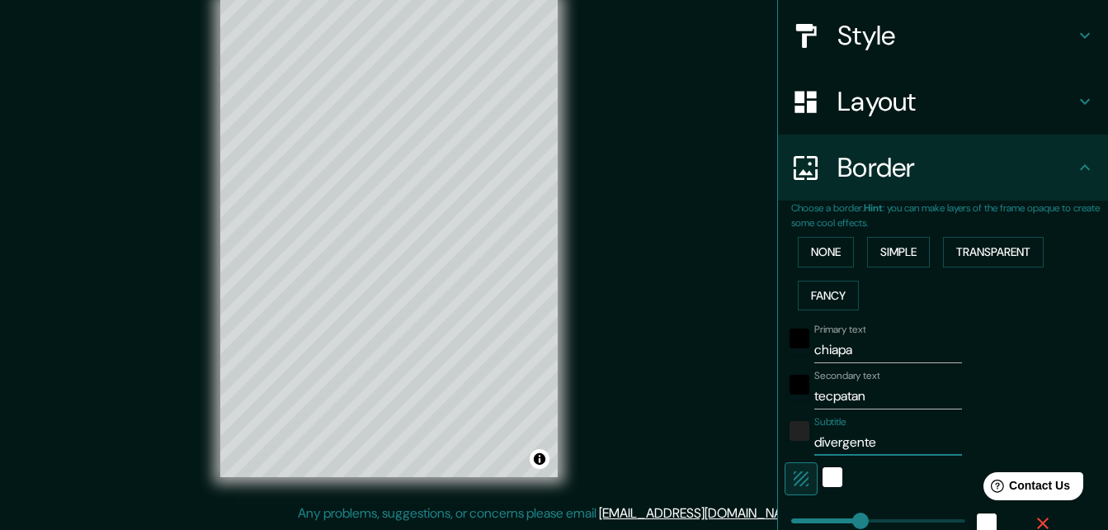
type input "33"
type input "16"
click at [815, 436] on input "divergente" at bounding box center [889, 442] width 148 height 26
type input "ivergente"
type input "164"
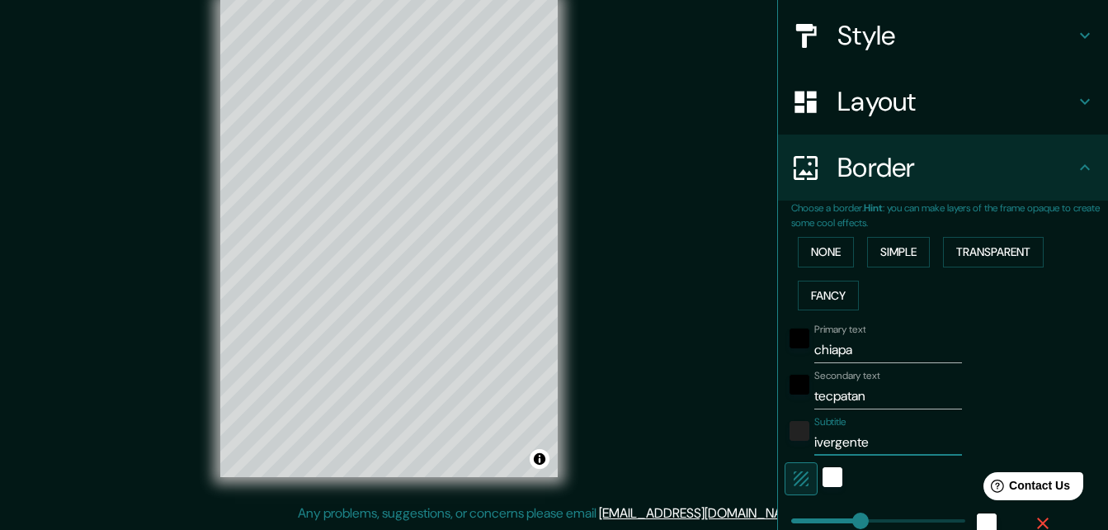
type input "33"
type input "16"
type input "Divergente"
type input "164"
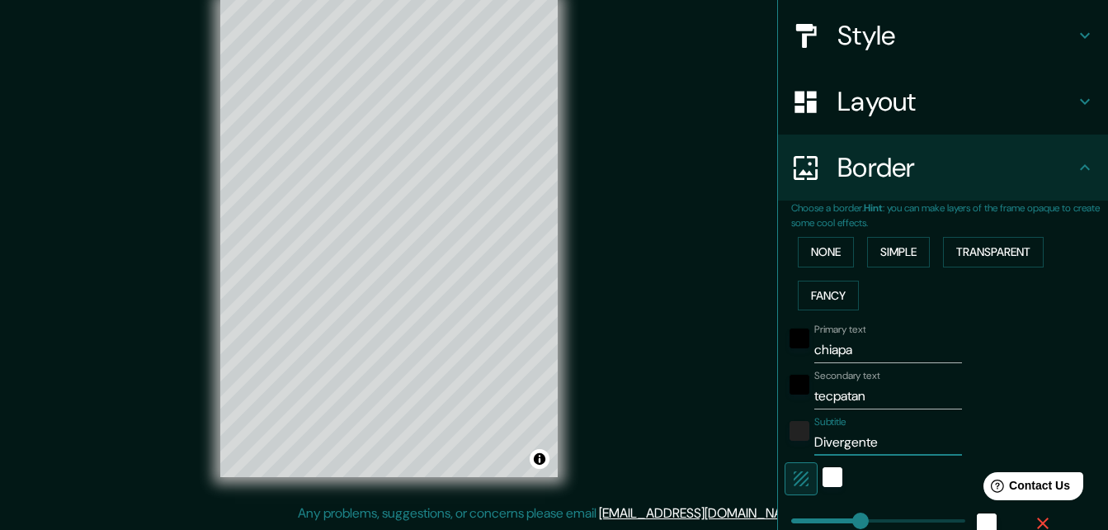
type input "33"
type input "16"
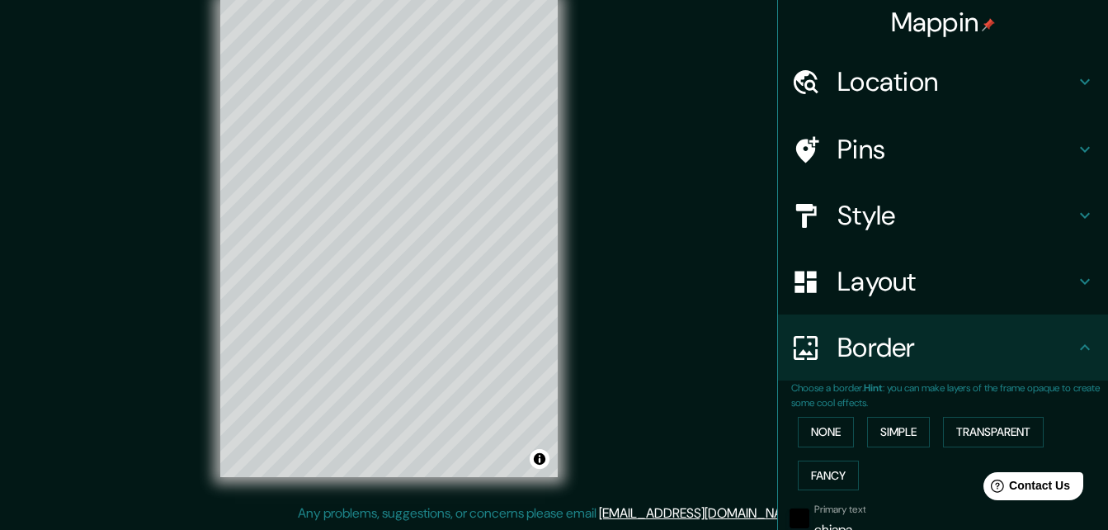
scroll to position [0, 0]
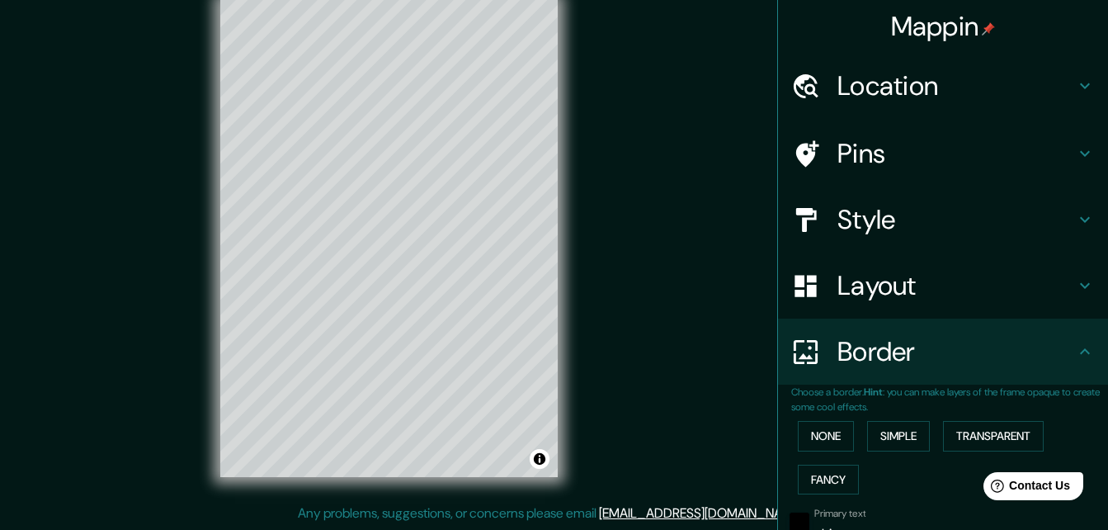
type input "Divergente"
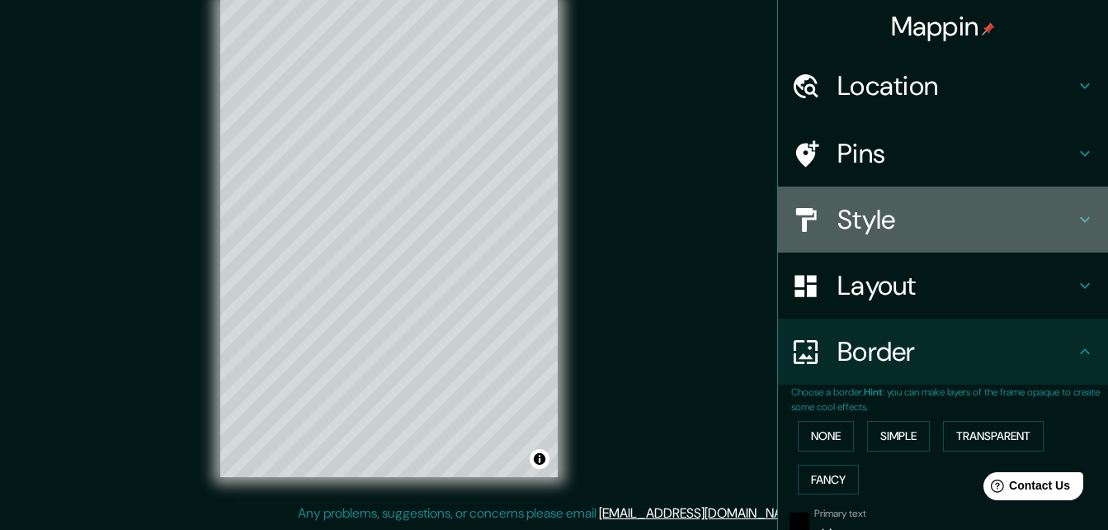
click at [909, 225] on h4 "Style" at bounding box center [957, 219] width 238 height 33
type input "164"
type input "33"
type input "16"
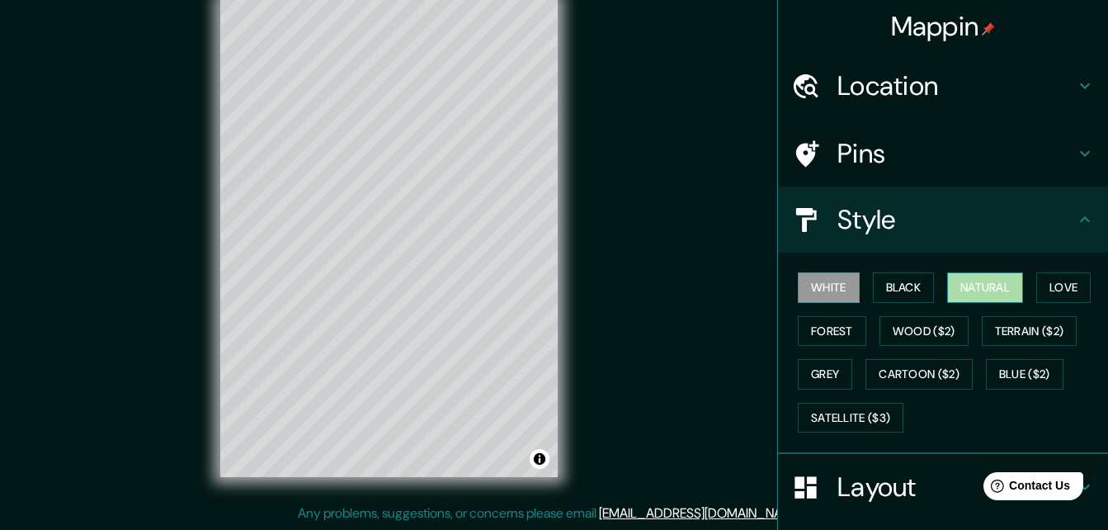
click at [968, 289] on button "Natural" at bounding box center [985, 287] width 76 height 31
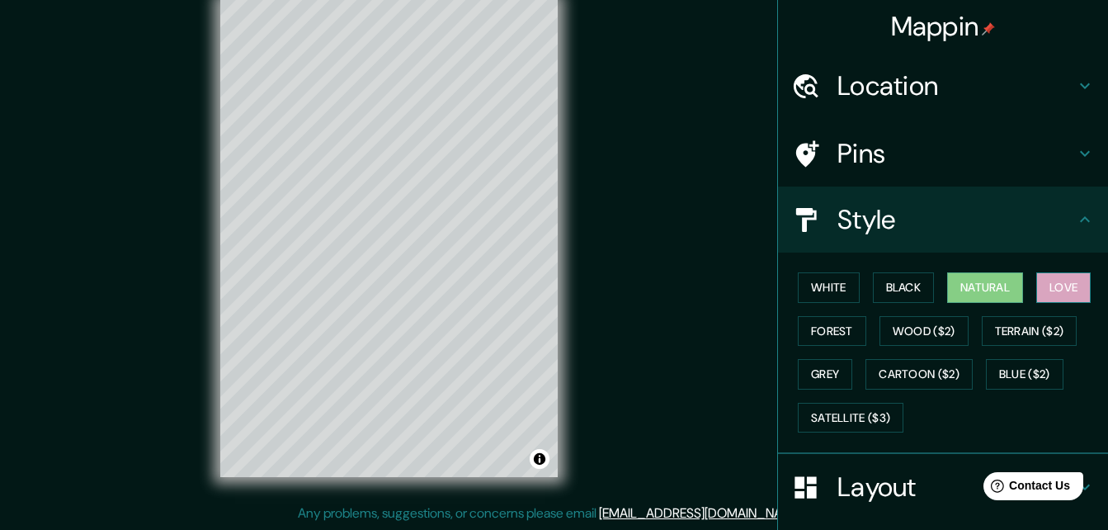
click at [1075, 291] on button "Love" at bounding box center [1063, 287] width 54 height 31
click at [834, 329] on button "Forest" at bounding box center [832, 331] width 68 height 31
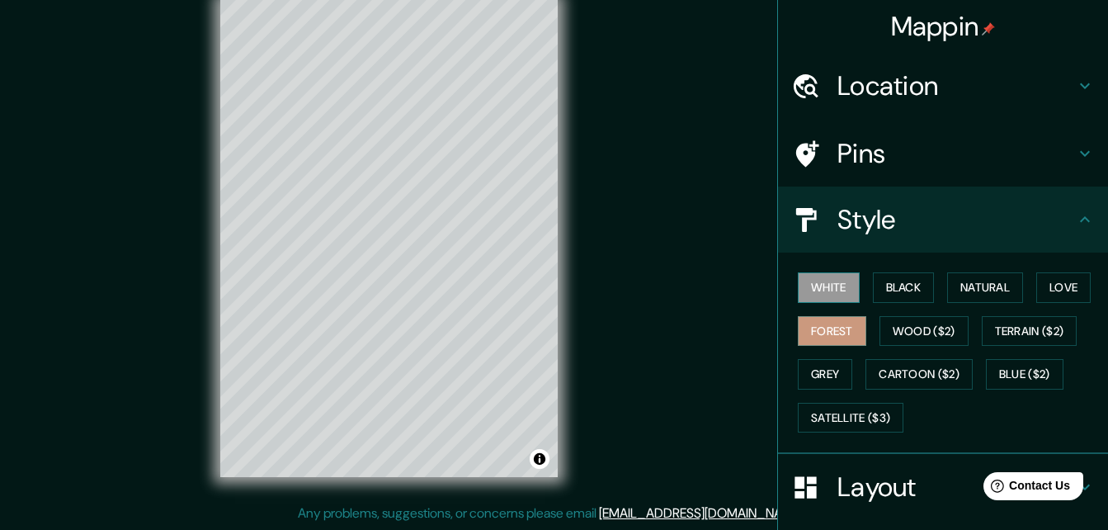
click at [812, 275] on button "White" at bounding box center [829, 287] width 62 height 31
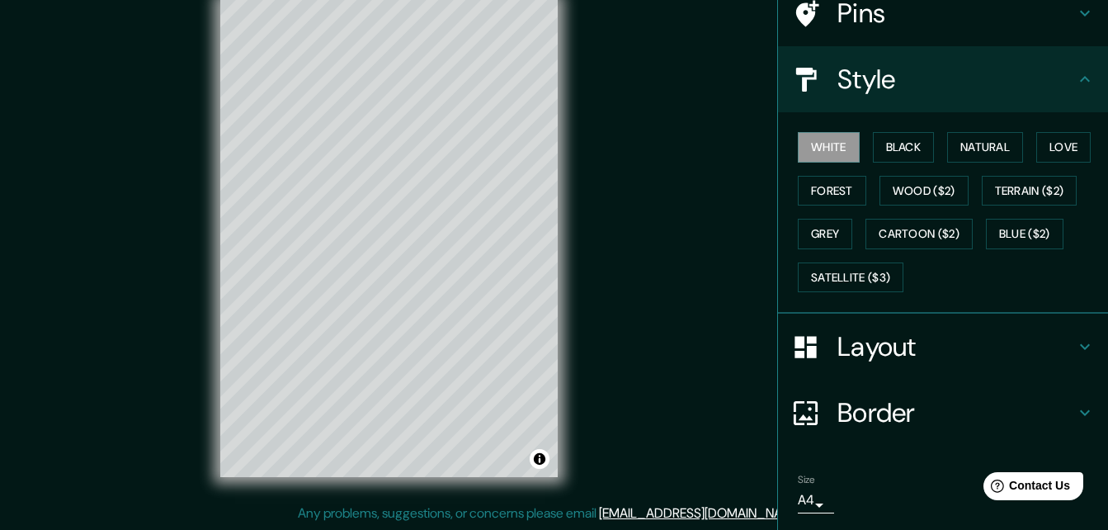
scroll to position [194, 0]
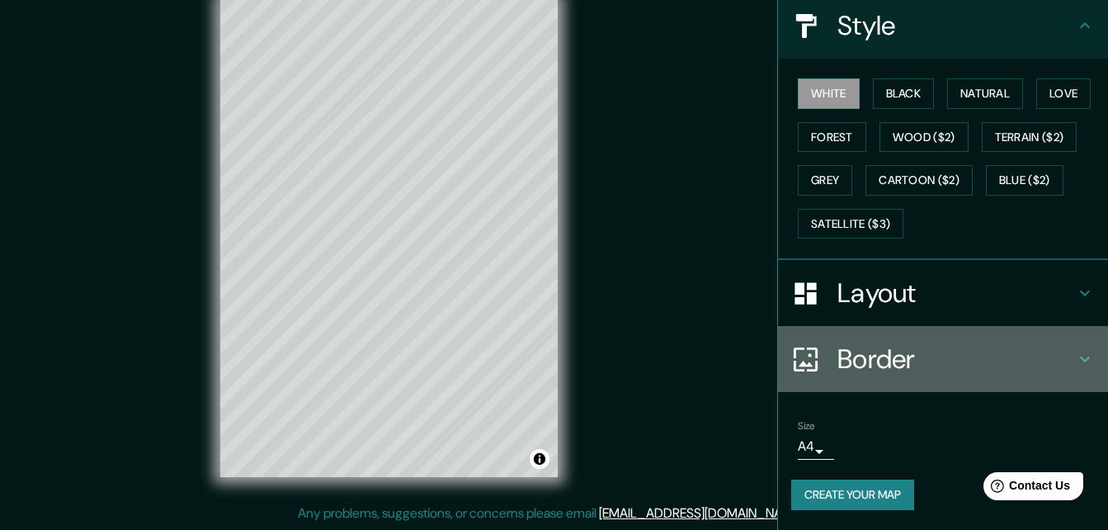
click at [866, 360] on h4 "Border" at bounding box center [957, 358] width 238 height 33
type input "164"
type input "33"
type input "16"
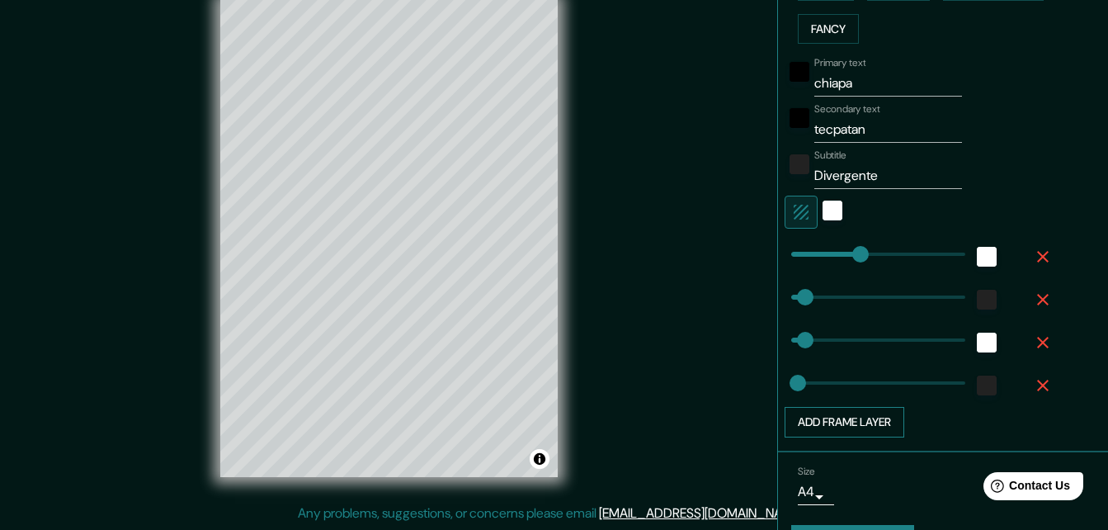
scroll to position [495, 0]
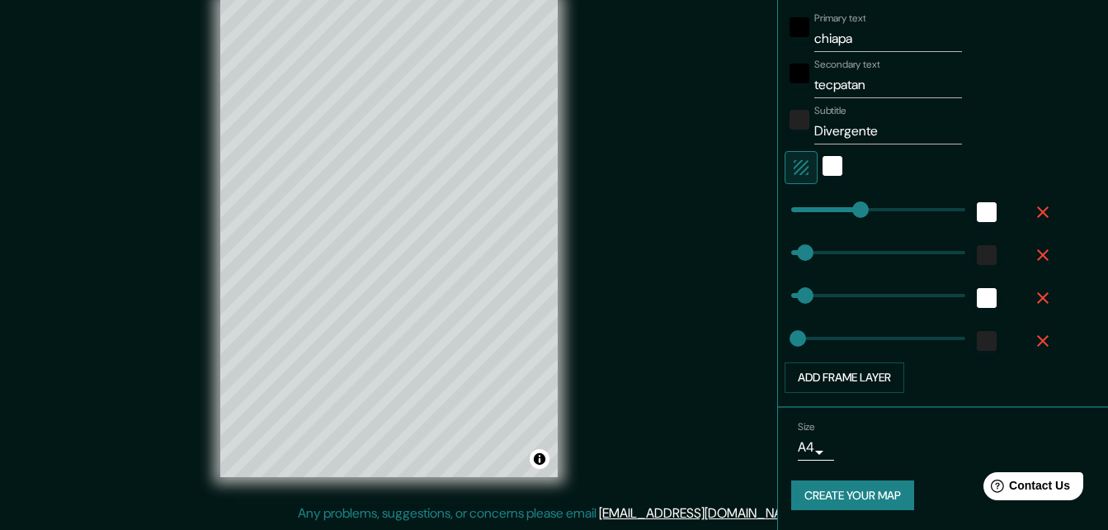
type input "164"
click at [850, 40] on input "chiapa" at bounding box center [889, 39] width 148 height 26
type input "chiapas"
type input "164"
type input "33"
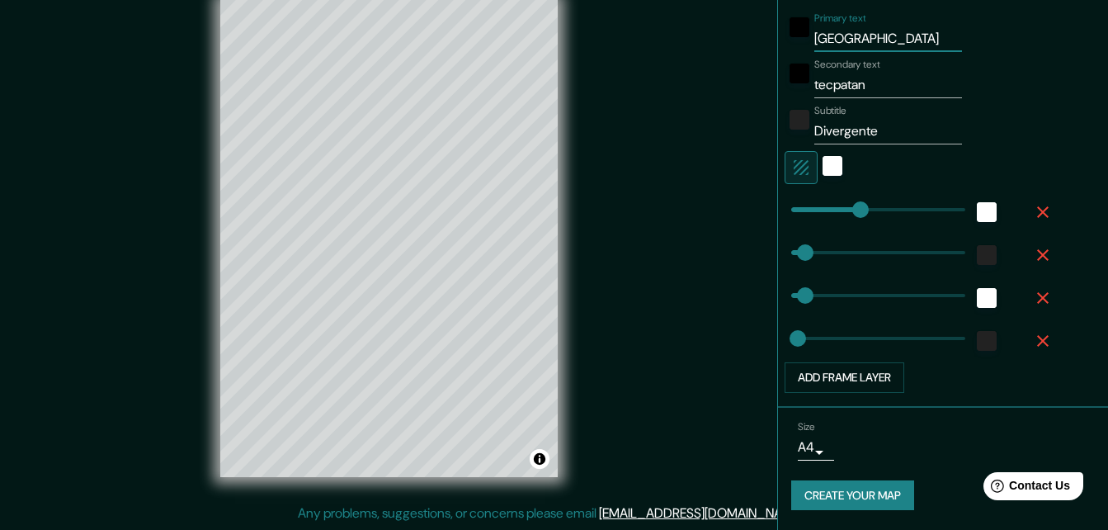
type input "33"
type input "16"
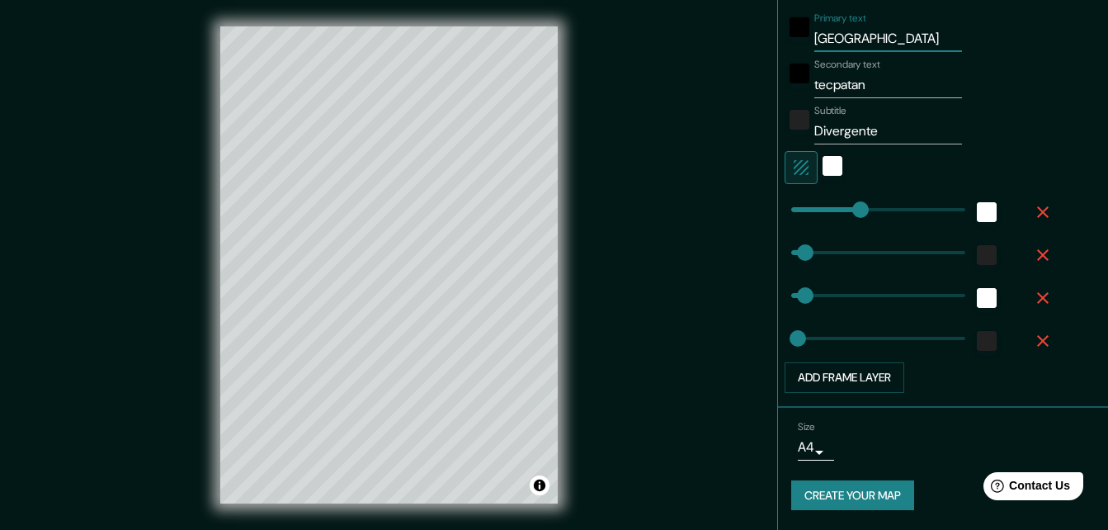
type input "chiapas"
click at [853, 494] on button "Create your map" at bounding box center [852, 495] width 123 height 31
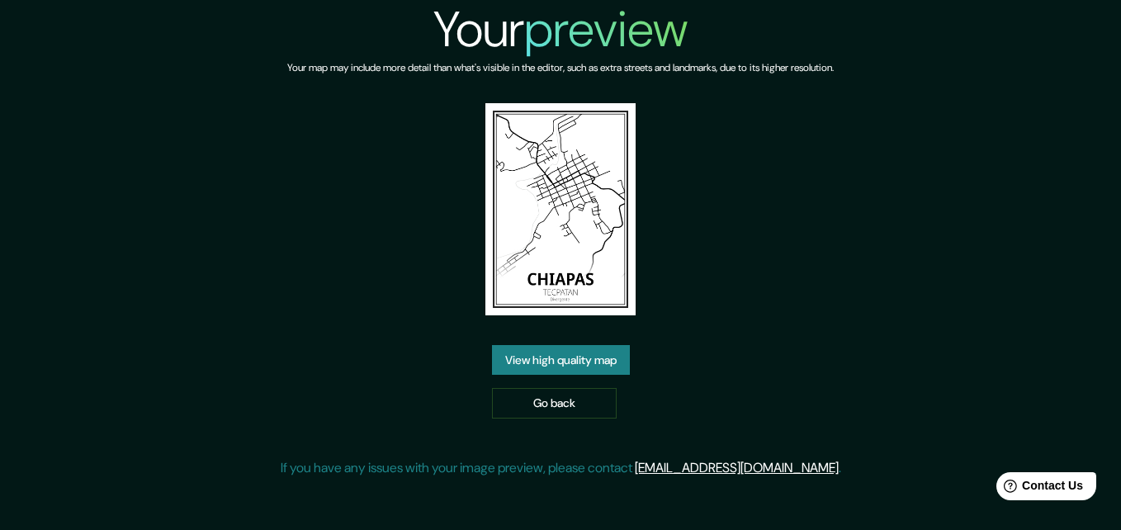
click at [568, 362] on link "View high quality map" at bounding box center [561, 360] width 138 height 31
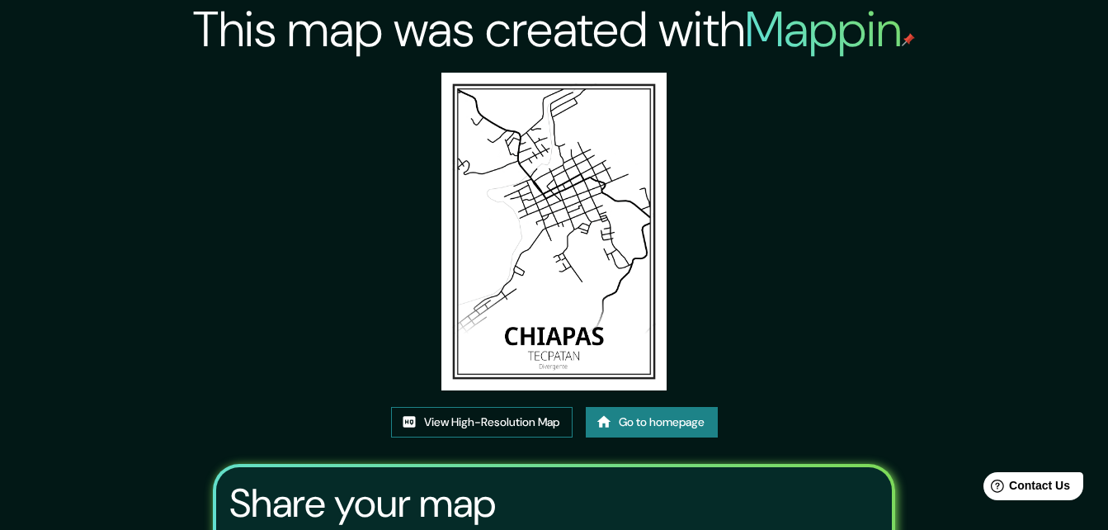
click at [512, 420] on link "View High-Resolution Map" at bounding box center [482, 422] width 182 height 31
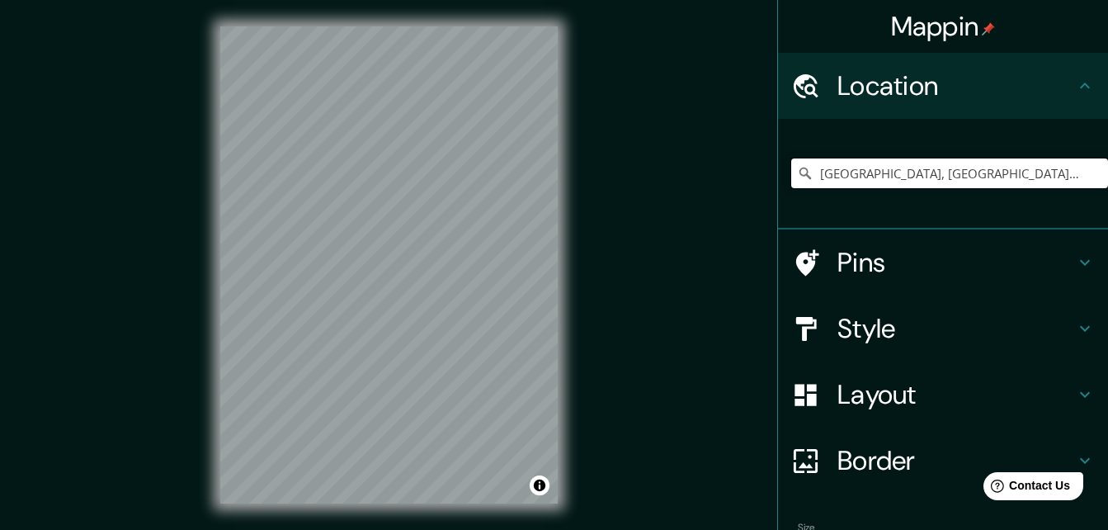
click at [986, 174] on input "Cintalapa, Chiapas, México" at bounding box center [949, 173] width 317 height 30
click at [753, 265] on div "Mappin Location Tuxtla Gutiérrez, Chiapas, México Pins Style Layout Border Choo…" at bounding box center [554, 278] width 1108 height 556
click at [600, 343] on div "Mappin Location Tuxtla Gutiérrez, Chiapas, México Pins Style Layout Border Choo…" at bounding box center [554, 278] width 1108 height 556
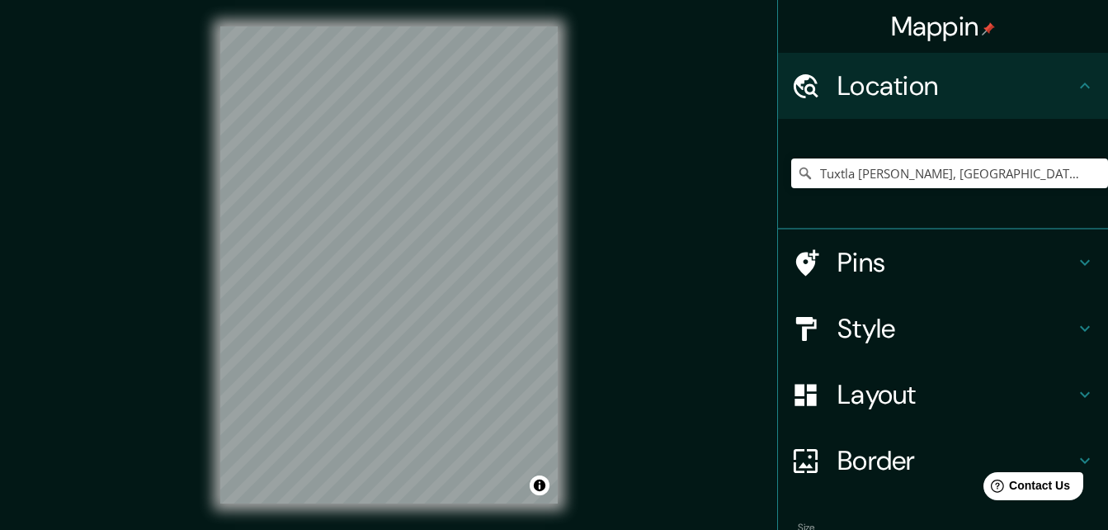
click at [559, 282] on div "© Mapbox © OpenStreetMap Improve this map" at bounding box center [389, 265] width 390 height 530
click at [1024, 171] on input "Tuxtla Gutiérrez, Chiapas, México" at bounding box center [949, 173] width 317 height 30
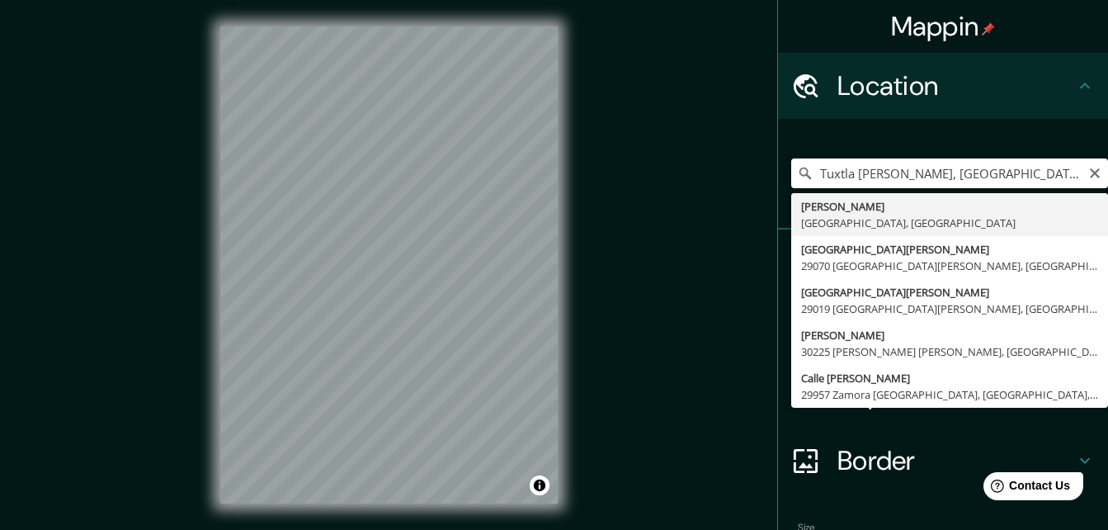
type input "Tuxtla Gutiérrez, Chiapas, México"
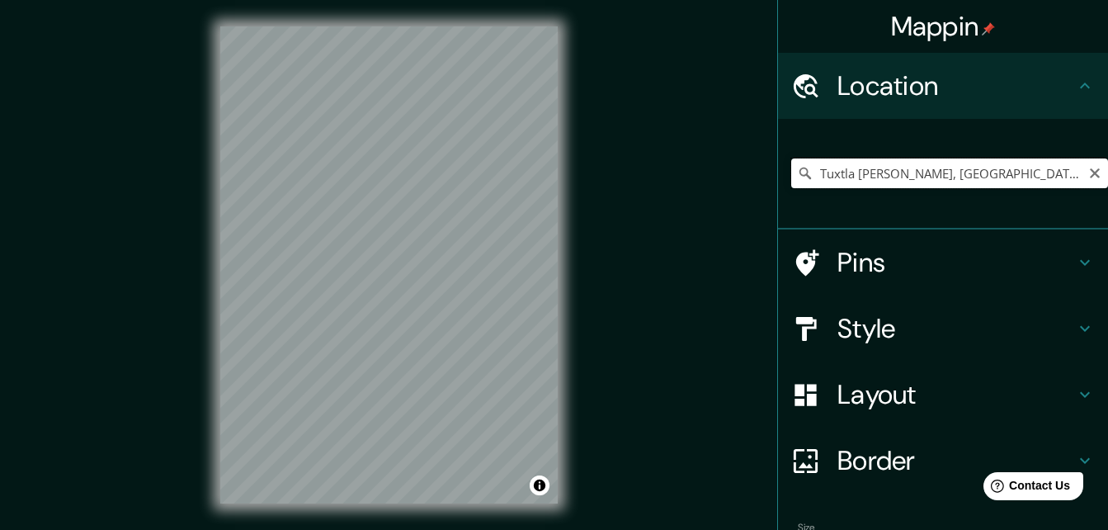
click at [1021, 172] on input "Tuxtla Gutiérrez, Chiapas, México" at bounding box center [949, 173] width 317 height 30
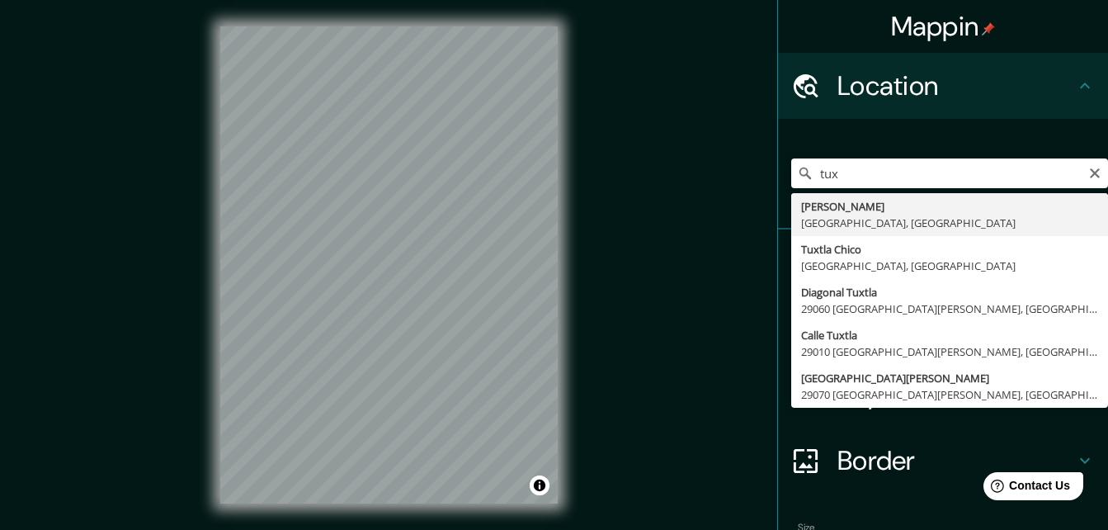
type input "Tuxtla Gutiérrez, Chiapas, México"
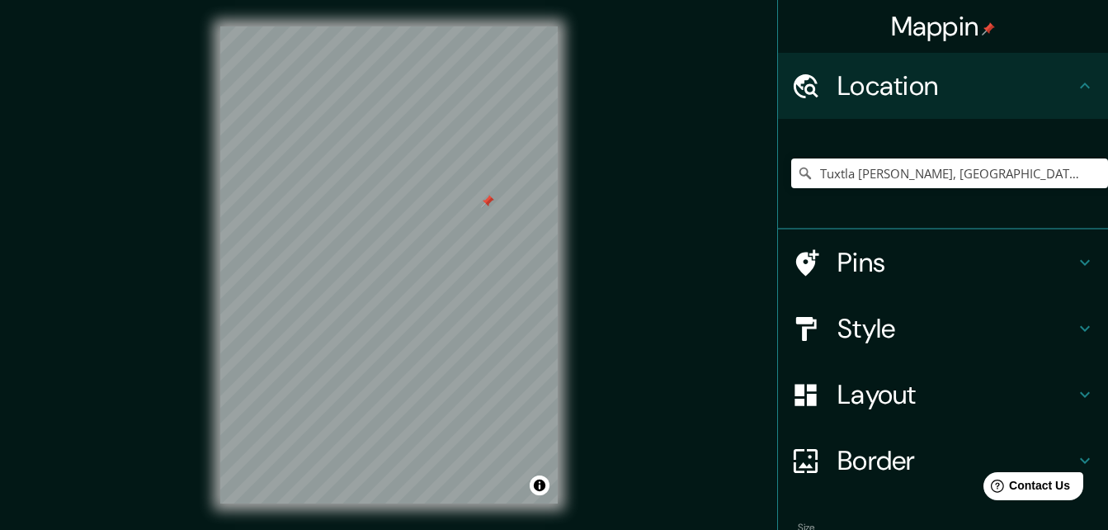
click at [487, 202] on div at bounding box center [487, 201] width 13 height 13
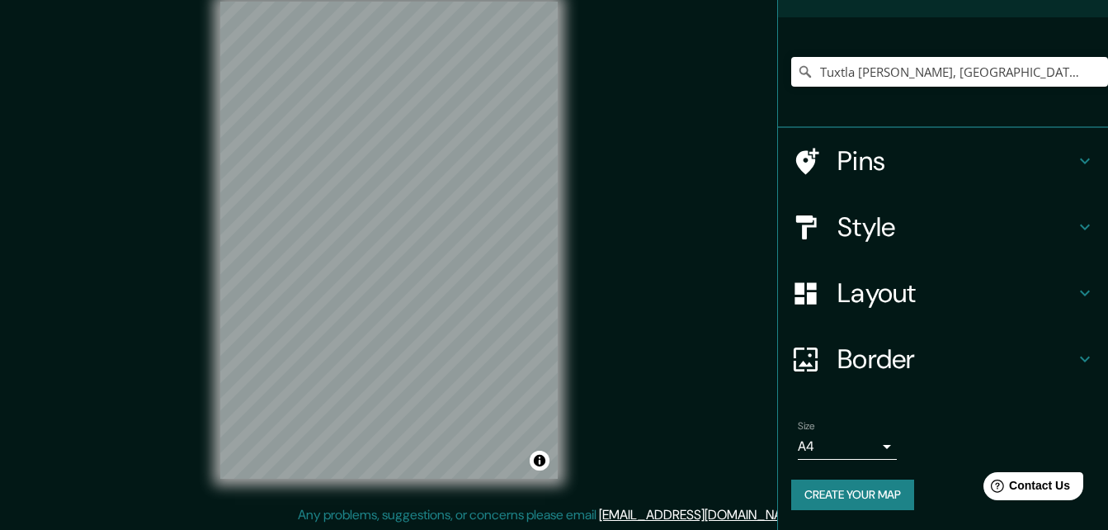
scroll to position [26, 0]
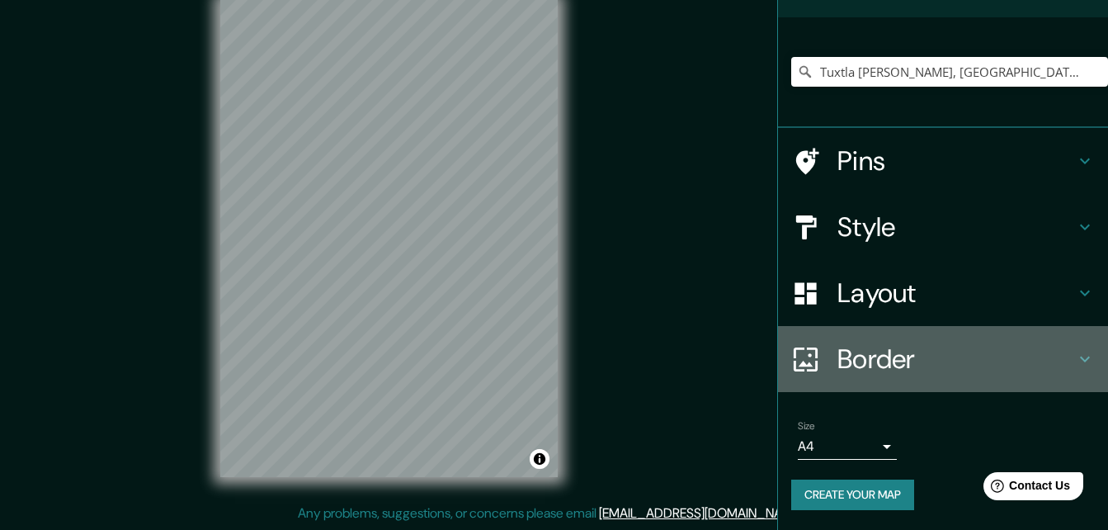
click at [879, 352] on h4 "Border" at bounding box center [957, 358] width 238 height 33
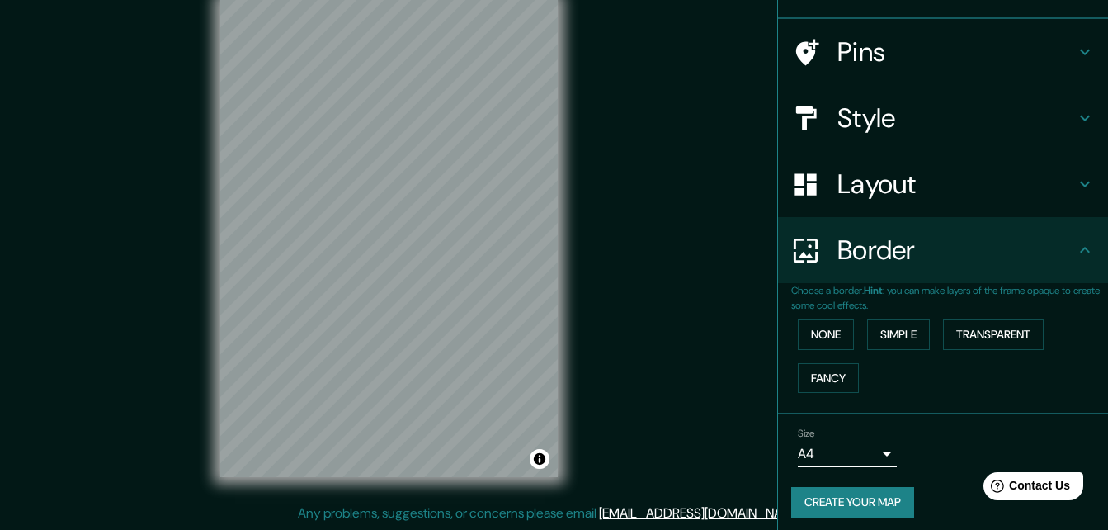
scroll to position [102, 0]
click at [816, 376] on button "Fancy" at bounding box center [828, 378] width 61 height 31
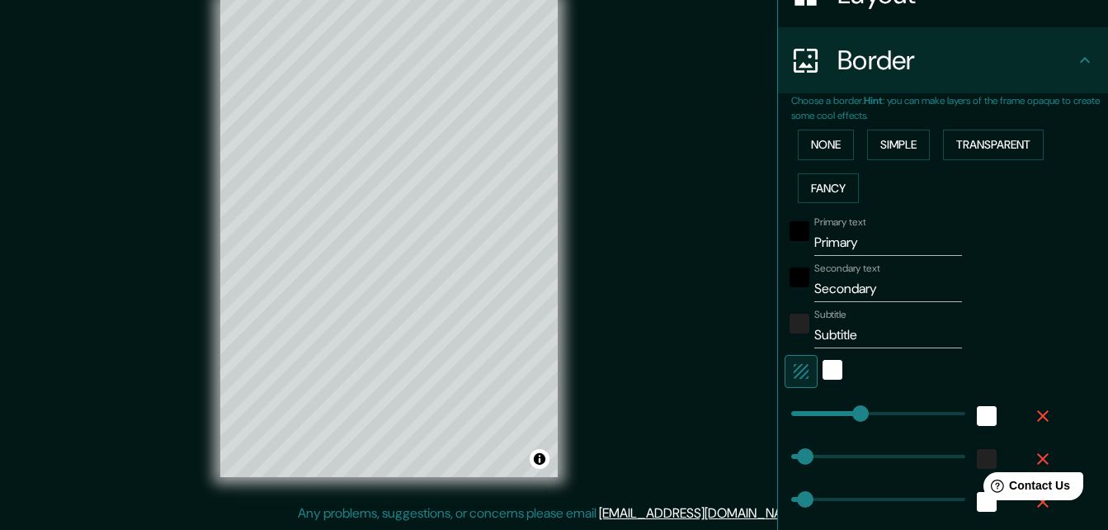
scroll to position [349, 0]
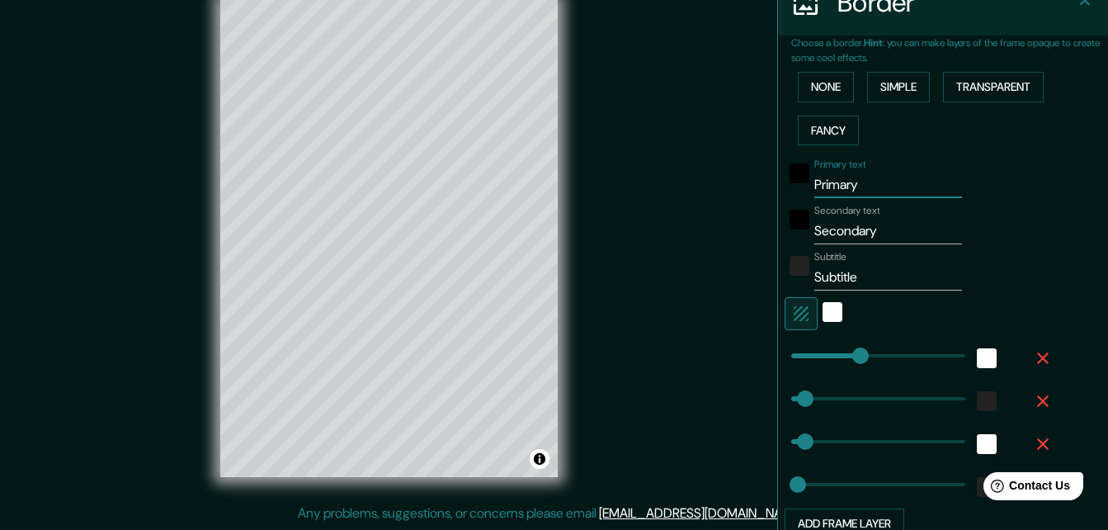
click at [850, 184] on input "Primary" at bounding box center [889, 185] width 148 height 26
type input "C"
type input "164"
type input "33"
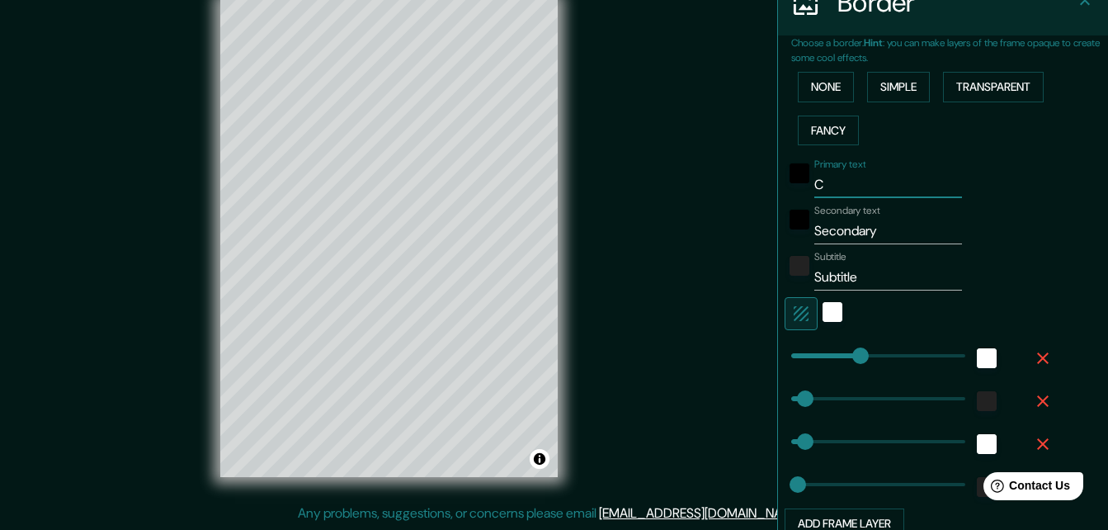
type input "33"
type input "16"
type input "CH"
type input "164"
type input "33"
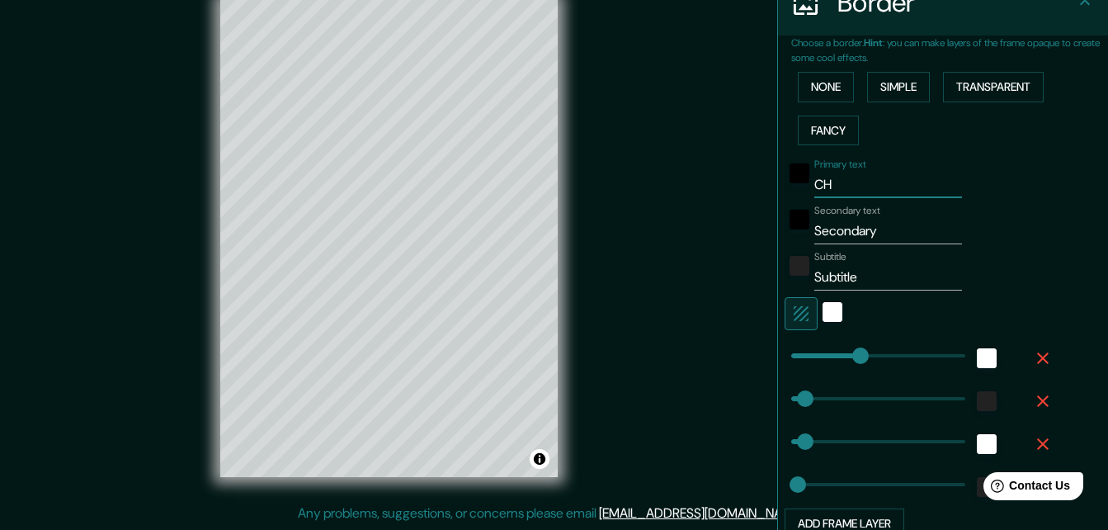
type input "33"
type input "16"
type input "CHI"
type input "164"
type input "33"
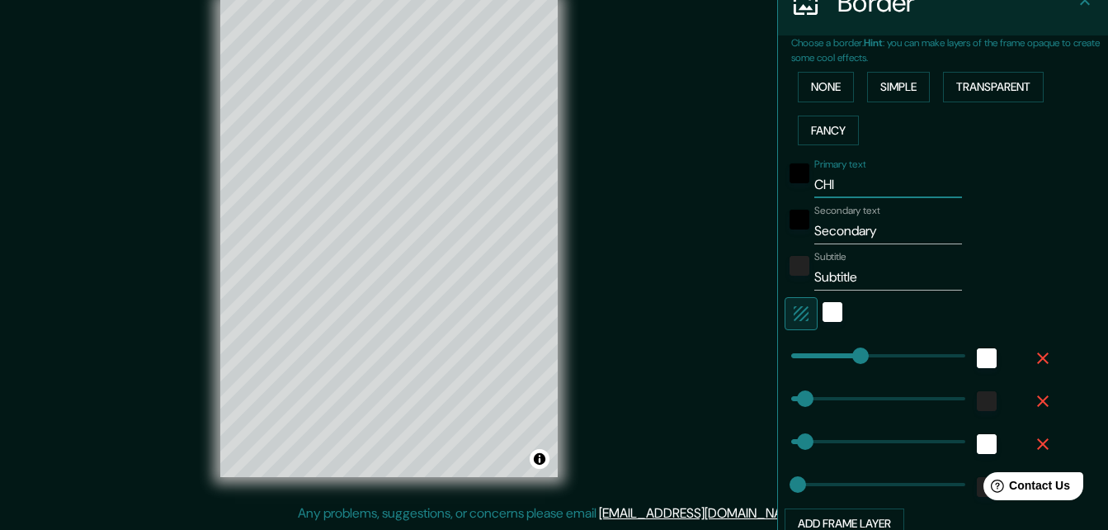
type input "33"
type input "16"
type input "CHIA"
type input "164"
type input "33"
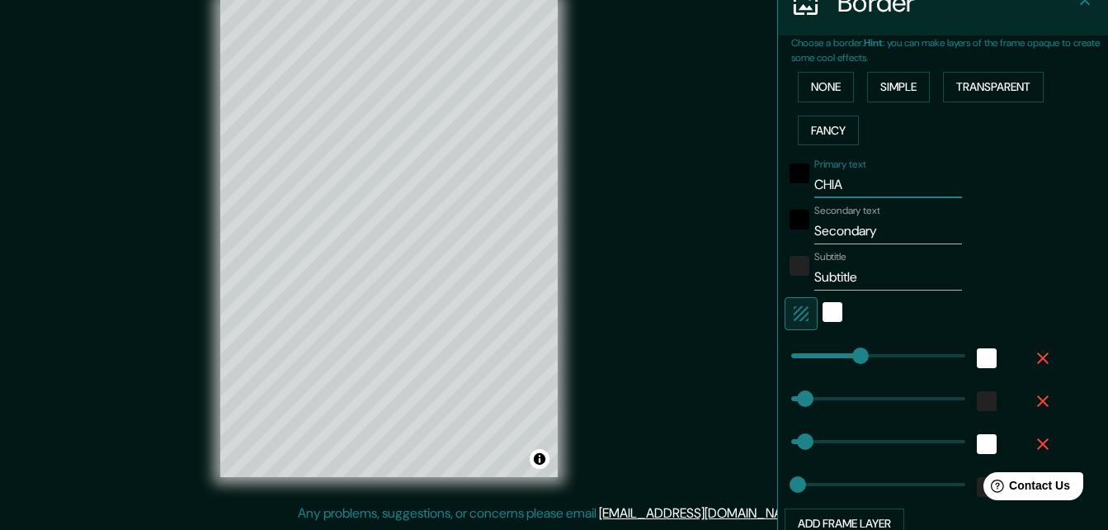
type input "33"
type input "16"
type input "CHIAP"
type input "164"
type input "33"
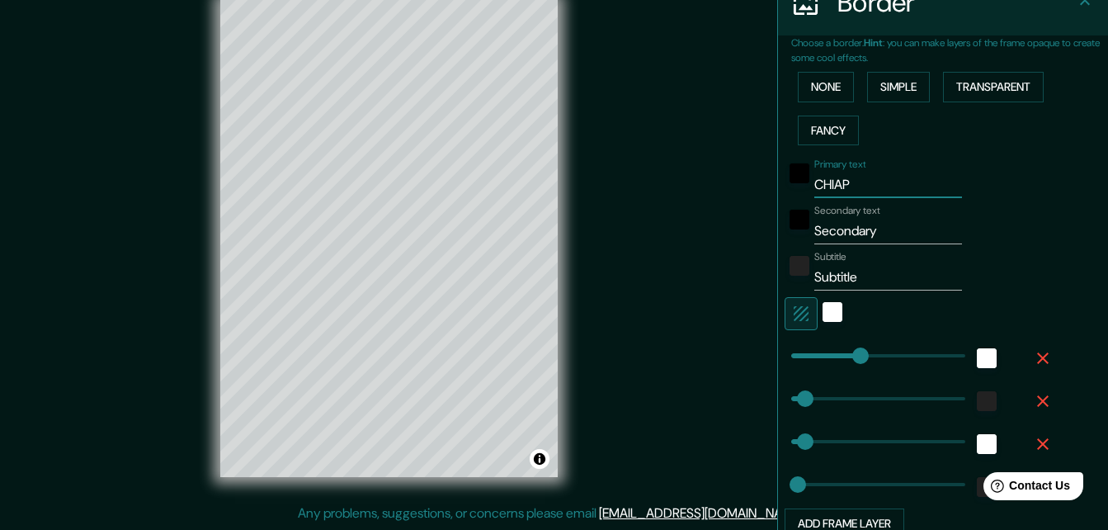
type input "33"
type input "16"
type input "CHIAPA"
type input "164"
type input "33"
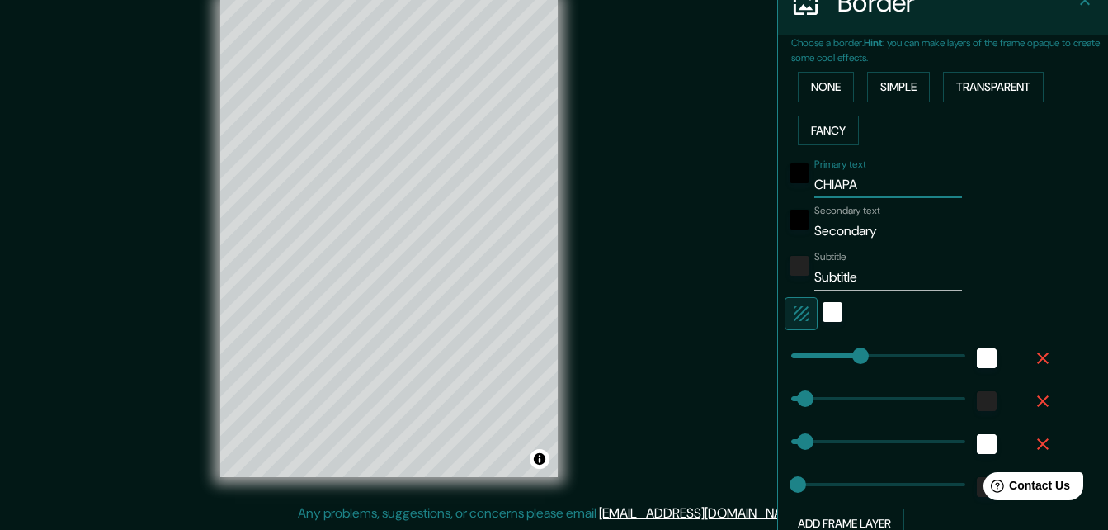
type input "33"
type input "16"
type input "CHIAPAS"
type input "164"
type input "33"
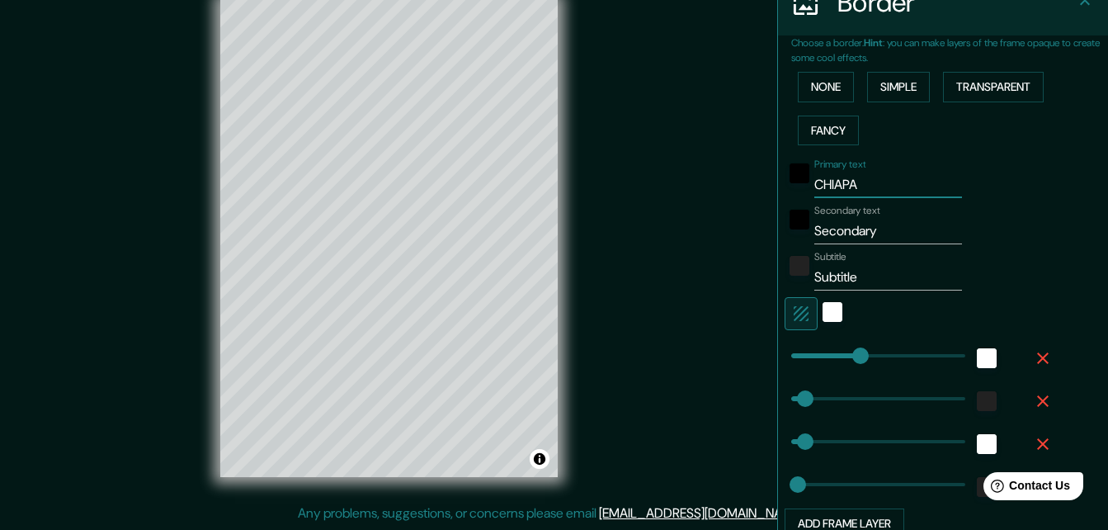
type input "33"
type input "16"
type input "CHIAPAS"
click at [886, 224] on input "Secondary" at bounding box center [889, 231] width 148 height 26
type input "Secondar"
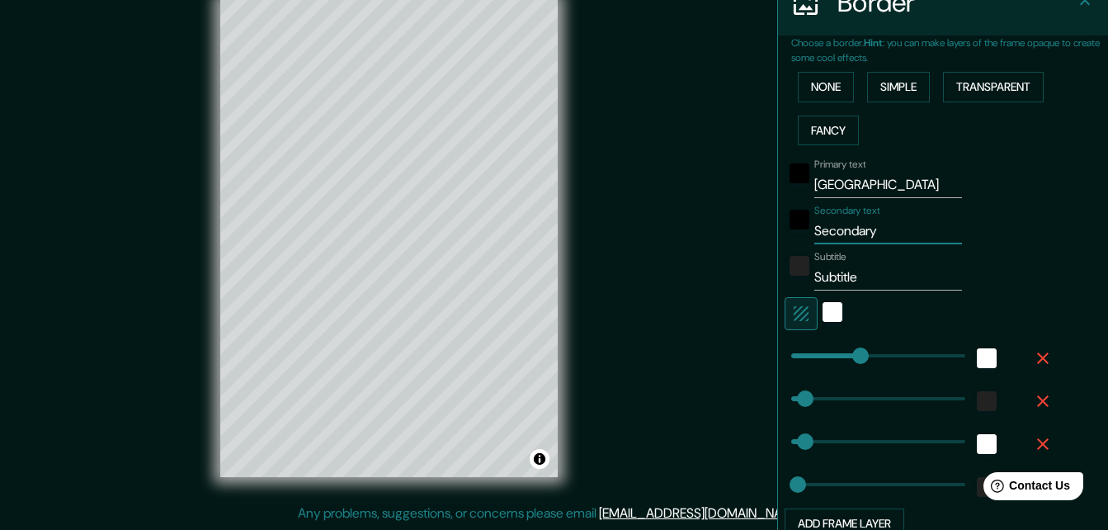
type input "164"
type input "33"
type input "16"
type input "S"
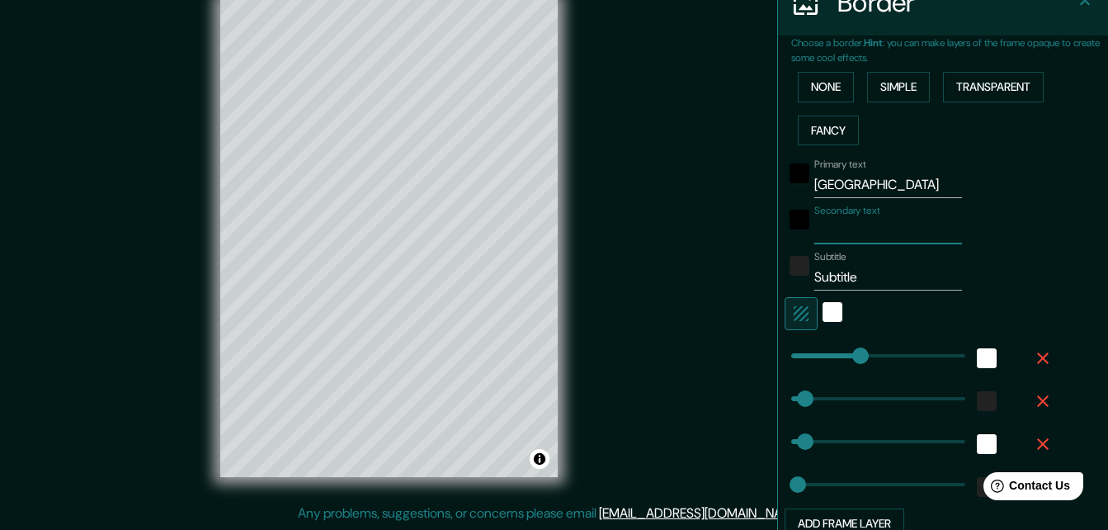
type input "164"
type input "33"
type input "16"
type input "T"
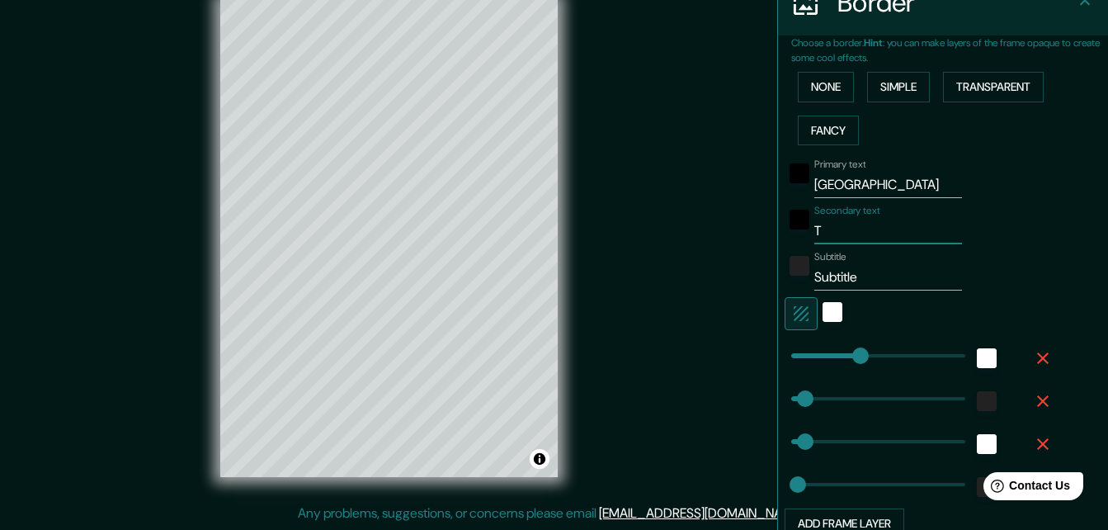
type input "164"
type input "33"
type input "16"
type input "TU"
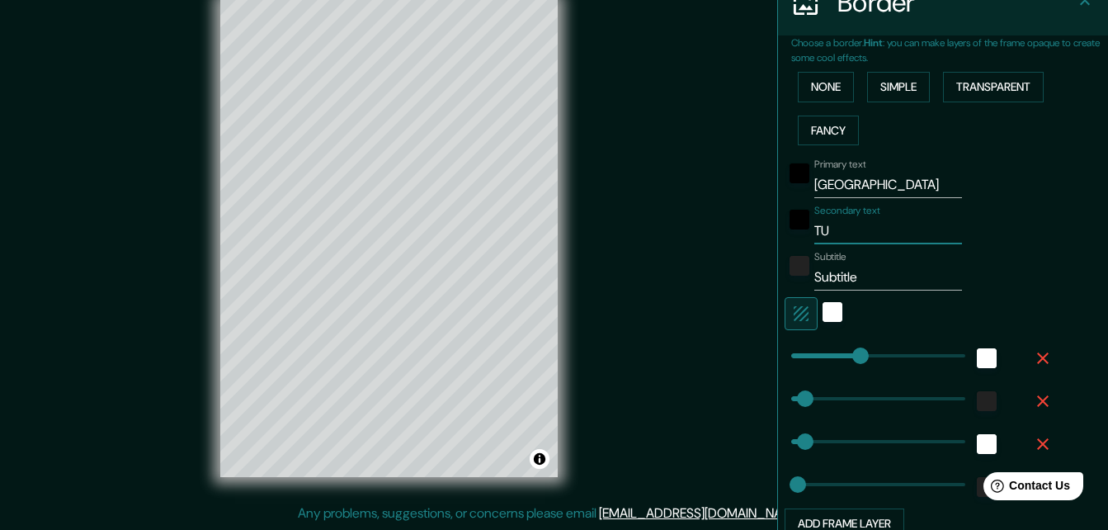
type input "164"
type input "33"
type input "16"
type input "TUX"
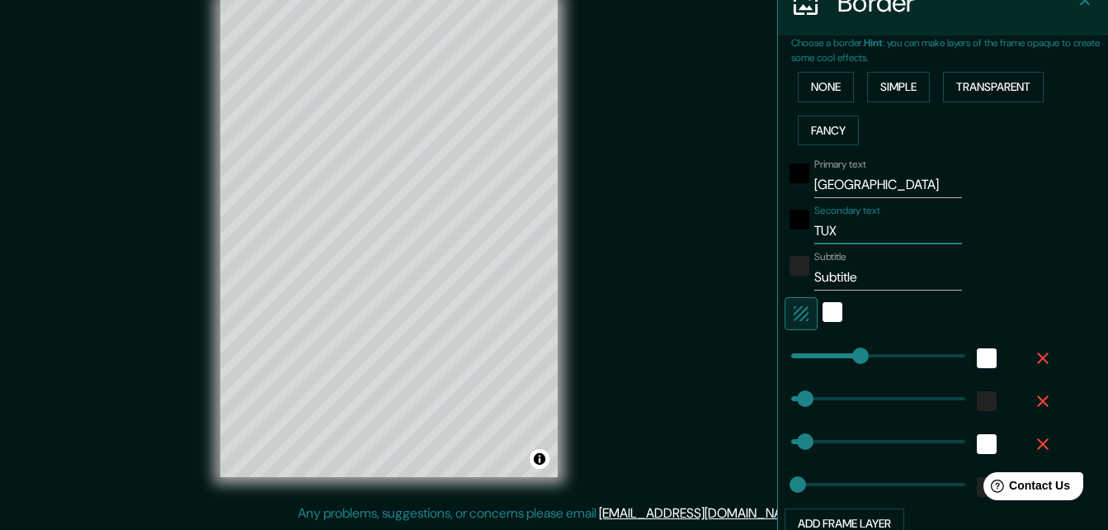
type input "164"
type input "33"
type input "16"
type input "TUXT"
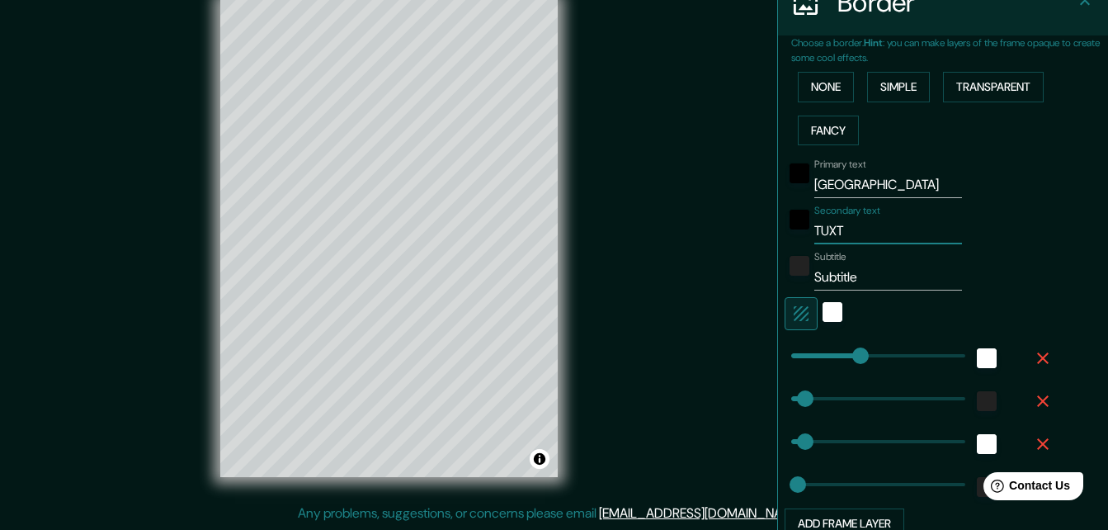
type input "164"
type input "33"
type input "16"
type input "TUXTL"
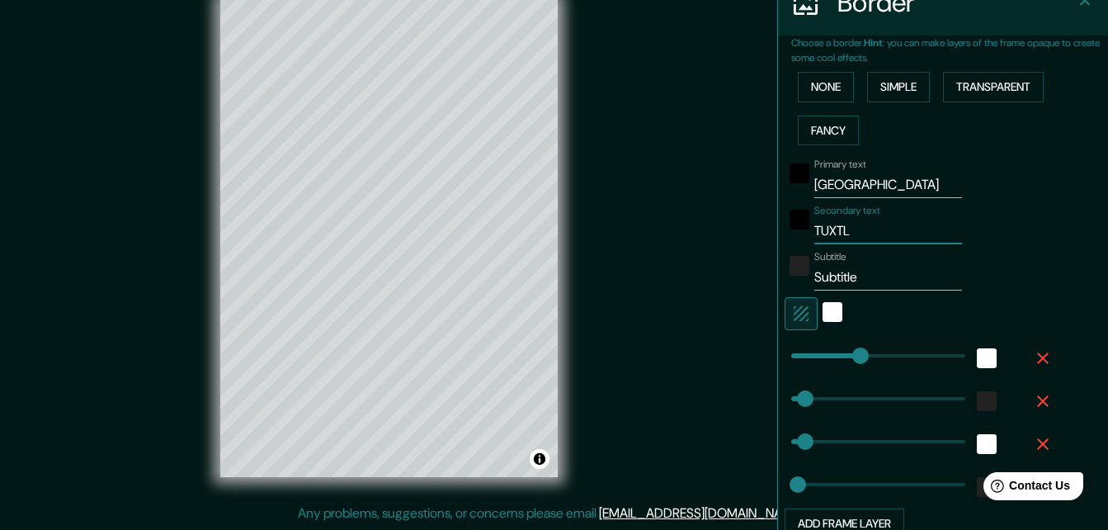
type input "164"
type input "33"
type input "16"
type input "TUXTLA"
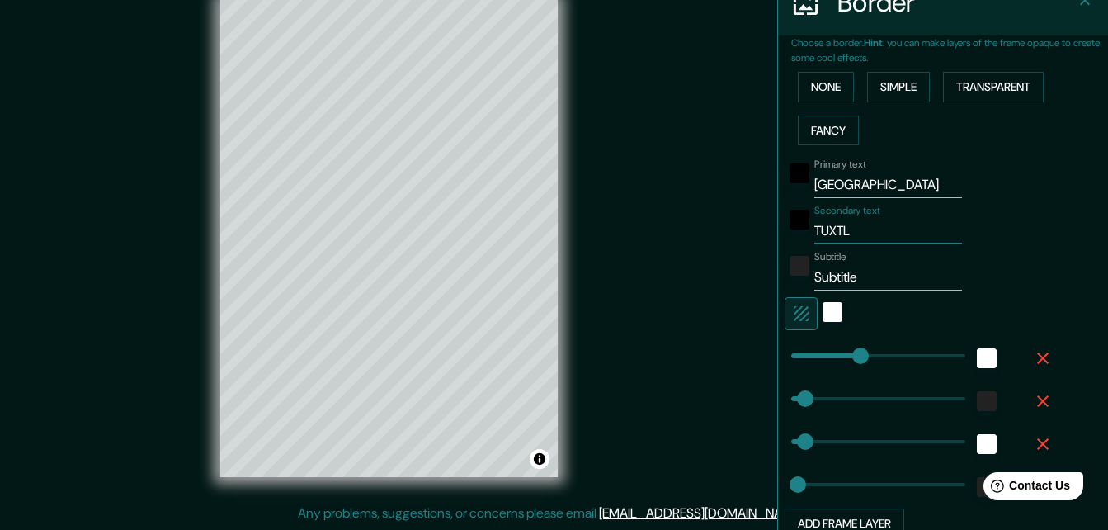
type input "164"
type input "33"
type input "16"
type input "TUXTLA"
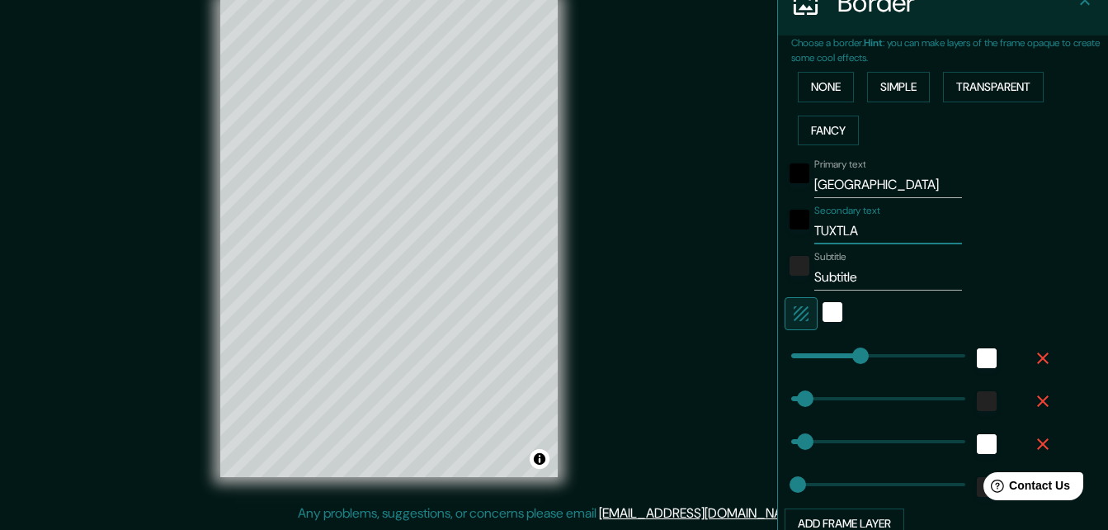
type input "164"
type input "33"
type input "16"
type input "TUXTLA G"
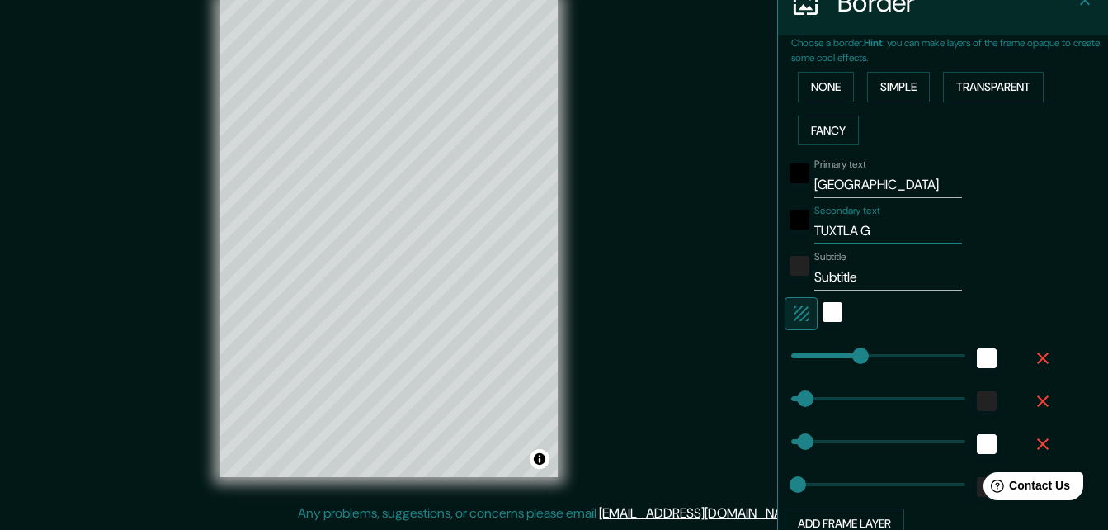
type input "164"
type input "33"
type input "16"
type input "TUXTLA GU"
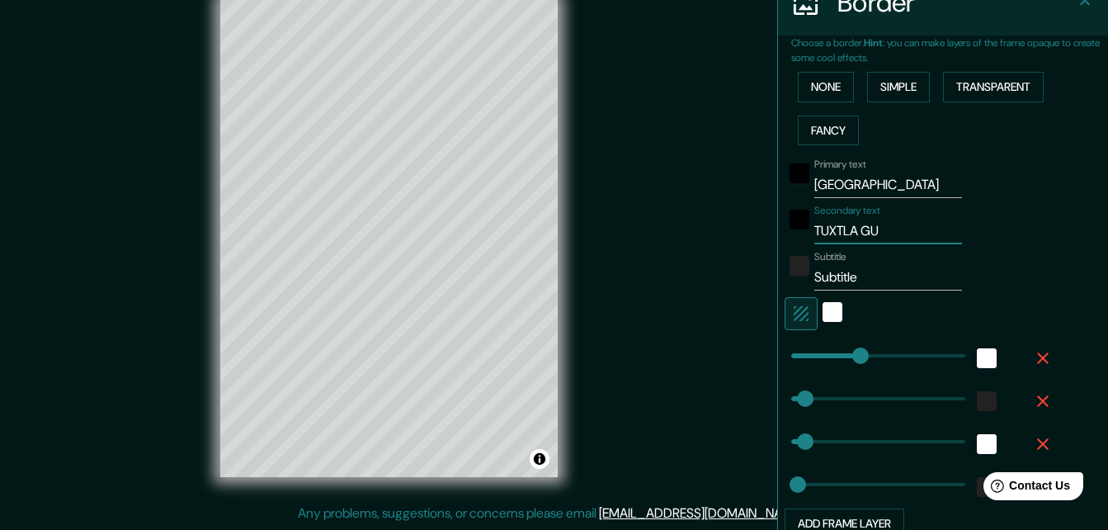
type input "164"
type input "33"
type input "16"
type input "TUXTLA GUT"
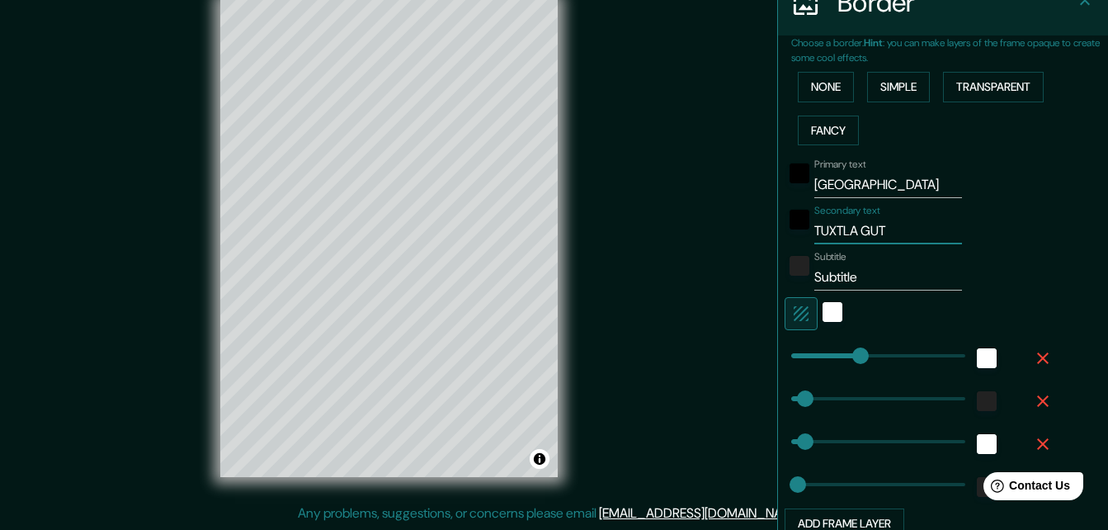
type input "164"
type input "33"
type input "16"
type input "TUXTLA GUTI"
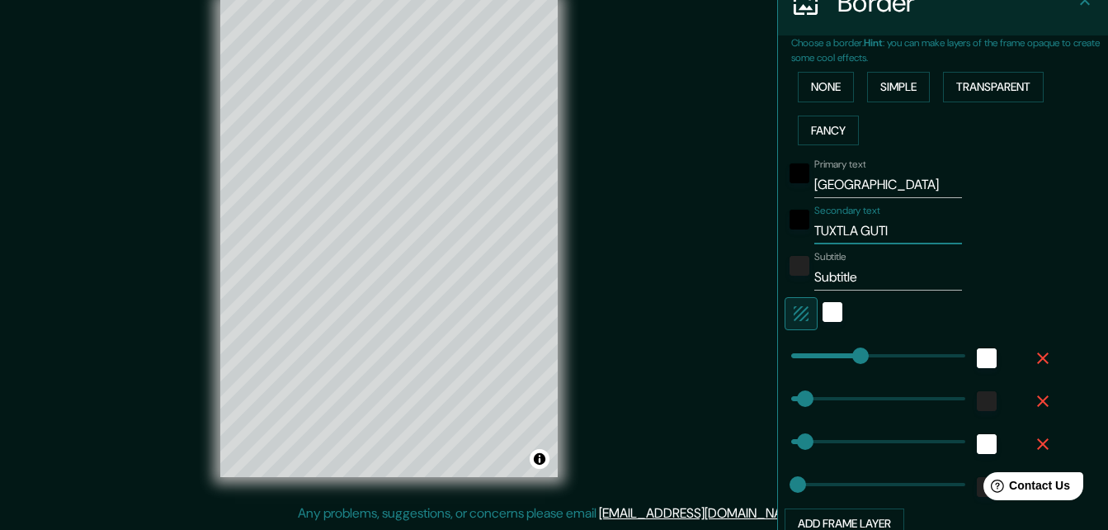
type input "164"
type input "33"
type input "16"
type input "TUXTLA GUTIE"
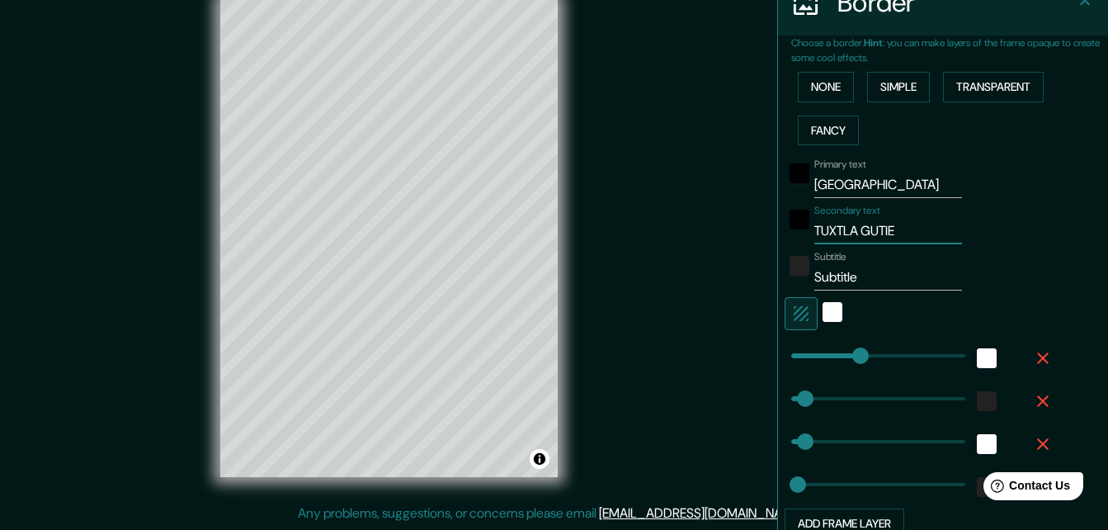
type input "164"
type input "33"
type input "16"
type input "TUXTLA GUTIER"
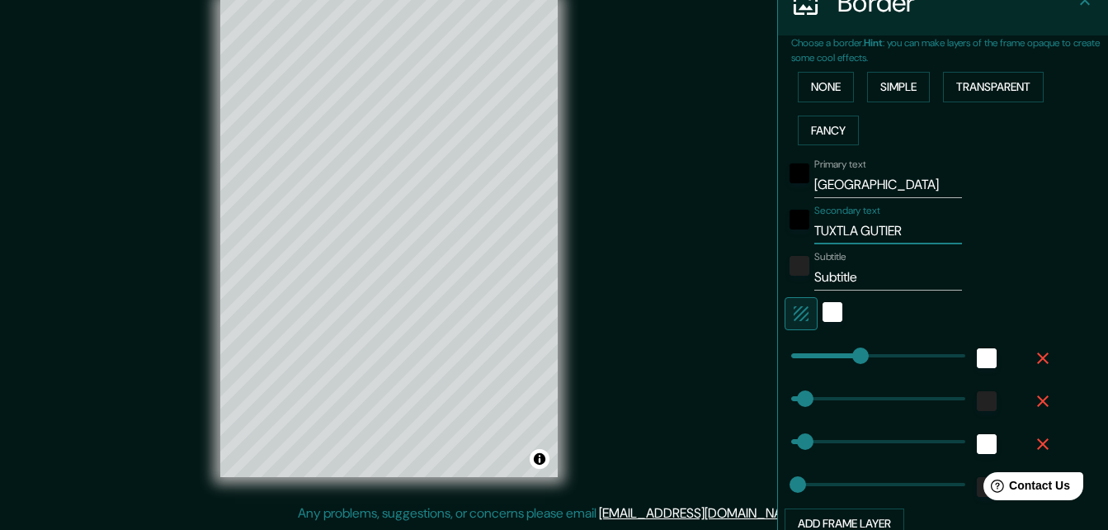
type input "164"
type input "33"
type input "16"
type input "TUXTLA GUTIERR"
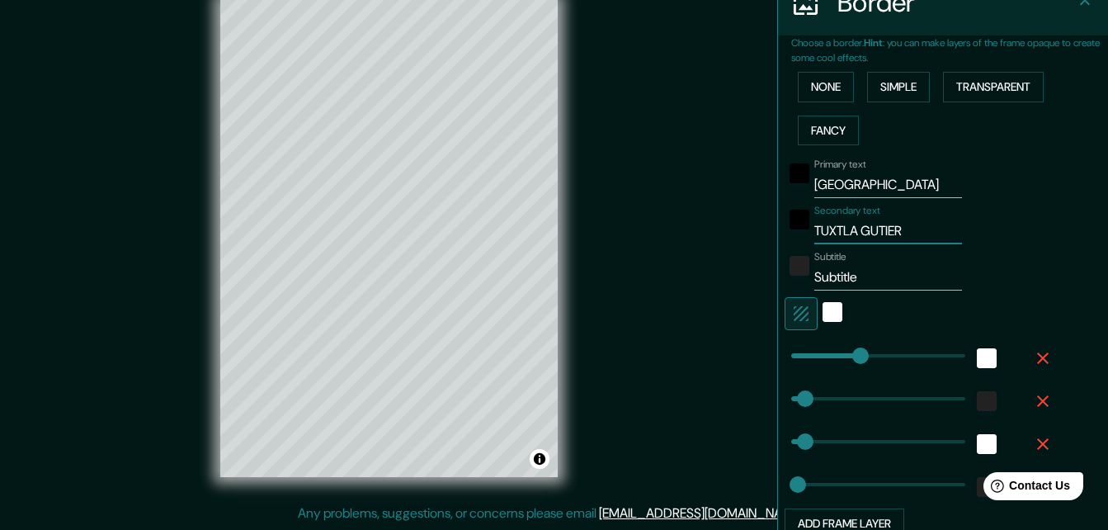
type input "164"
type input "33"
type input "16"
type input "TUXTLA GUTIERRE"
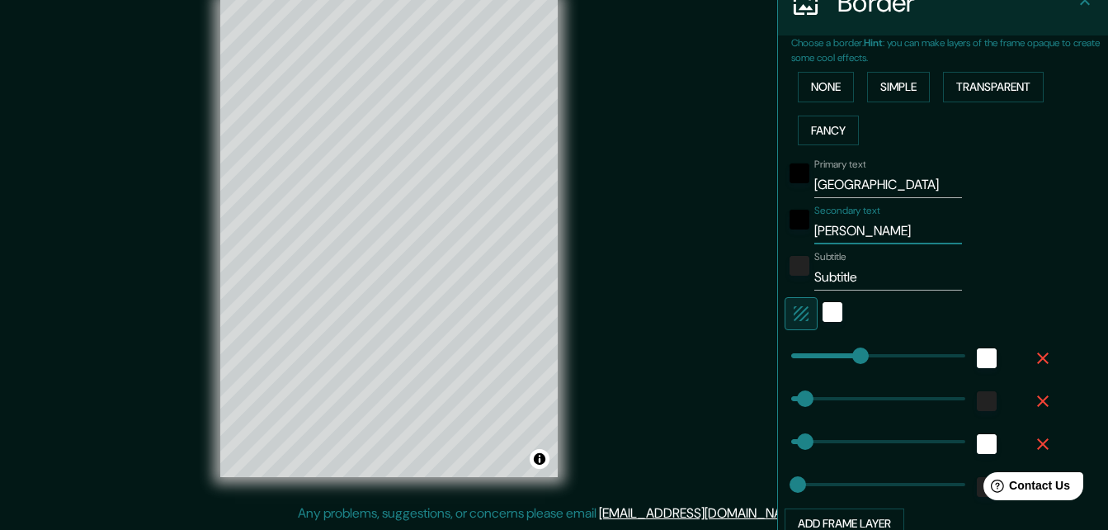
type input "164"
type input "33"
type input "16"
type input "TUXTLA GUTIERREZ"
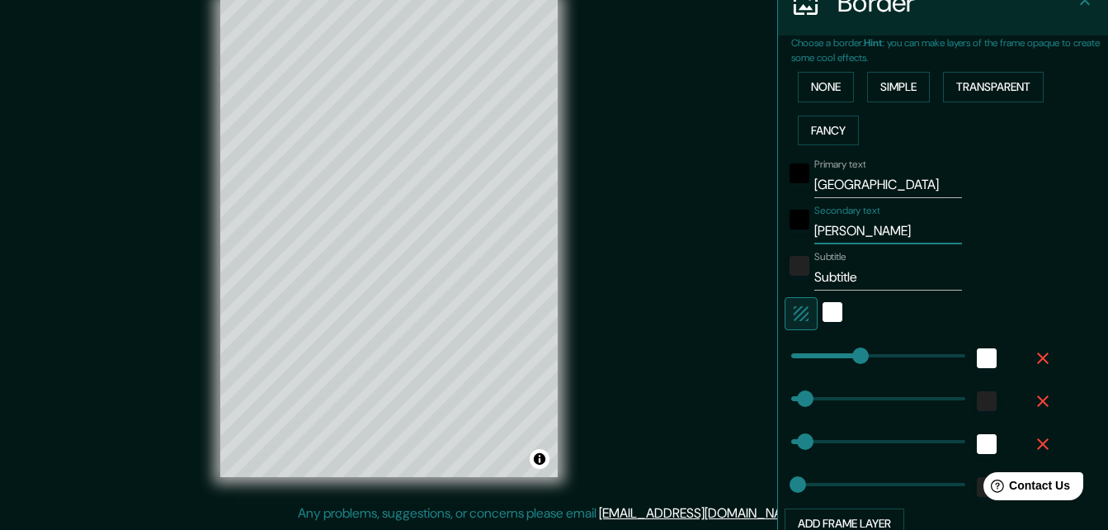
type input "164"
type input "33"
type input "16"
type input "TUXTLA GUTIERREZ"
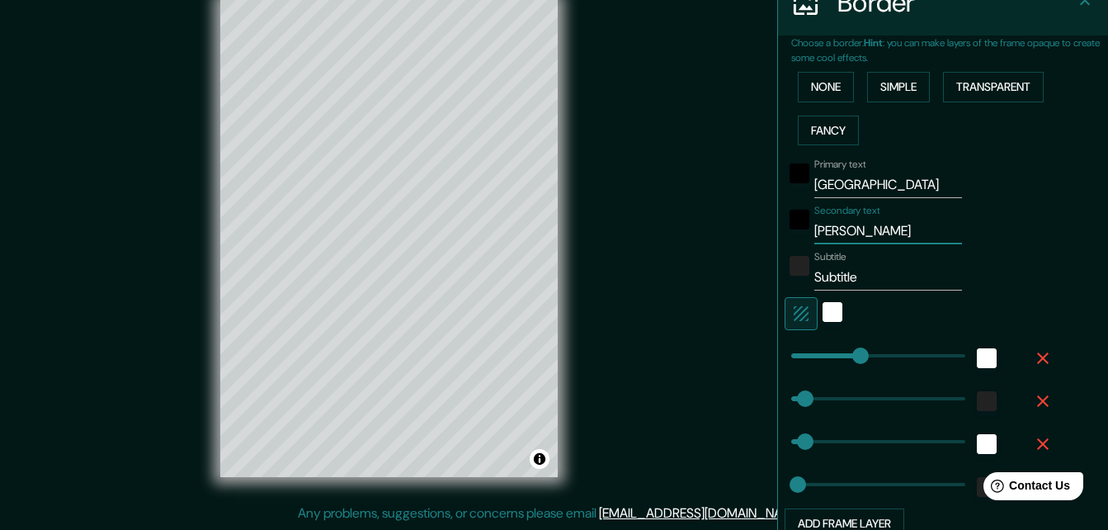
click at [854, 272] on input "Subtitle" at bounding box center [889, 277] width 148 height 26
type input "164"
type input "33"
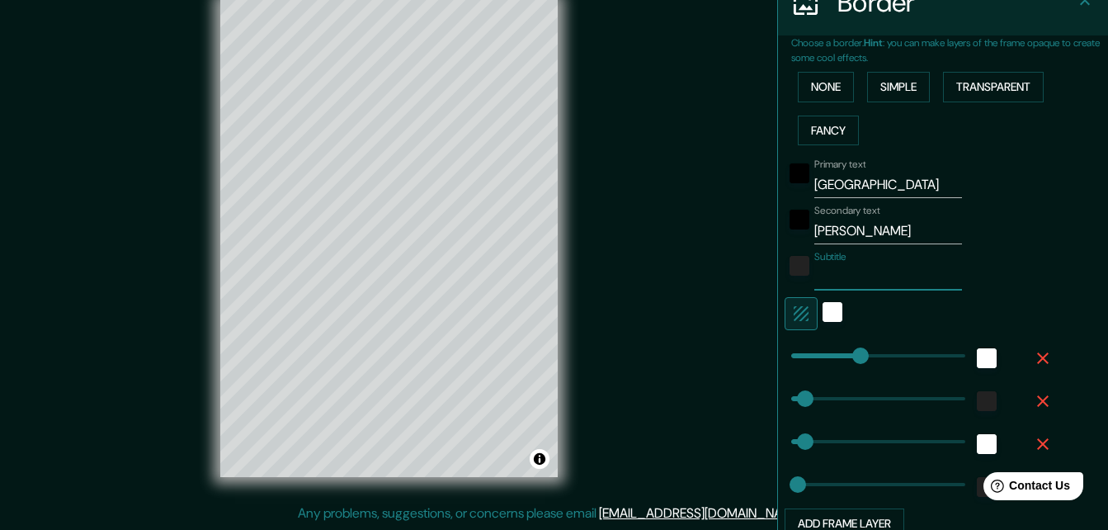
type input "16"
type input "C"
type input "164"
type input "33"
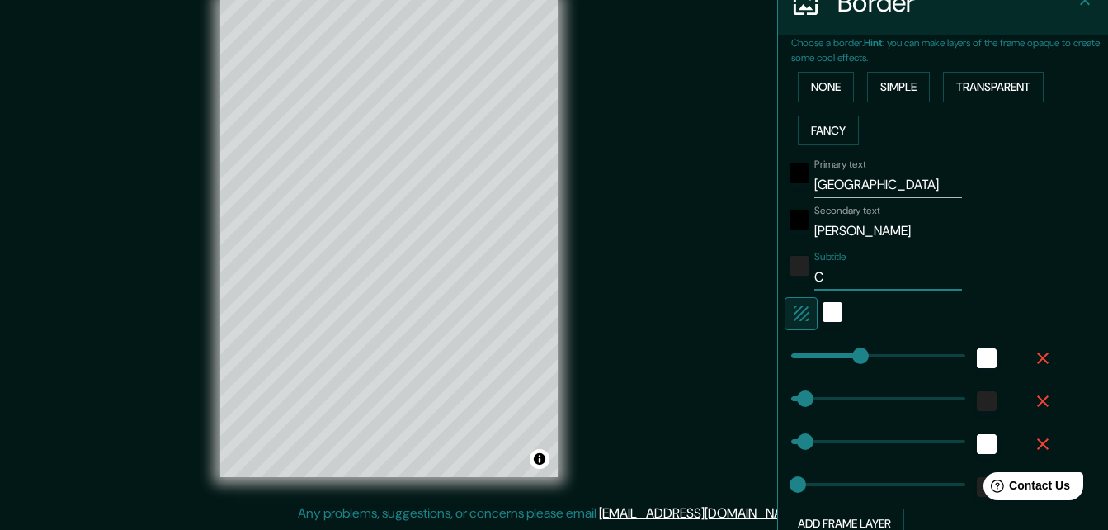
type input "16"
type input "Co"
type input "164"
type input "33"
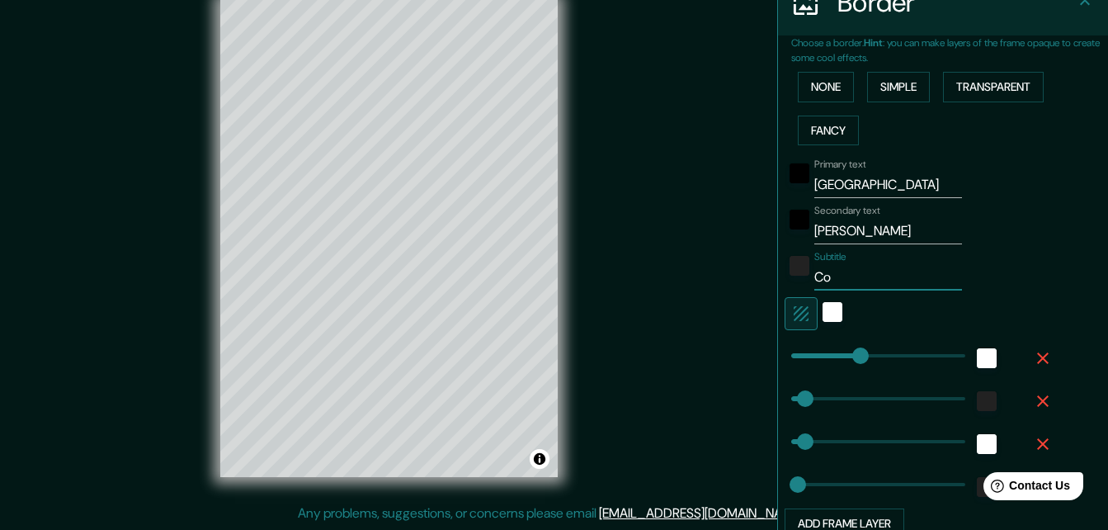
type input "16"
type input "Con"
type input "164"
type input "33"
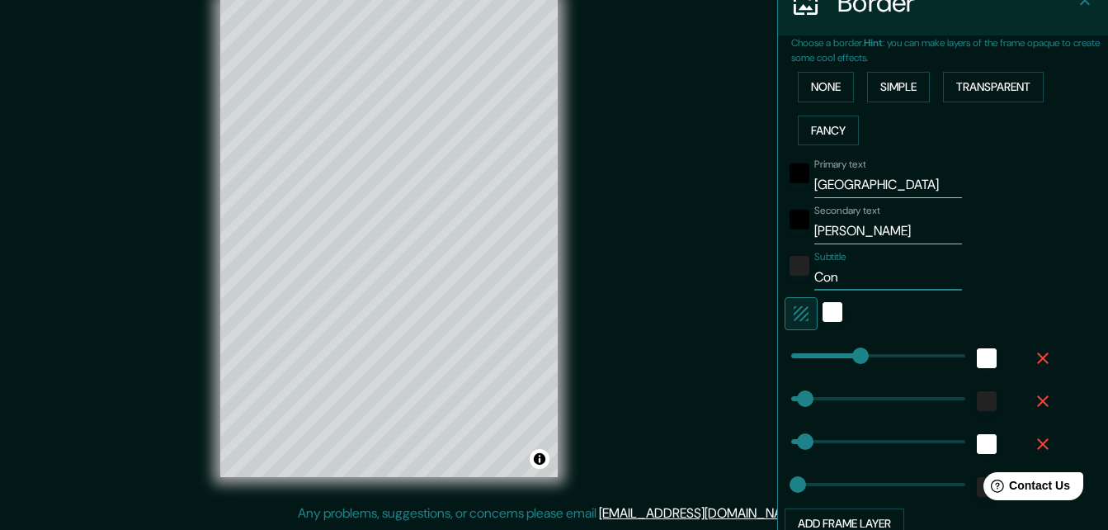
type input "16"
type input "Conv"
type input "164"
type input "33"
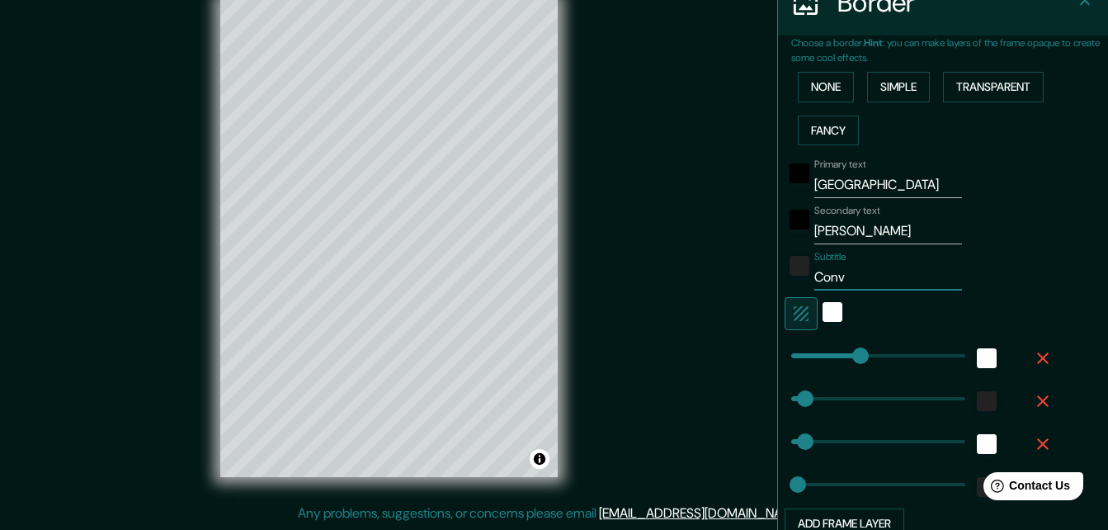
type input "16"
type input "Conver"
type input "164"
type input "33"
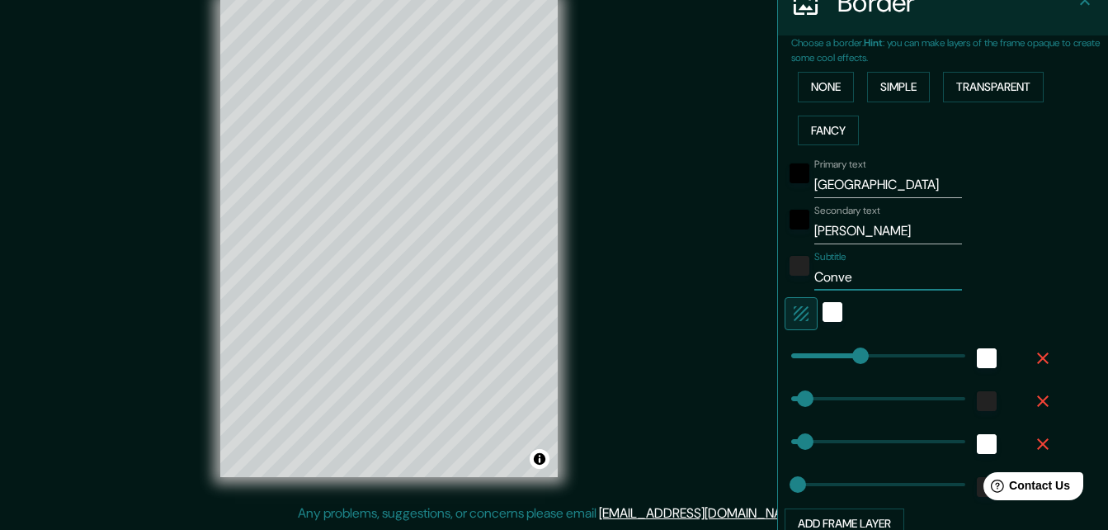
type input "16"
type input "Converg"
type input "164"
type input "33"
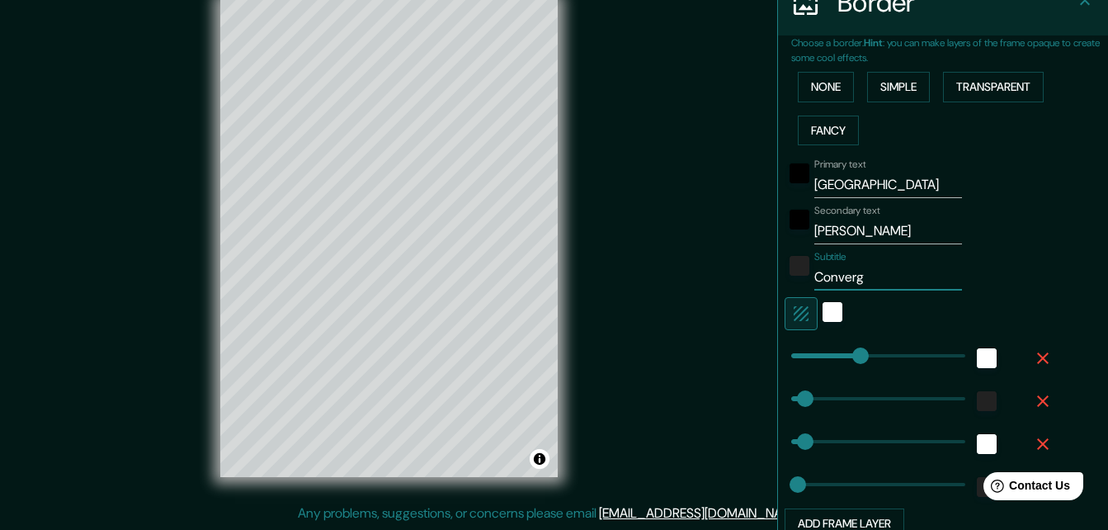
type input "16"
type input "Converge"
type input "164"
type input "33"
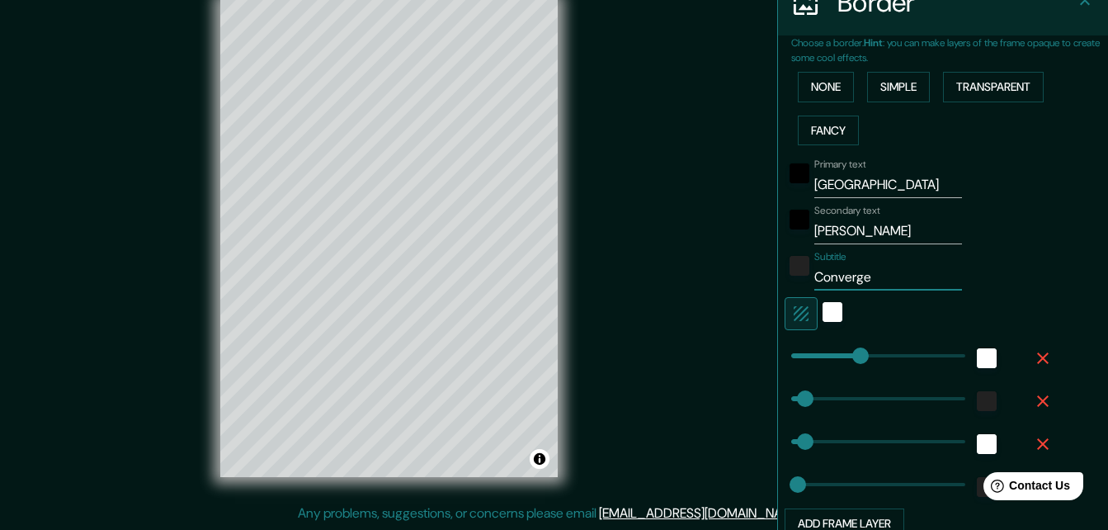
type input "16"
type input "Convergen"
type input "164"
type input "33"
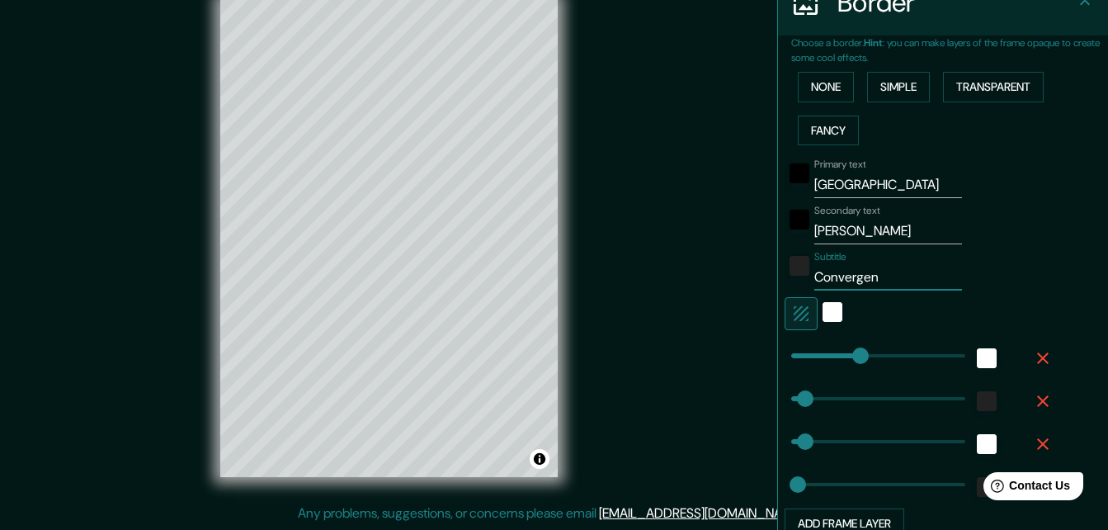
type input "16"
type input "Convergent"
type input "164"
type input "33"
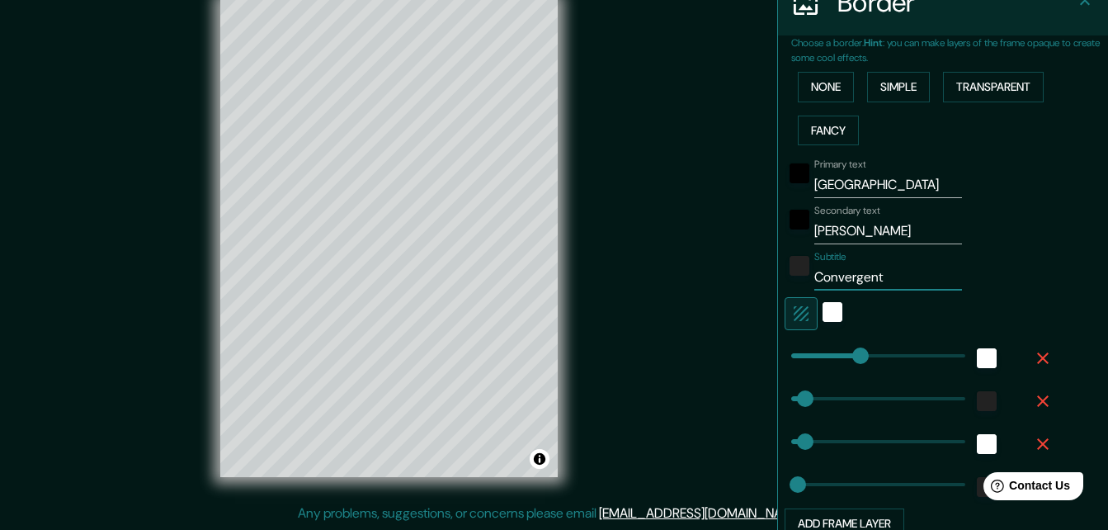
type input "16"
type input "Convergente"
type input "164"
type input "33"
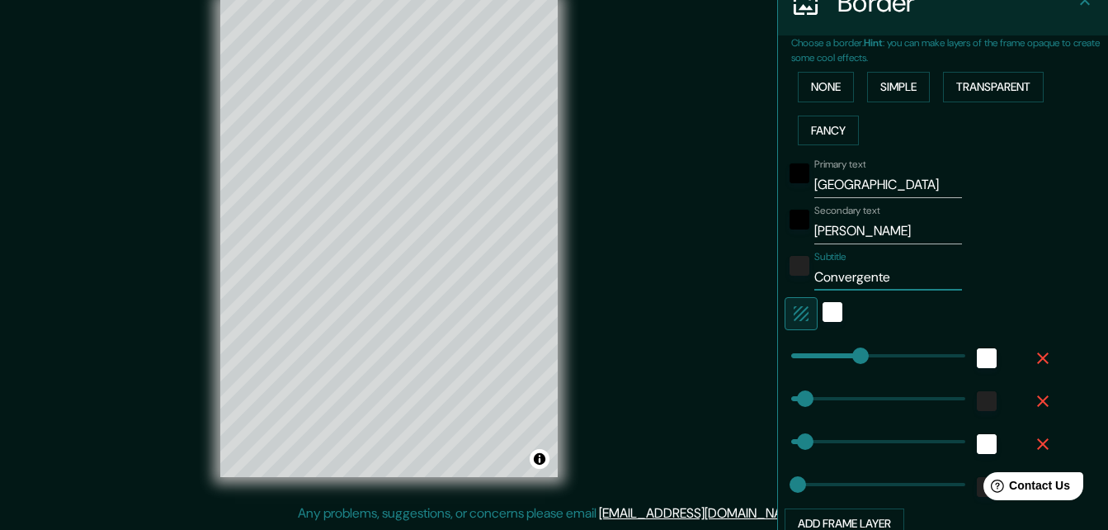
type input "16"
type input "Convergente"
click at [456, 284] on div at bounding box center [453, 283] width 13 height 13
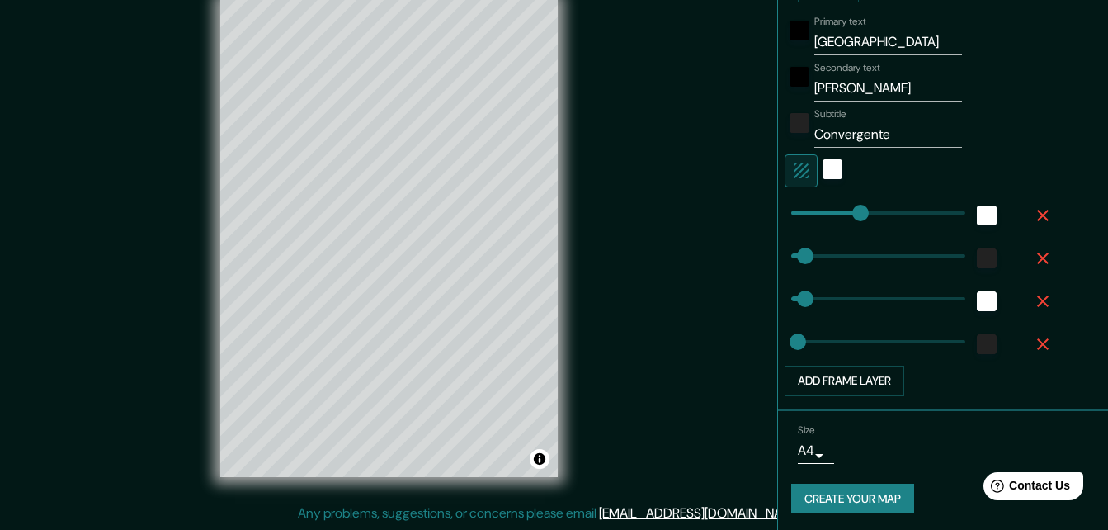
scroll to position [495, 0]
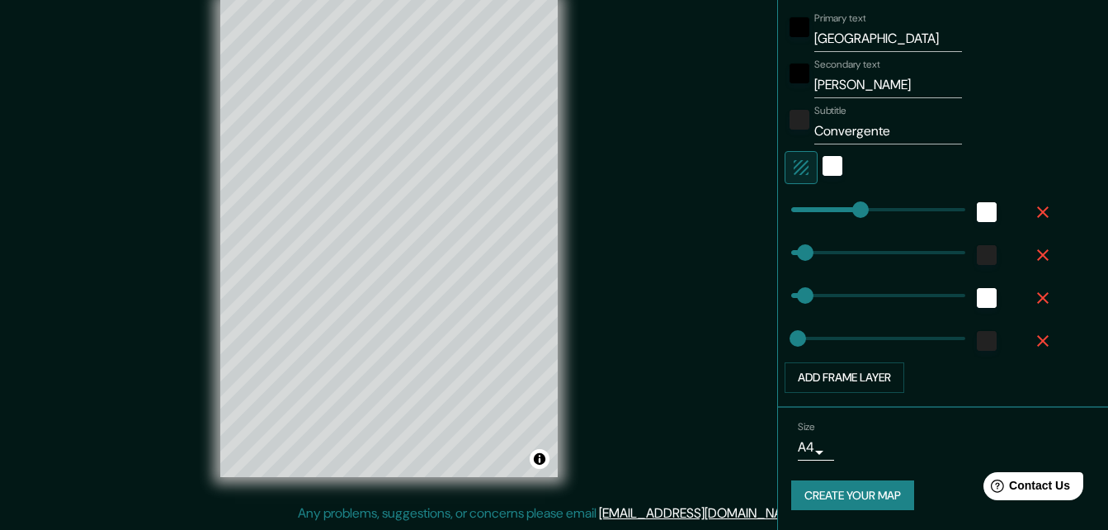
click at [876, 489] on button "Create your map" at bounding box center [852, 495] width 123 height 31
click at [869, 494] on button "Create your map" at bounding box center [852, 495] width 123 height 31
click at [813, 455] on body "Mappin Location Tuxtla Gutiérrez, Chiapas, México Pins Style Layout Border Choo…" at bounding box center [554, 239] width 1108 height 530
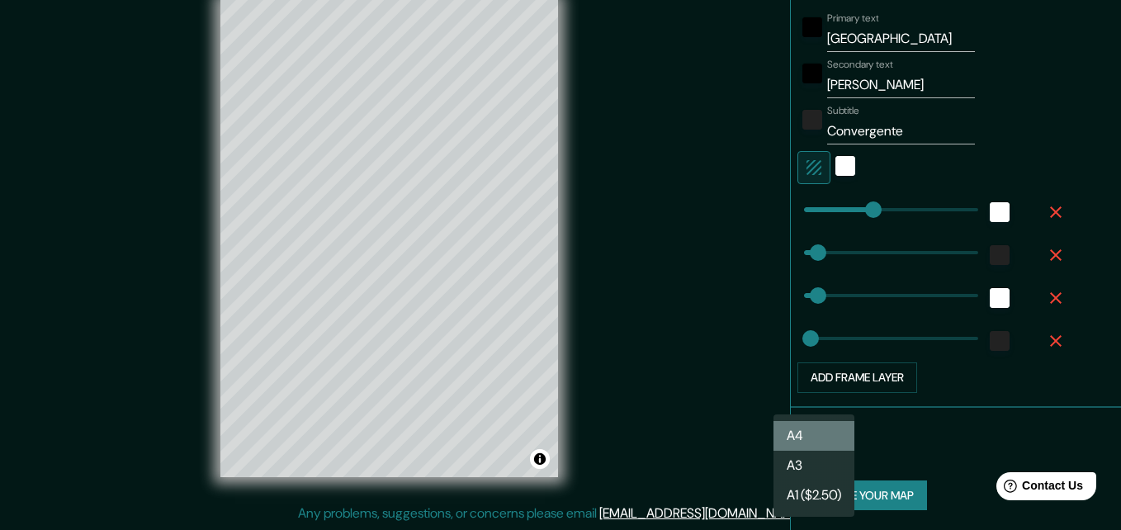
click at [810, 429] on li "A4" at bounding box center [813, 436] width 81 height 30
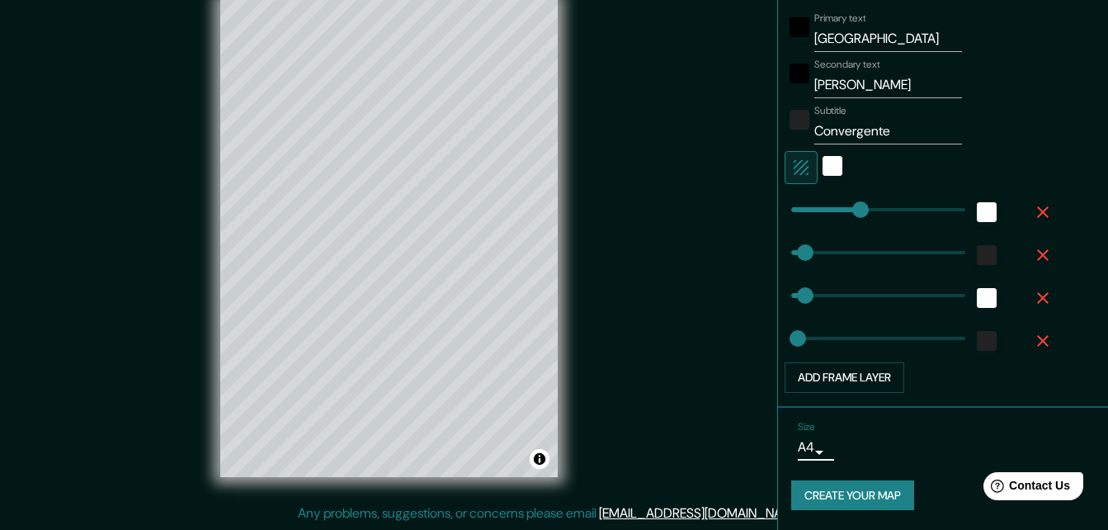
click at [883, 493] on button "Create your map" at bounding box center [852, 495] width 123 height 31
click at [888, 487] on button "Create your map" at bounding box center [852, 495] width 123 height 31
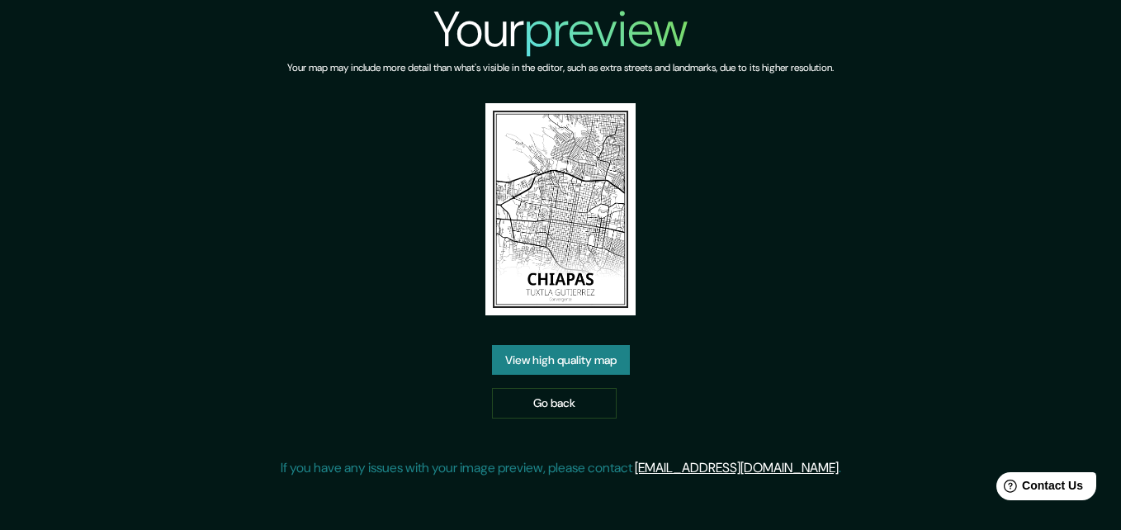
click at [597, 361] on link "View high quality map" at bounding box center [561, 360] width 138 height 31
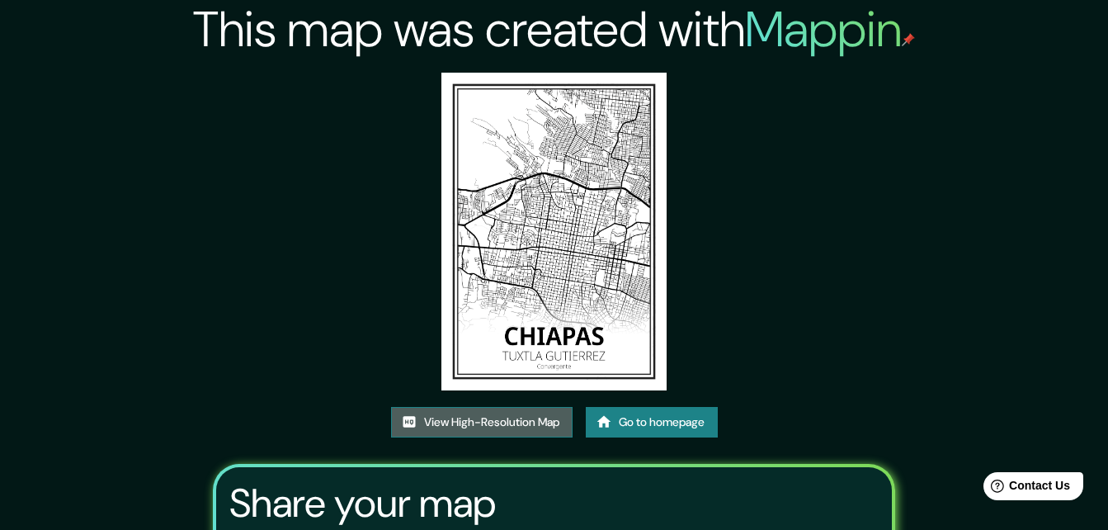
click at [506, 415] on link "View High-Resolution Map" at bounding box center [482, 422] width 182 height 31
